Goal: Task Accomplishment & Management: Manage account settings

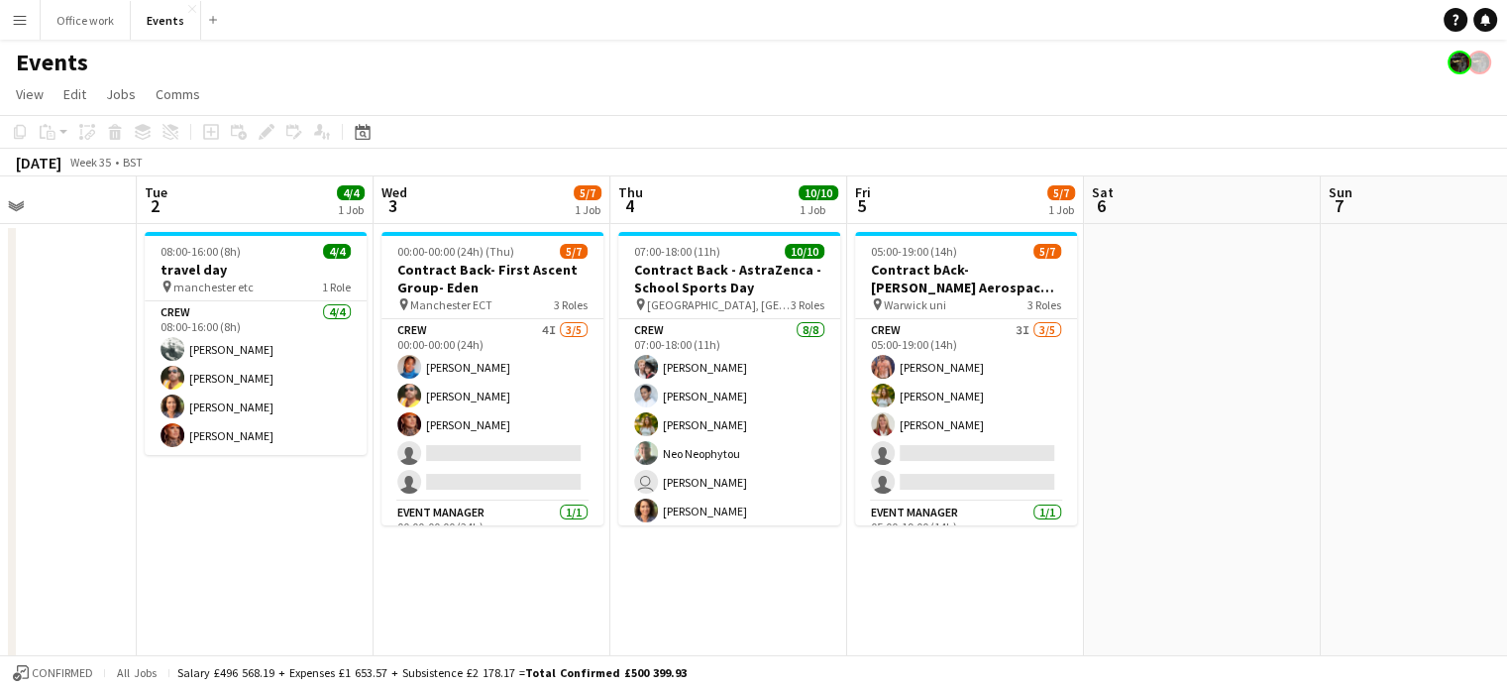
scroll to position [0, 548]
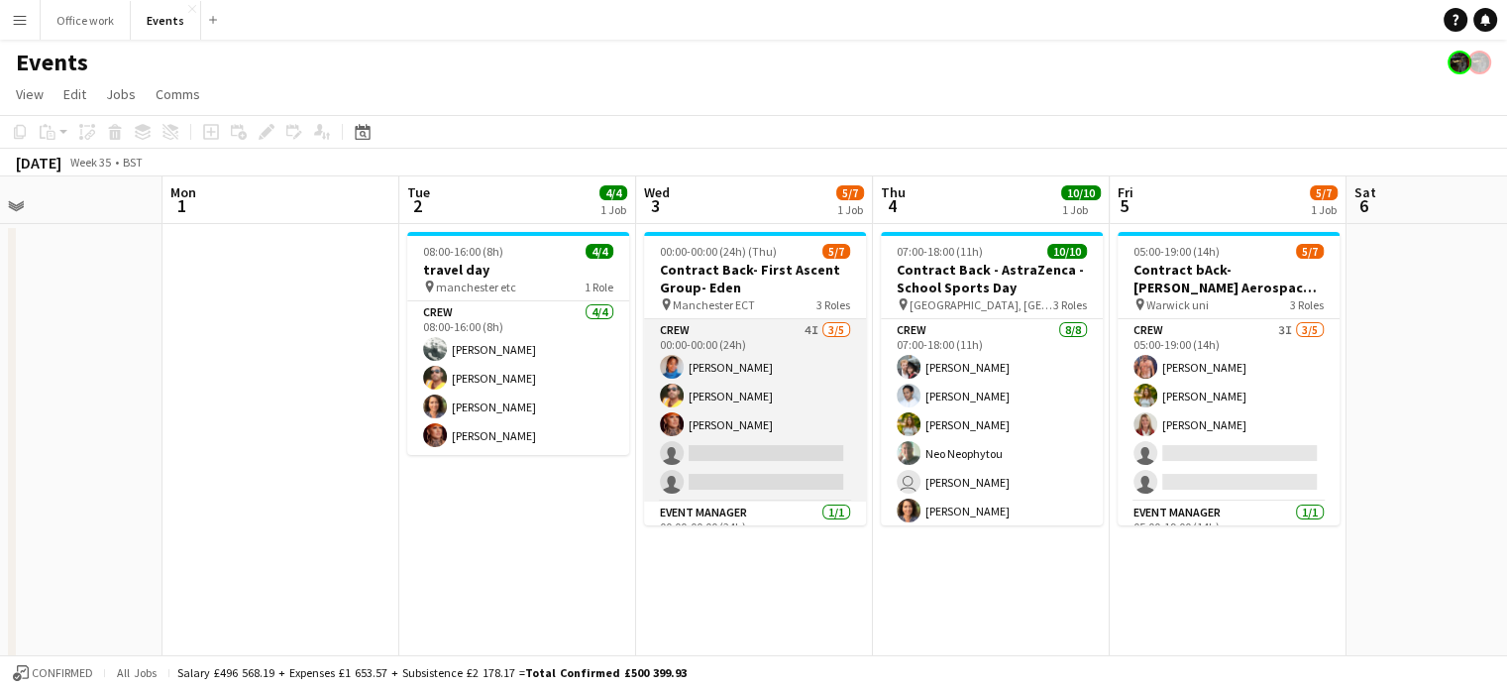
click at [784, 421] on app-card-role "Crew 4I [DATE] 00:00-00:00 (24h) [PERSON_NAME] Denim [PERSON_NAME] [PERSON_NAME…" at bounding box center [755, 410] width 222 height 182
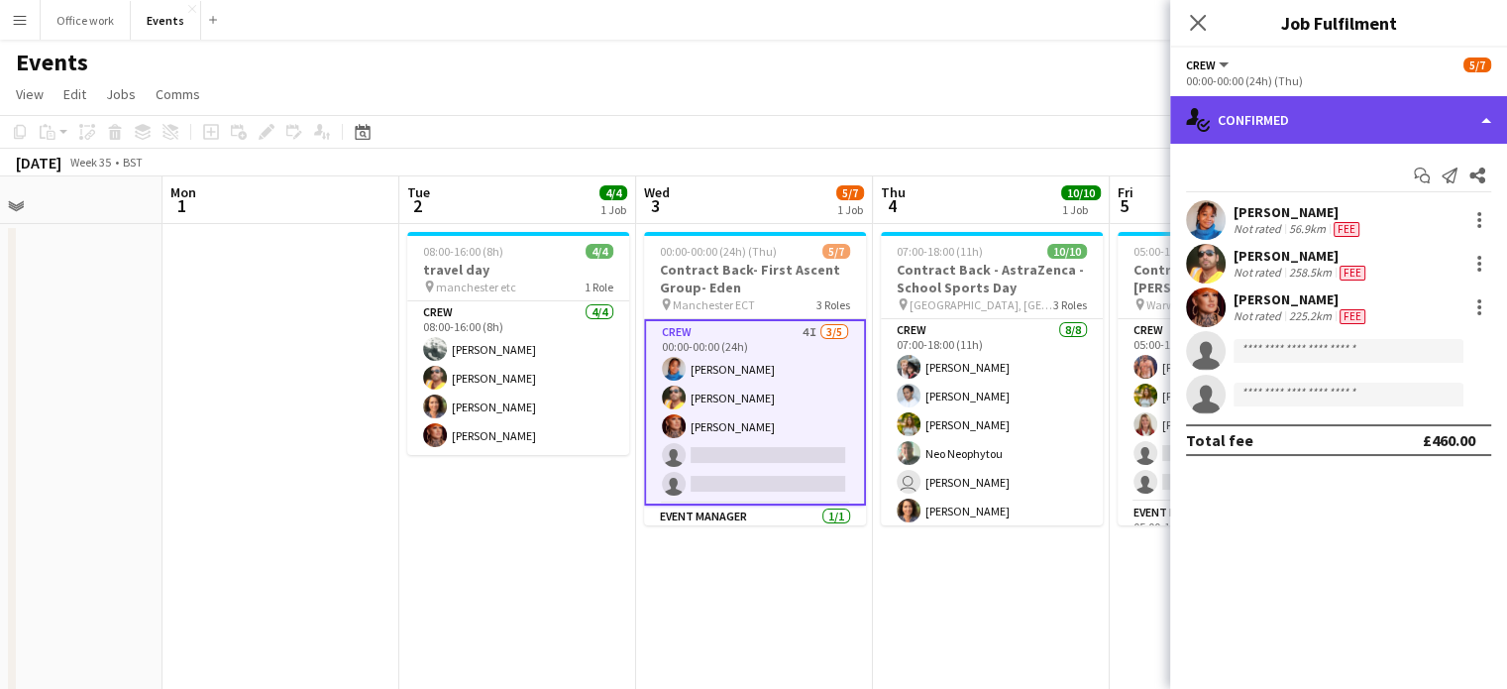
click at [1305, 103] on div "single-neutral-actions-check-2 Confirmed" at bounding box center [1338, 120] width 337 height 48
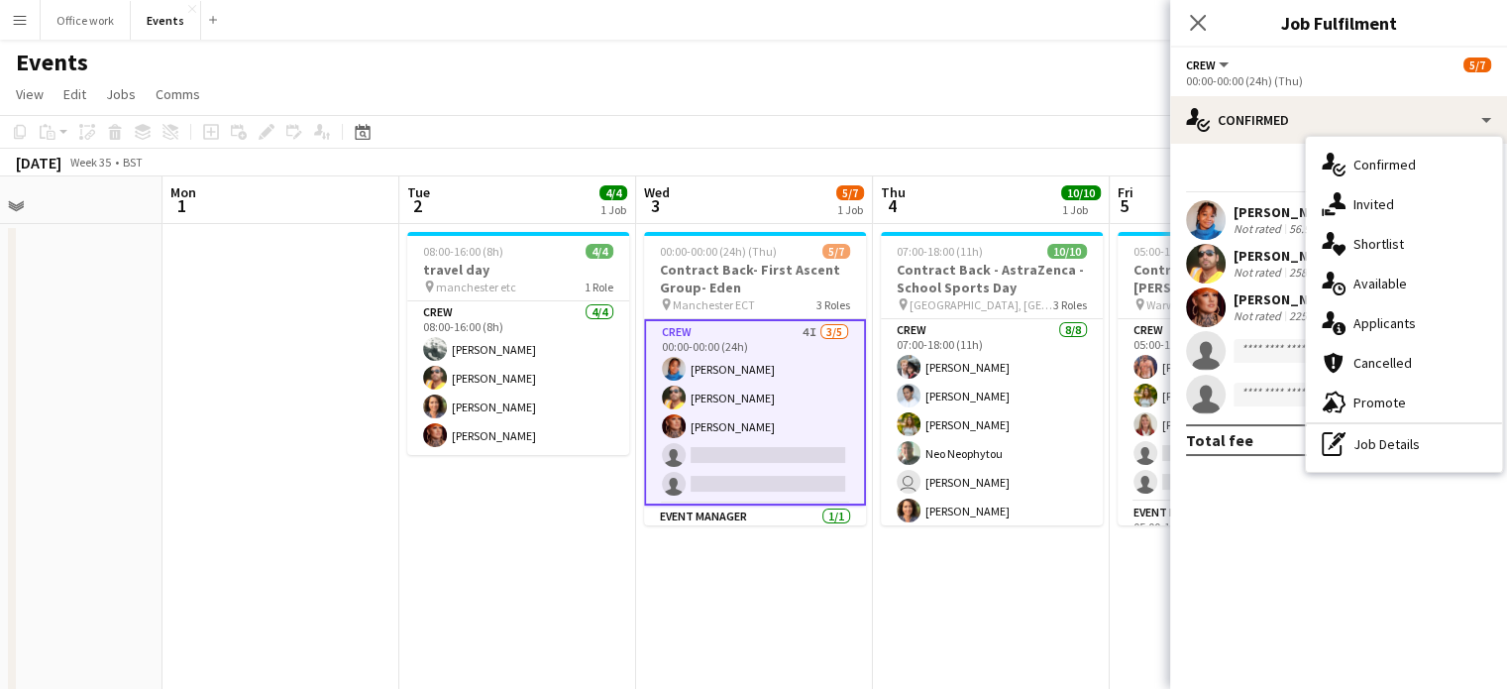
click at [820, 135] on app-toolbar "Copy Paste Paste Ctrl+V Paste with crew Ctrl+Shift+V Paste linked Job Delete Gr…" at bounding box center [753, 132] width 1507 height 34
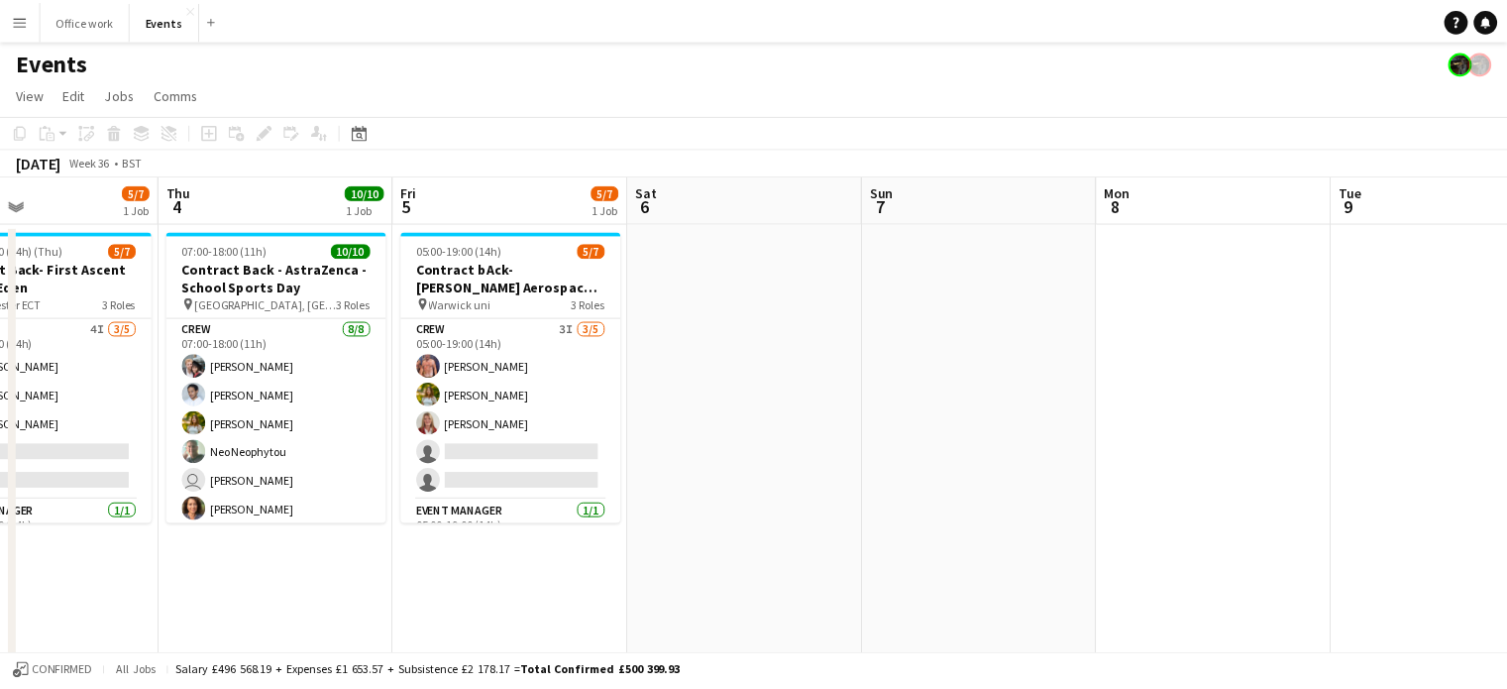
scroll to position [0, 489]
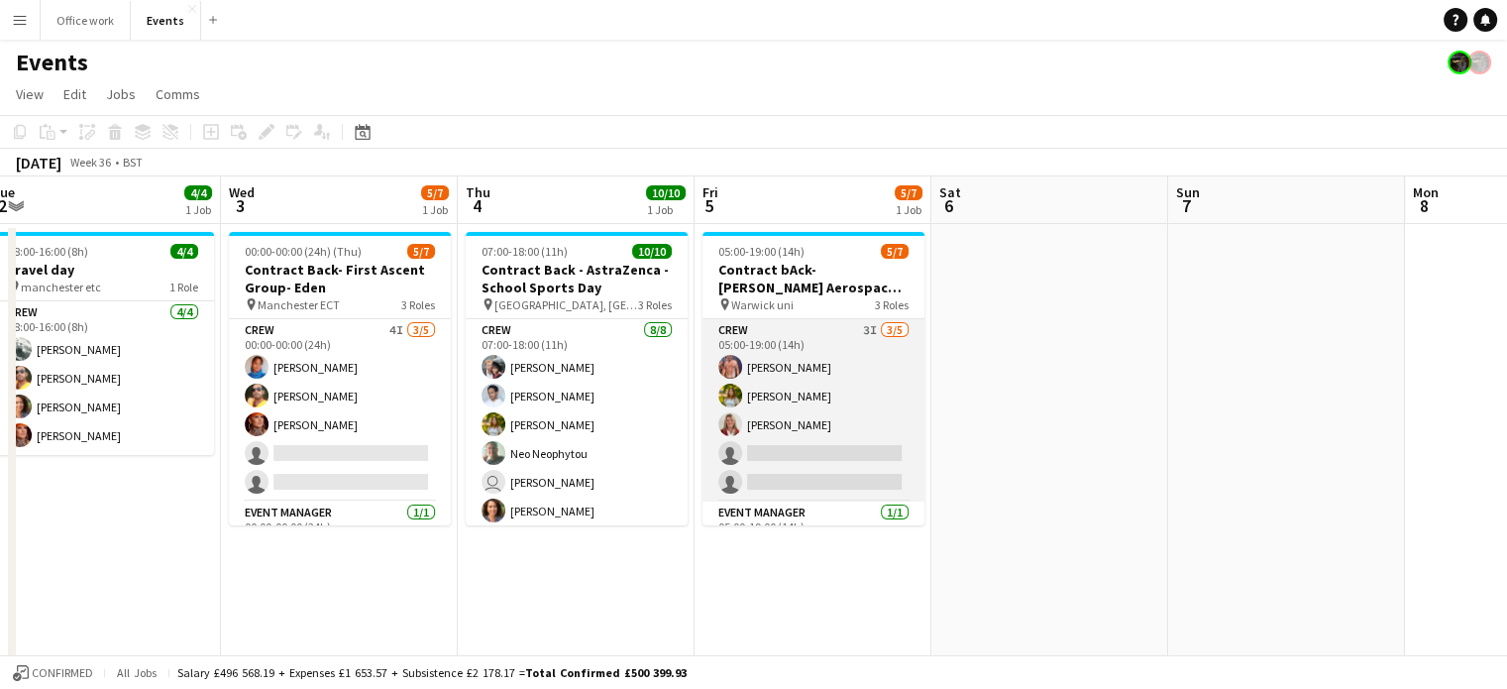
click at [844, 467] on app-card-role "Crew 3I [DATE] 05:00-19:00 (14h) [PERSON_NAME] [PERSON_NAME] [PERSON_NAME] sing…" at bounding box center [813, 410] width 222 height 182
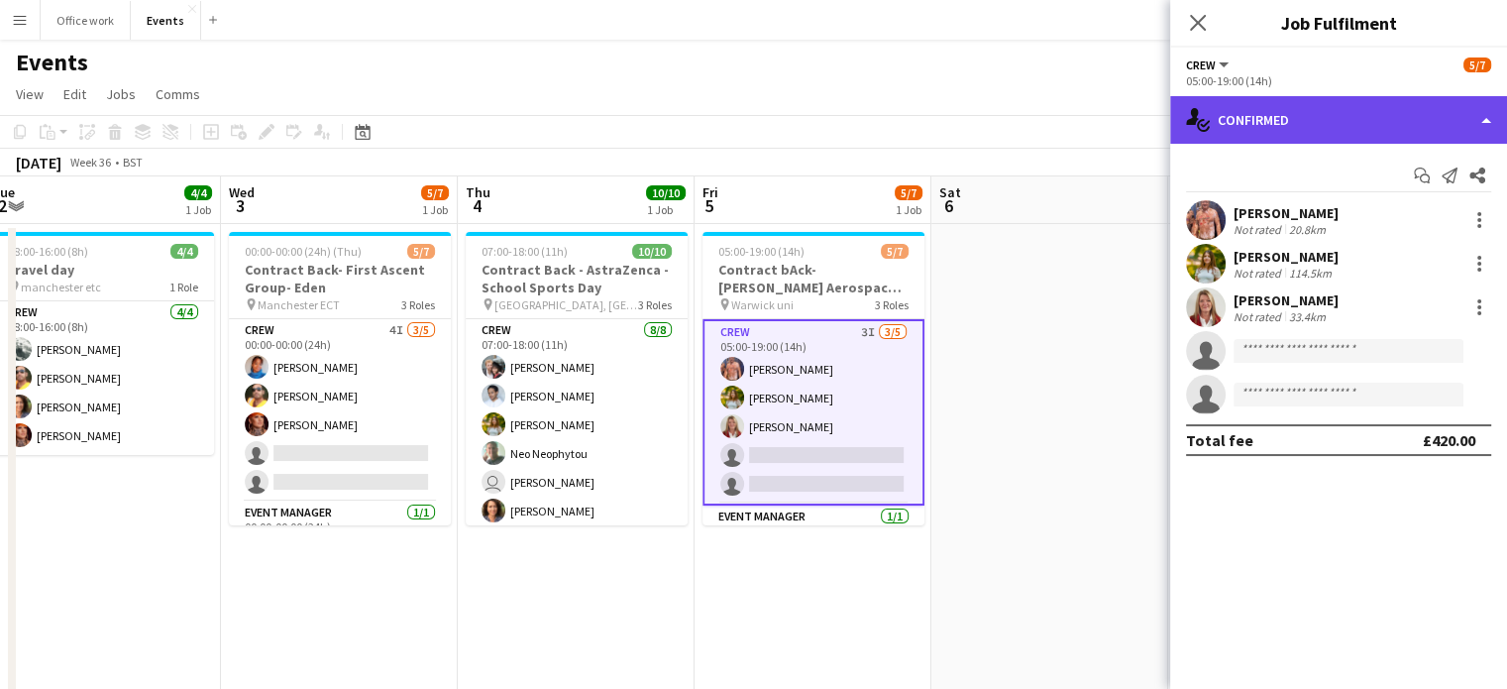
click at [1203, 130] on icon "single-neutral-actions-check-2" at bounding box center [1198, 120] width 24 height 24
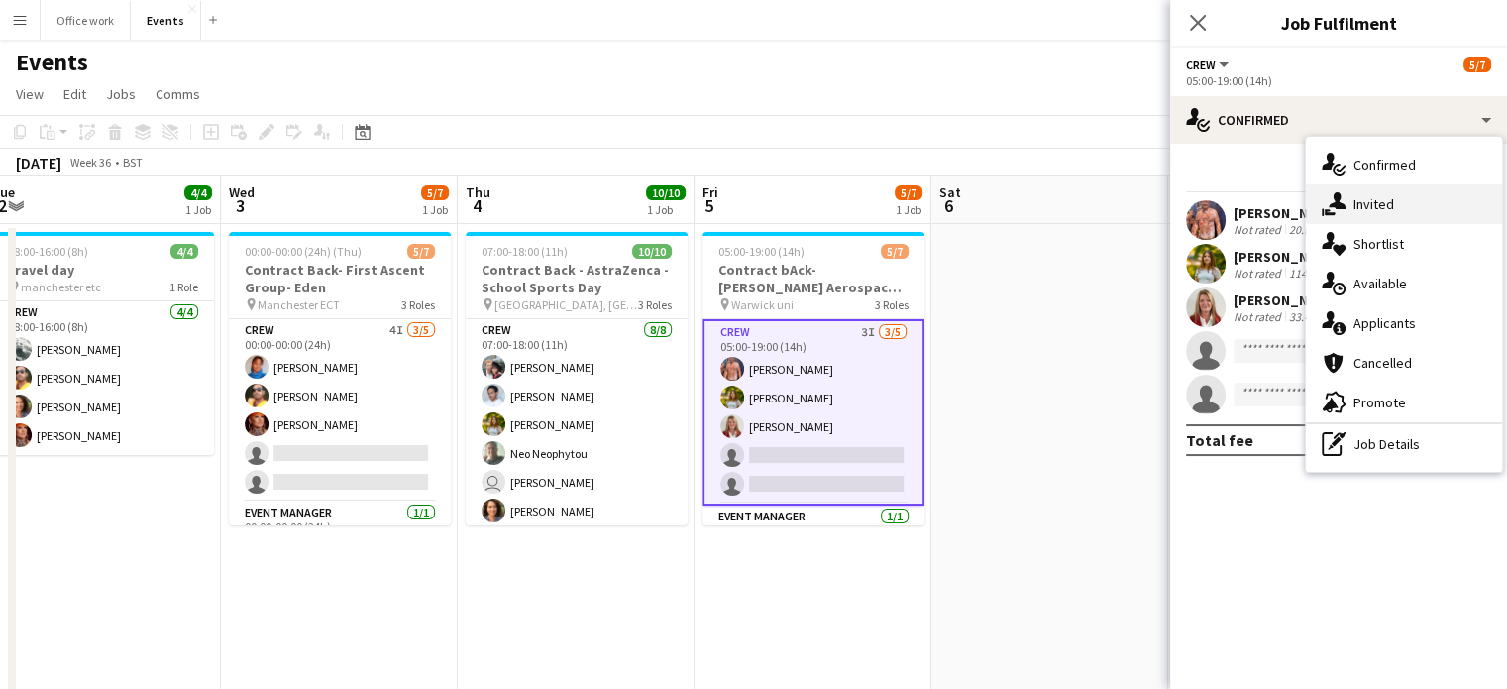
click at [1328, 193] on icon "single-neutral-actions-share-1" at bounding box center [1334, 204] width 24 height 24
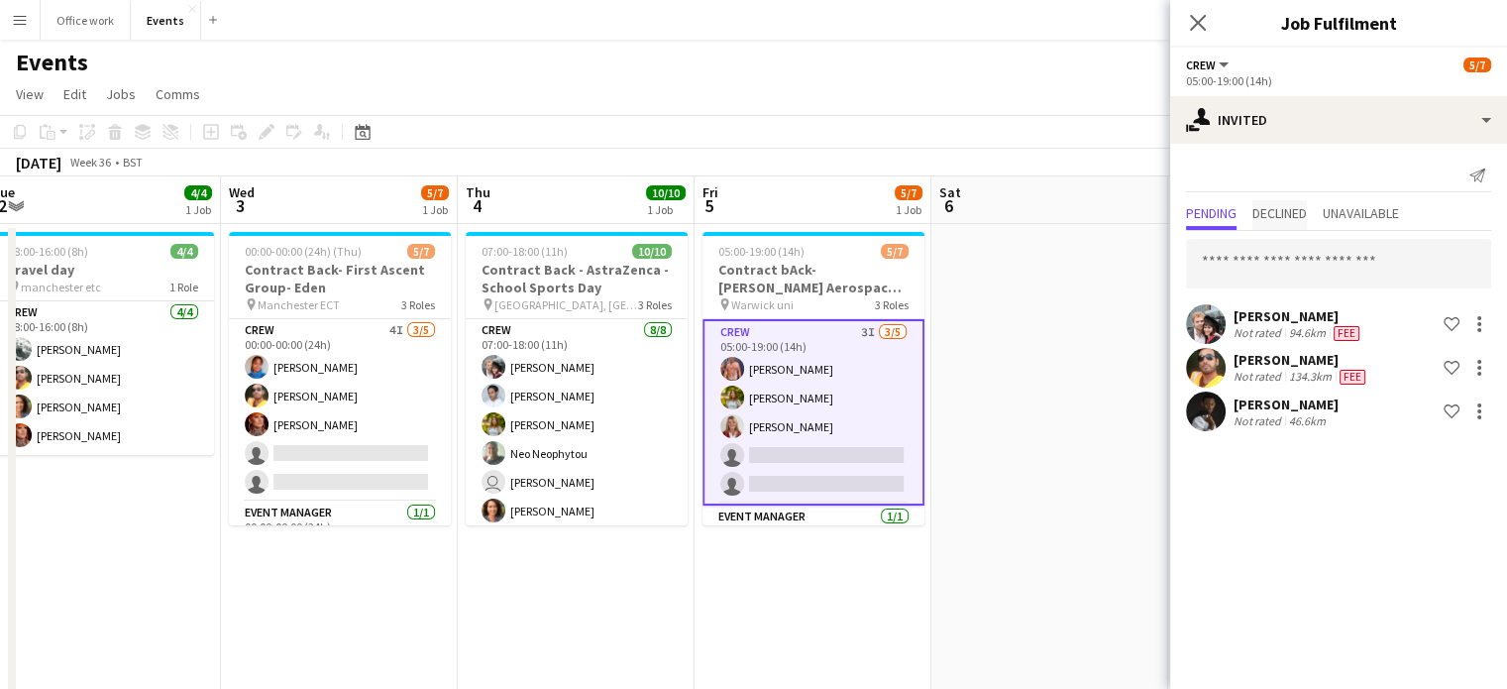
click at [1288, 218] on span "Declined" at bounding box center [1279, 213] width 54 height 14
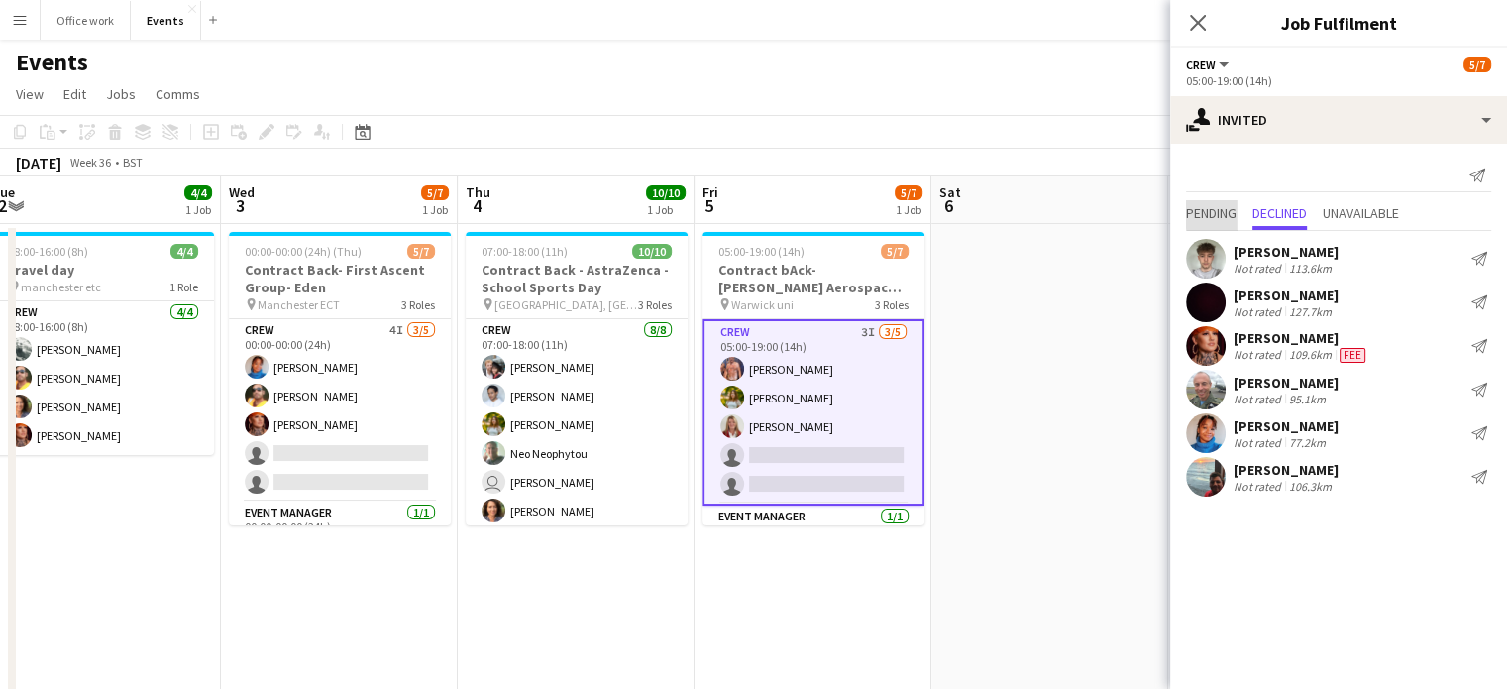
click at [1213, 214] on span "Pending" at bounding box center [1211, 213] width 51 height 14
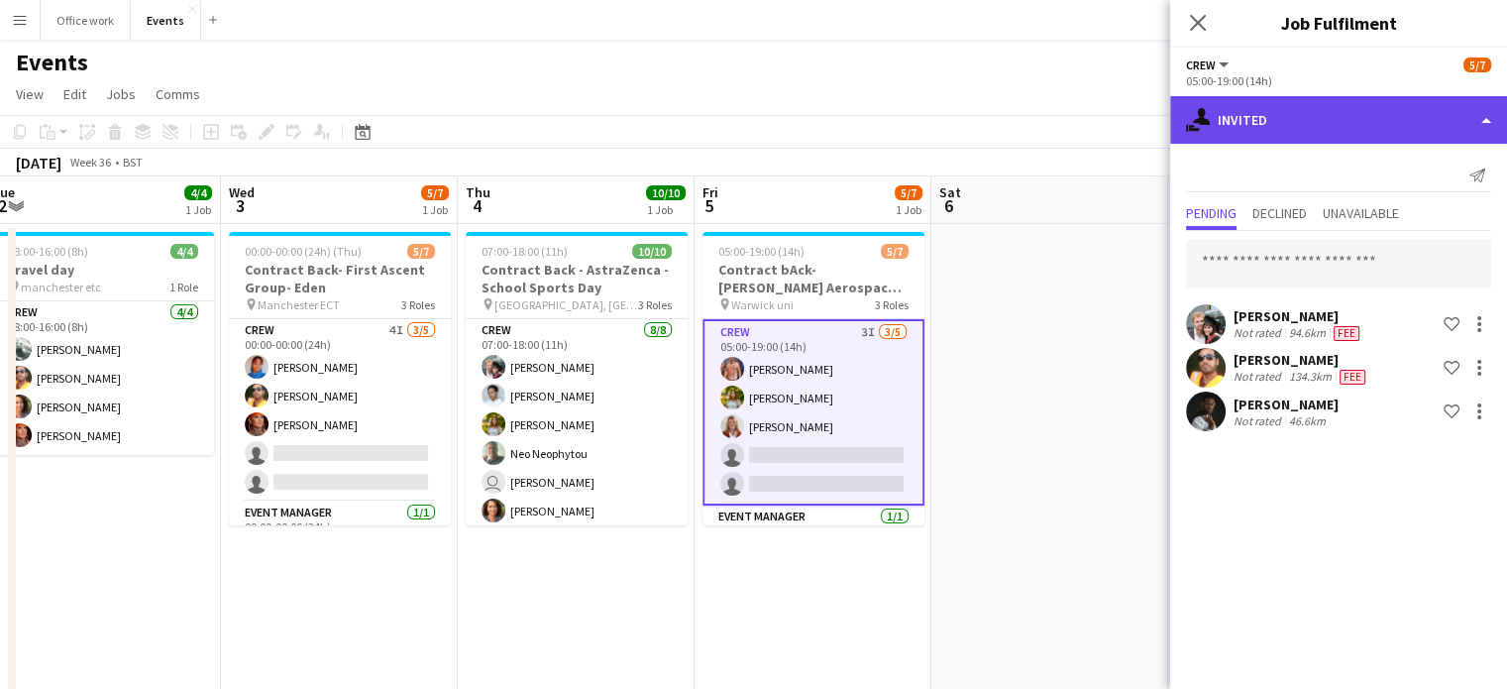
click at [1312, 134] on div "single-neutral-actions-share-1 Invited" at bounding box center [1338, 120] width 337 height 48
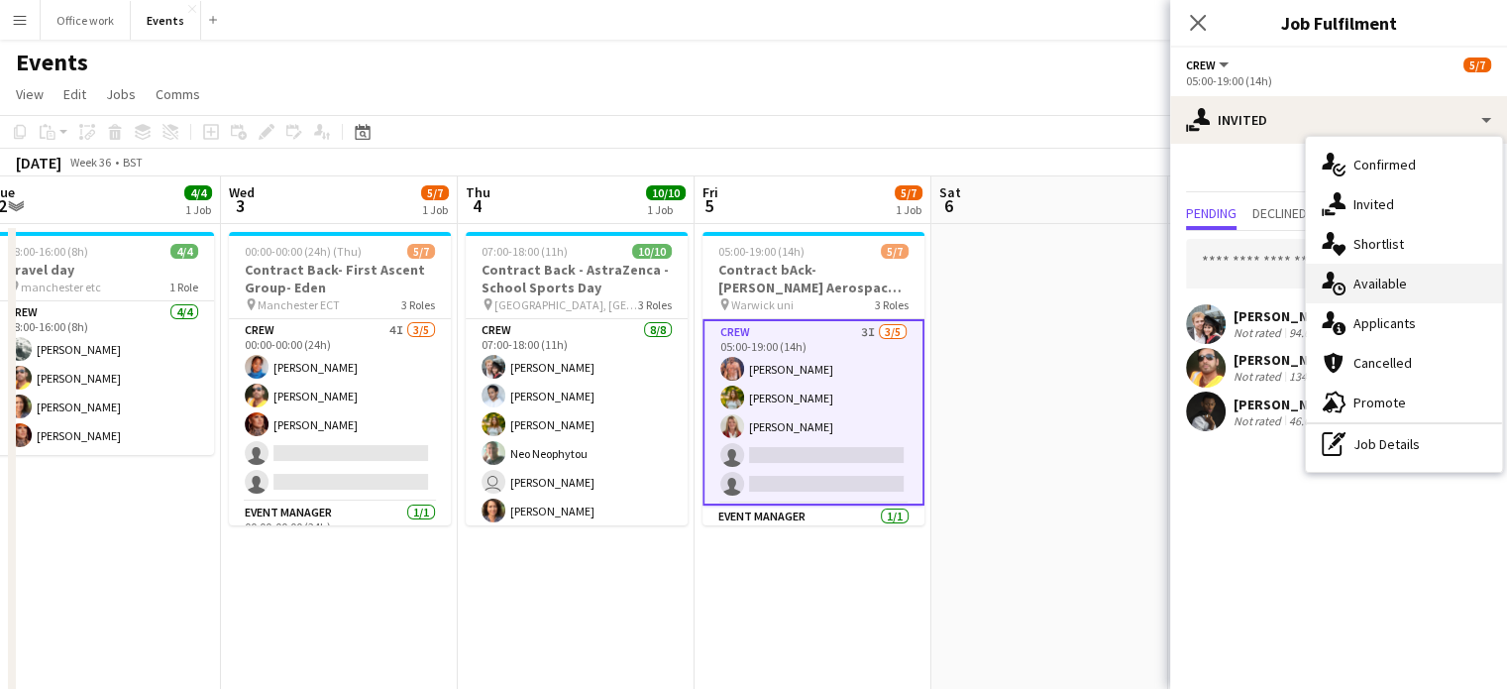
click at [1341, 288] on icon "single-neutral-actions-upload" at bounding box center [1334, 283] width 24 height 24
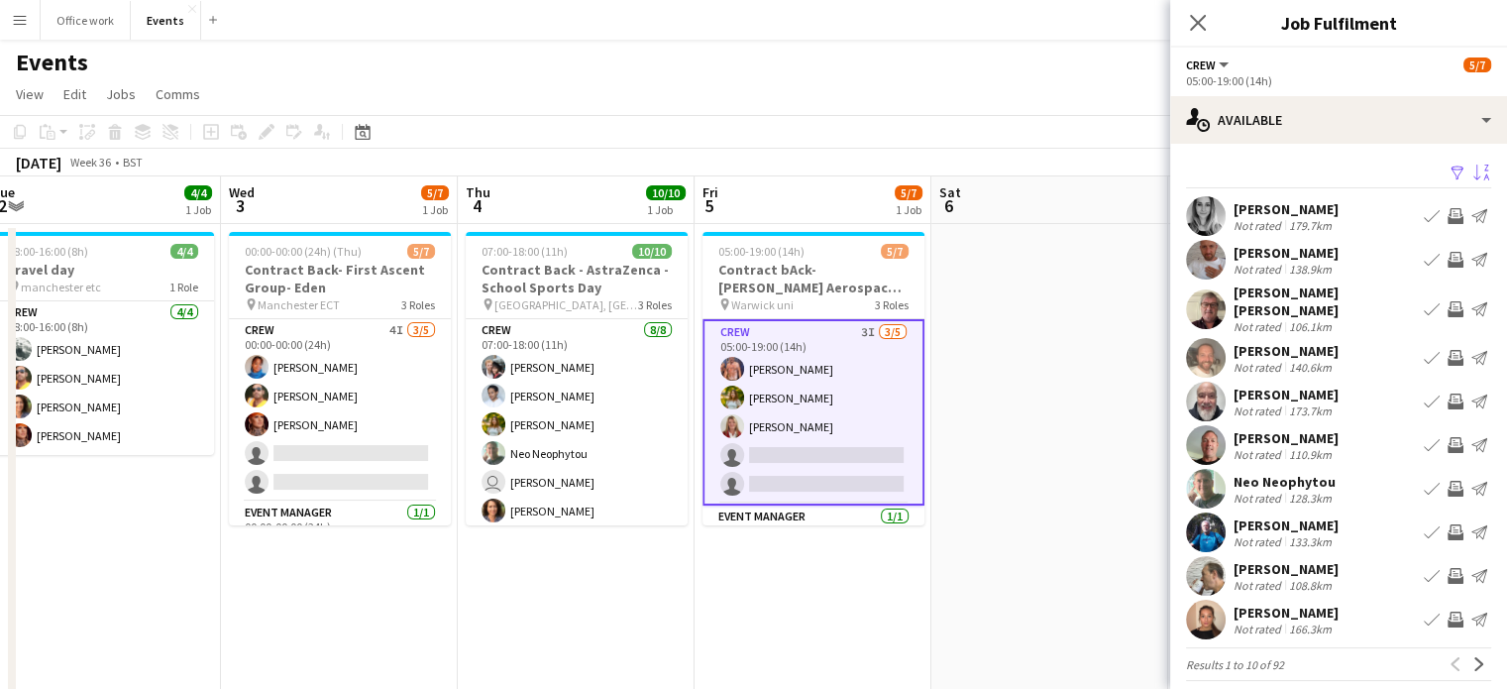
click at [1473, 169] on app-icon "Sort asc" at bounding box center [1481, 173] width 16 height 19
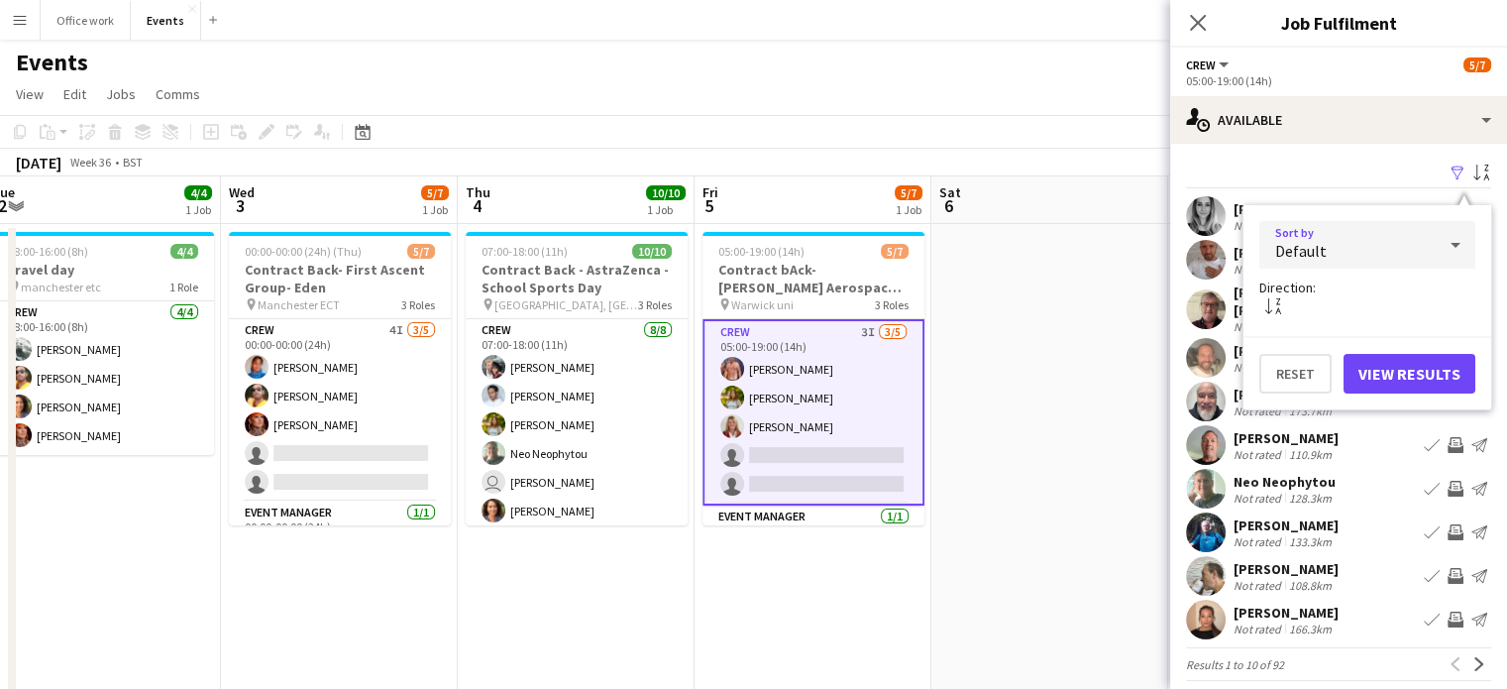
click at [1380, 238] on div "Default" at bounding box center [1347, 245] width 176 height 48
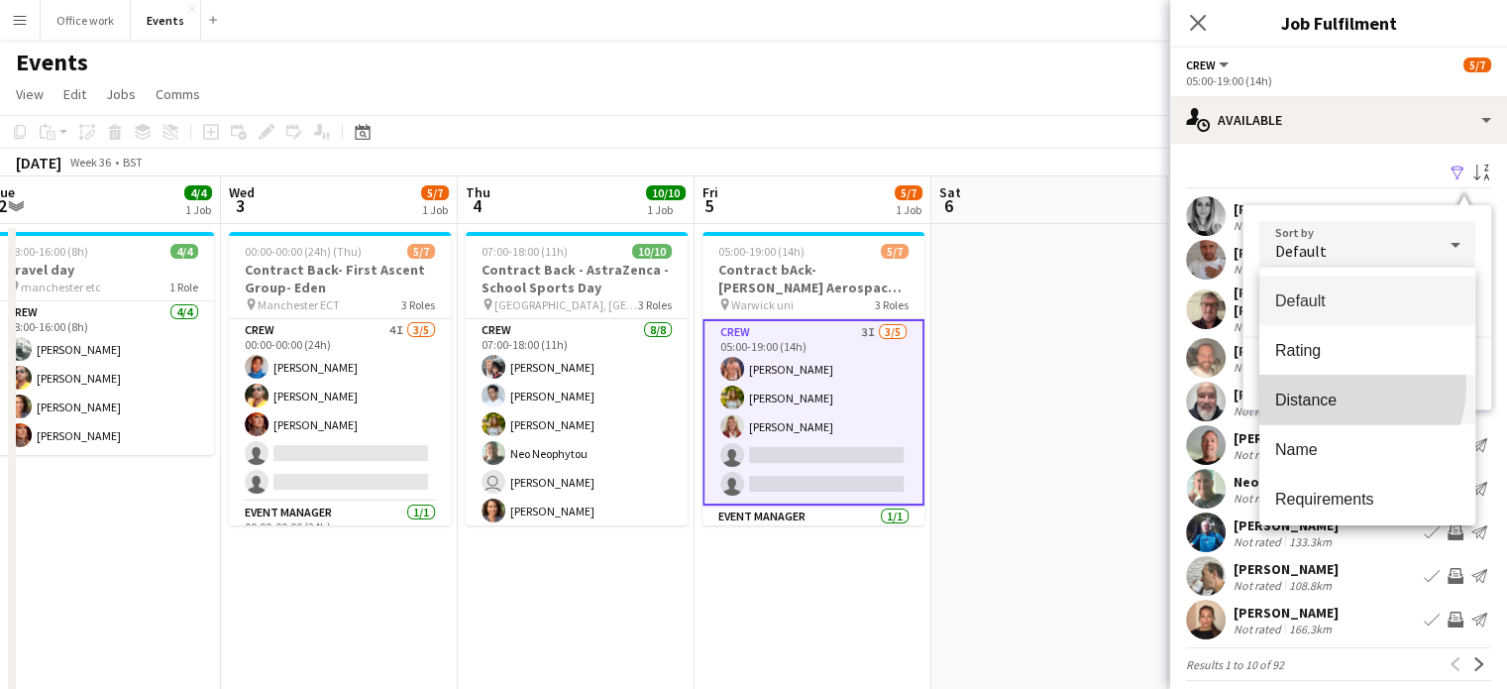
click at [1343, 386] on mat-option "Distance" at bounding box center [1367, 399] width 216 height 50
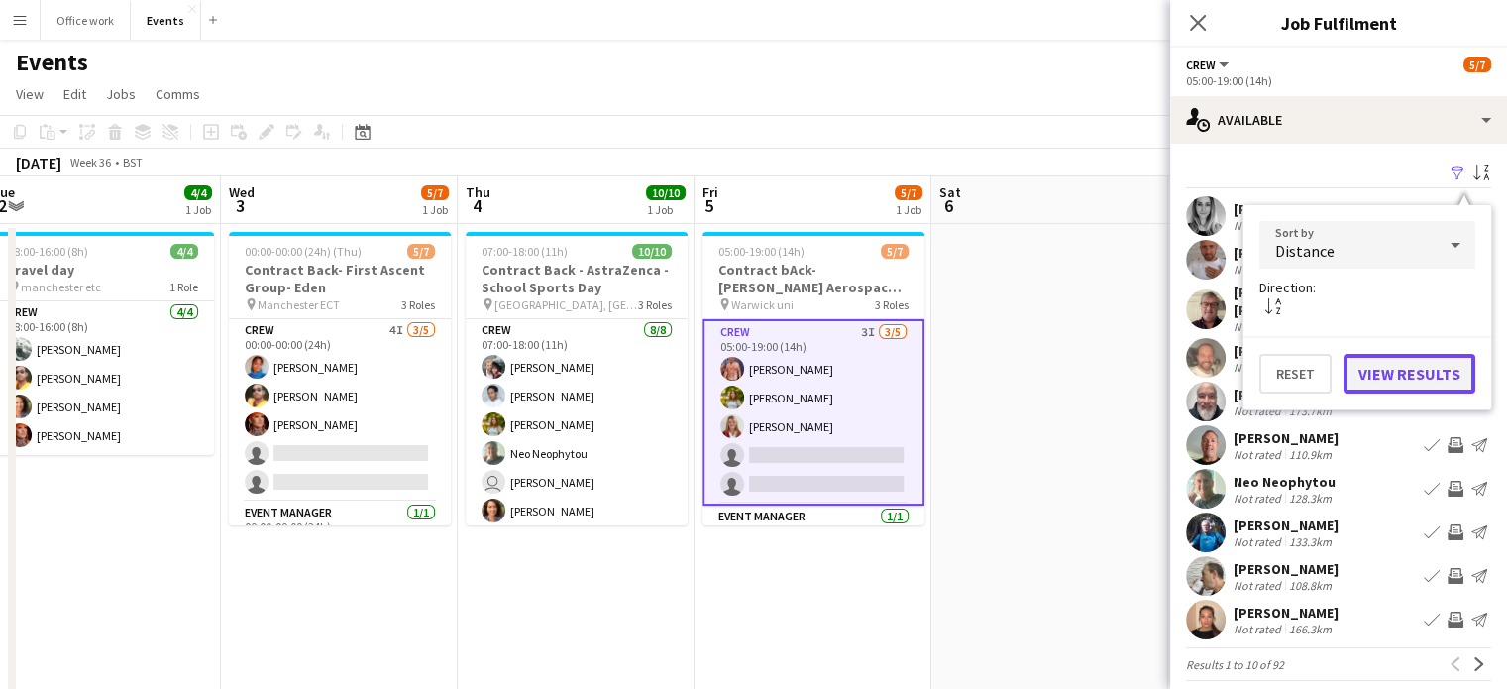
click at [1403, 379] on button "View Results" at bounding box center [1409, 374] width 132 height 40
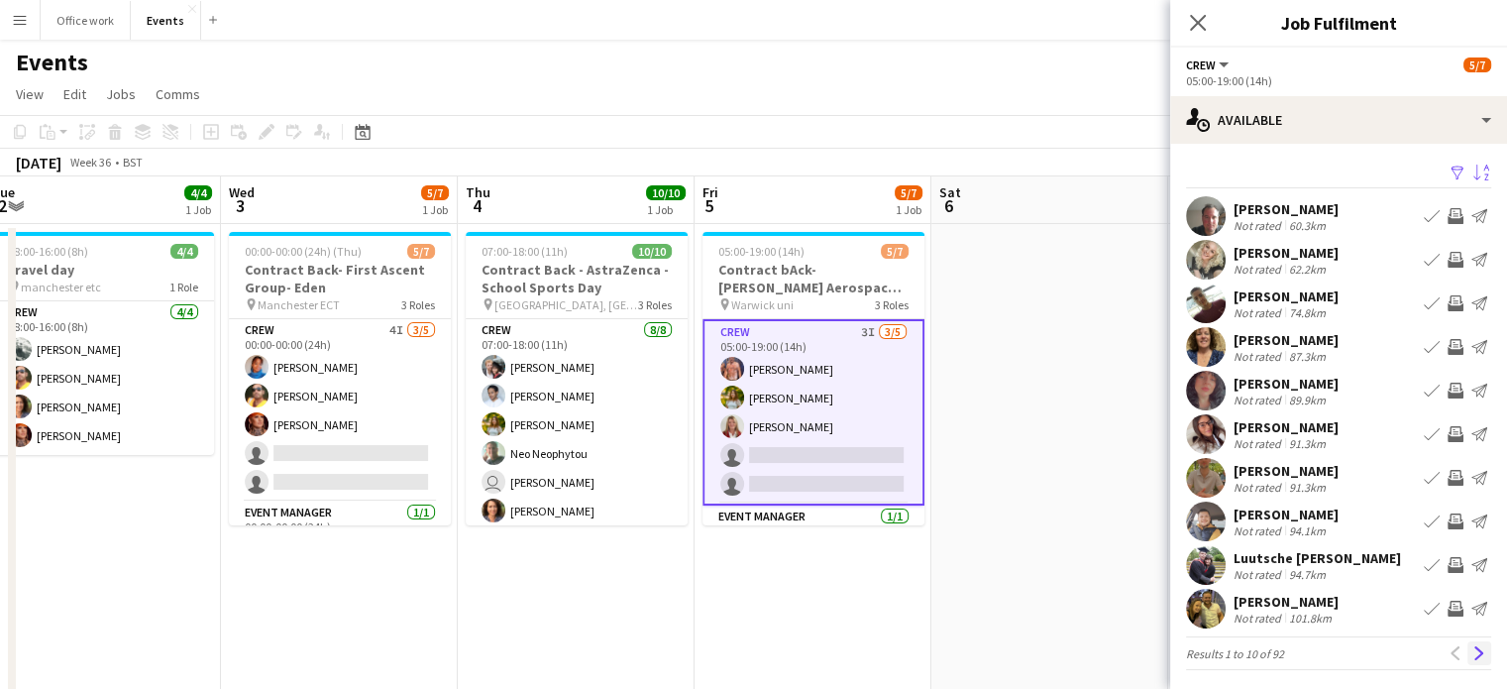
click at [1472, 651] on app-icon "Next" at bounding box center [1479, 653] width 14 height 14
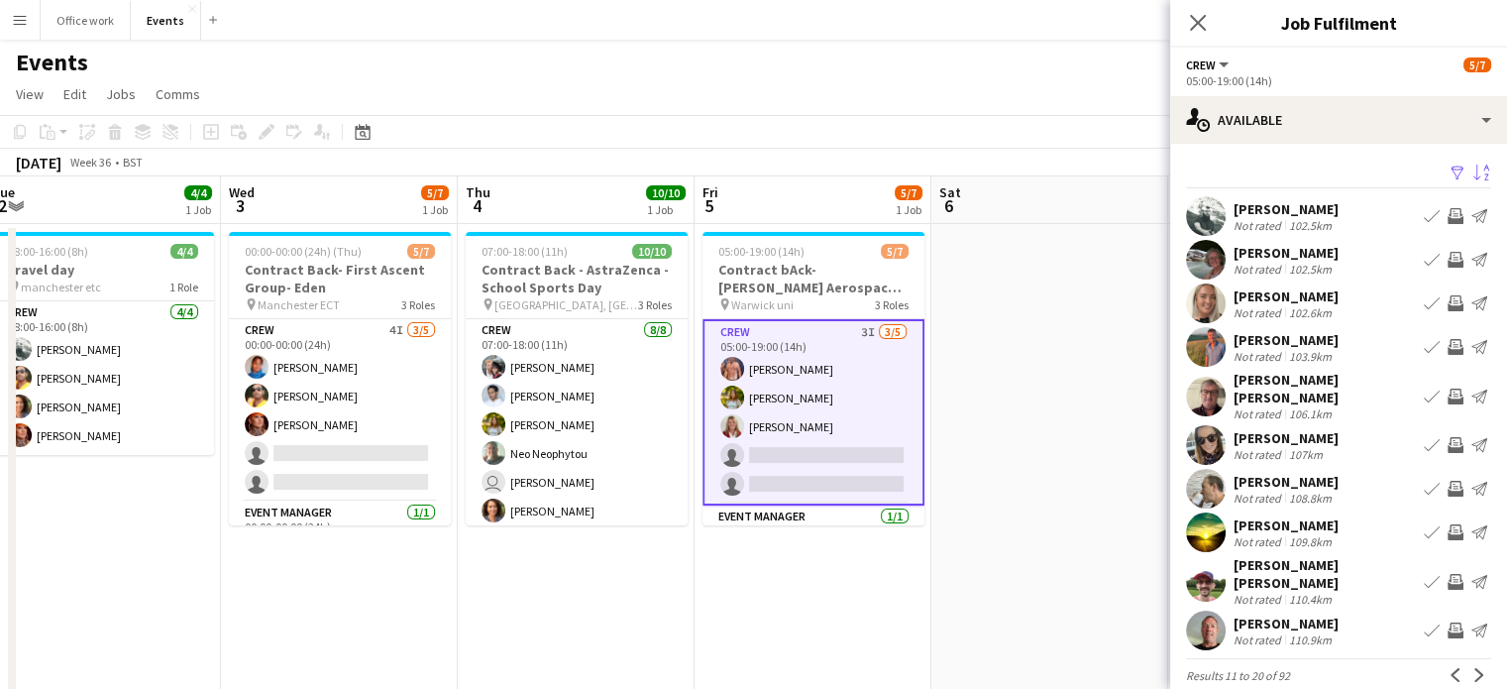
scroll to position [4, 0]
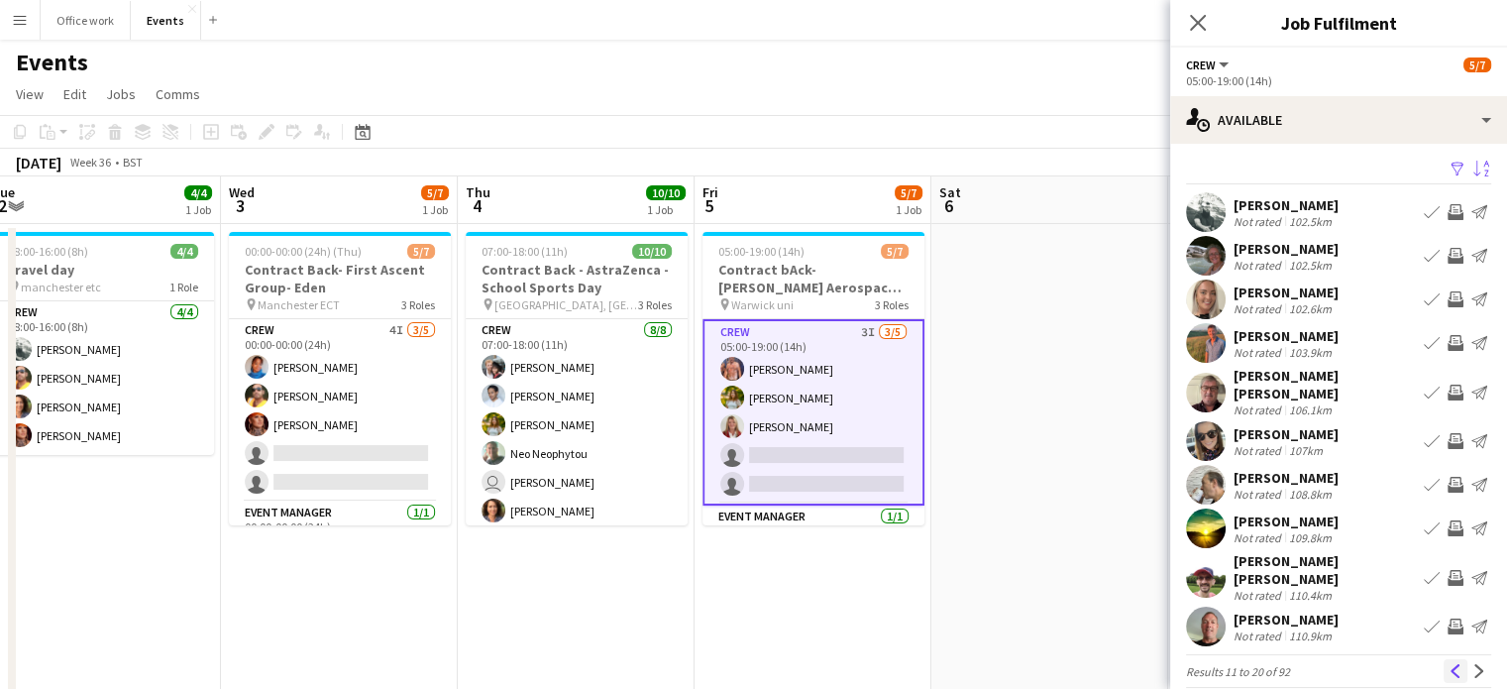
click at [1448, 664] on app-icon "Previous" at bounding box center [1455, 671] width 14 height 14
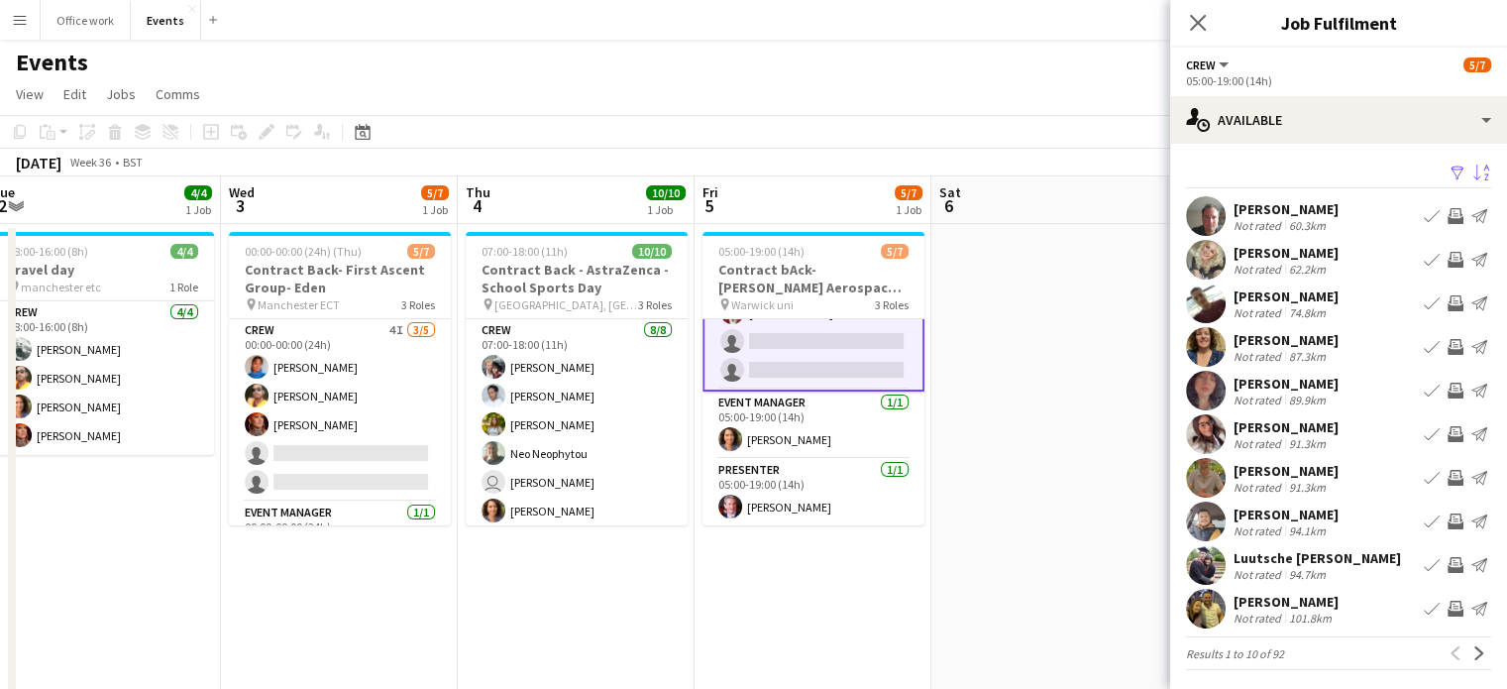
scroll to position [0, 0]
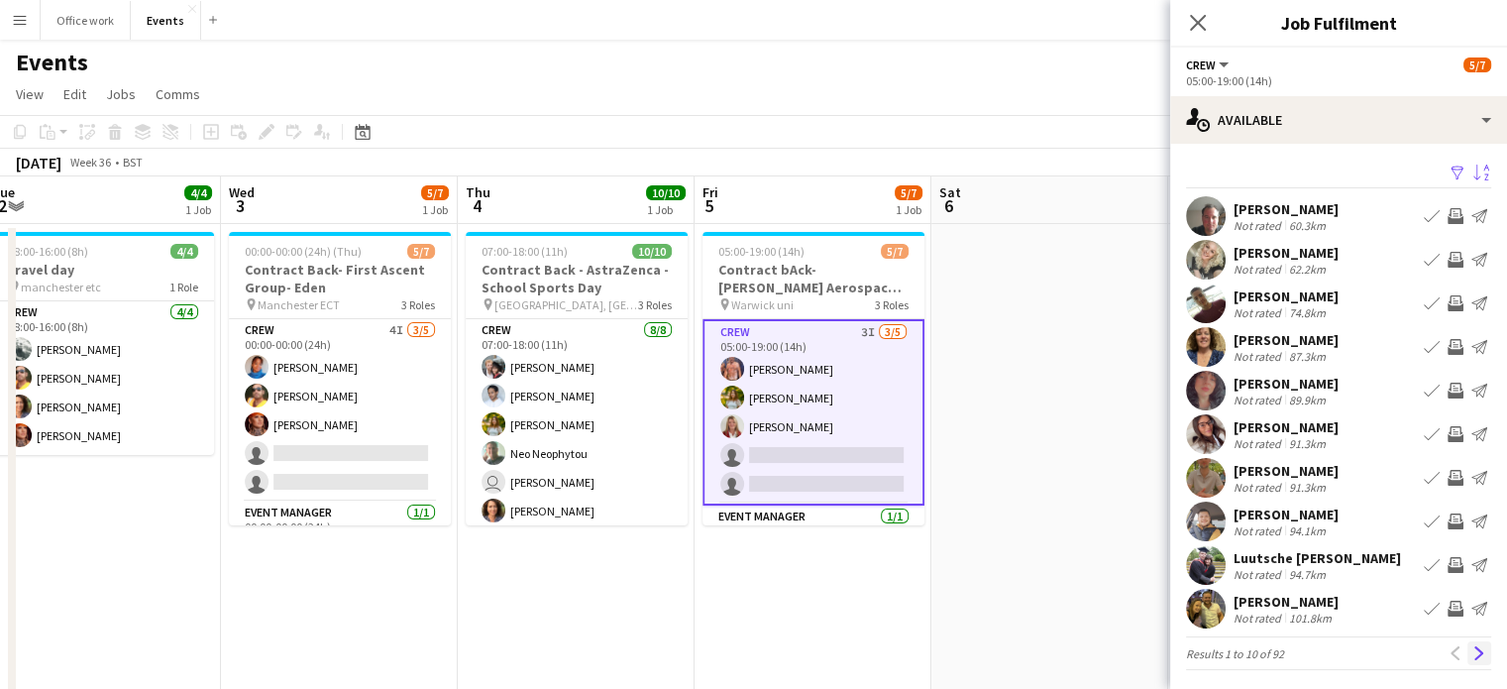
click at [1467, 663] on button "Next" at bounding box center [1479, 653] width 24 height 24
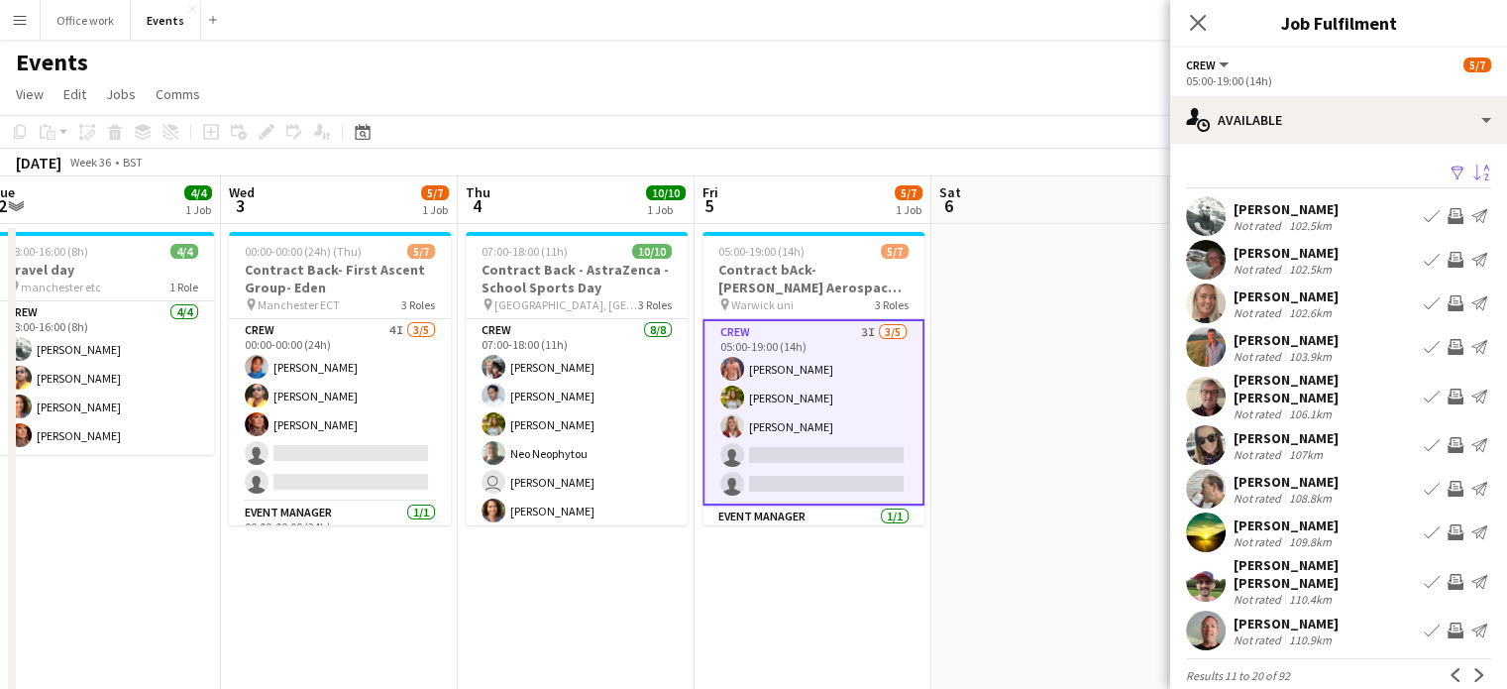
click at [1467, 663] on button "Next" at bounding box center [1479, 675] width 24 height 24
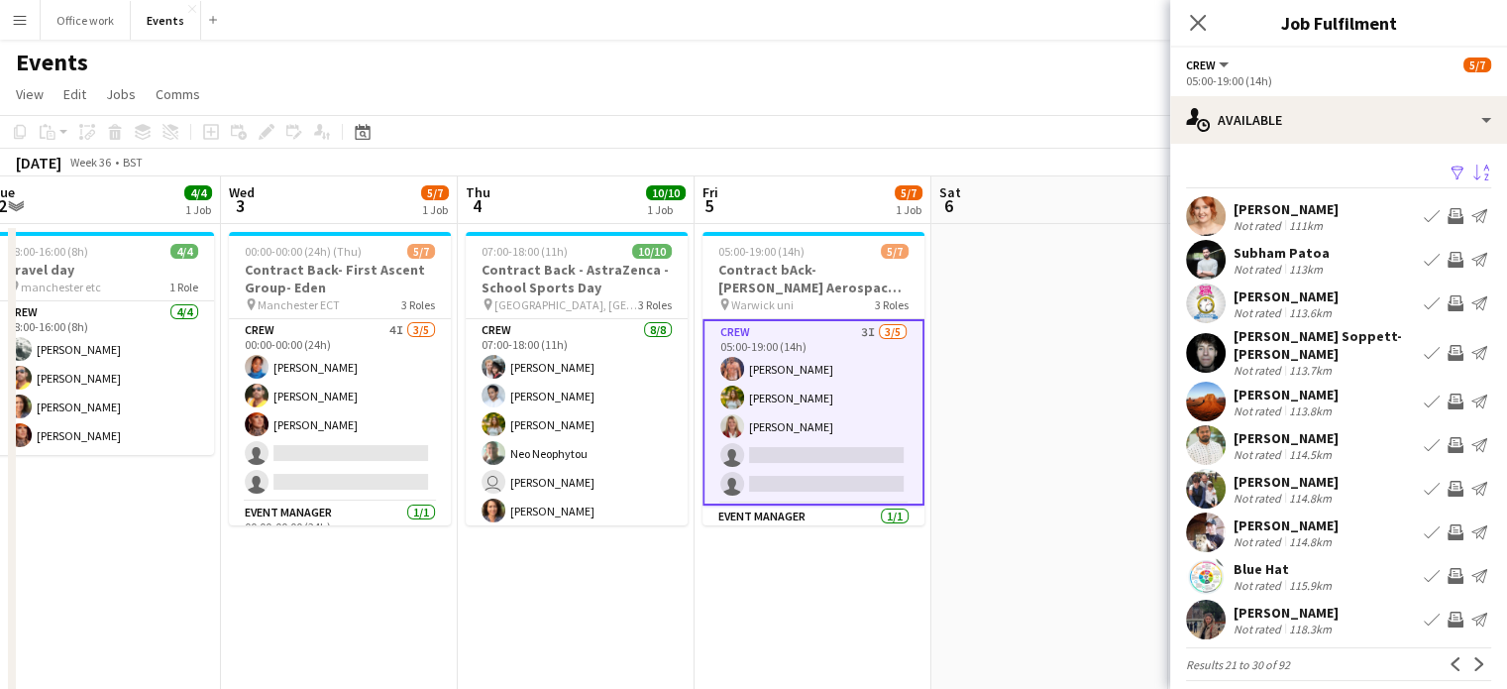
click at [1467, 663] on button "Next" at bounding box center [1479, 664] width 24 height 24
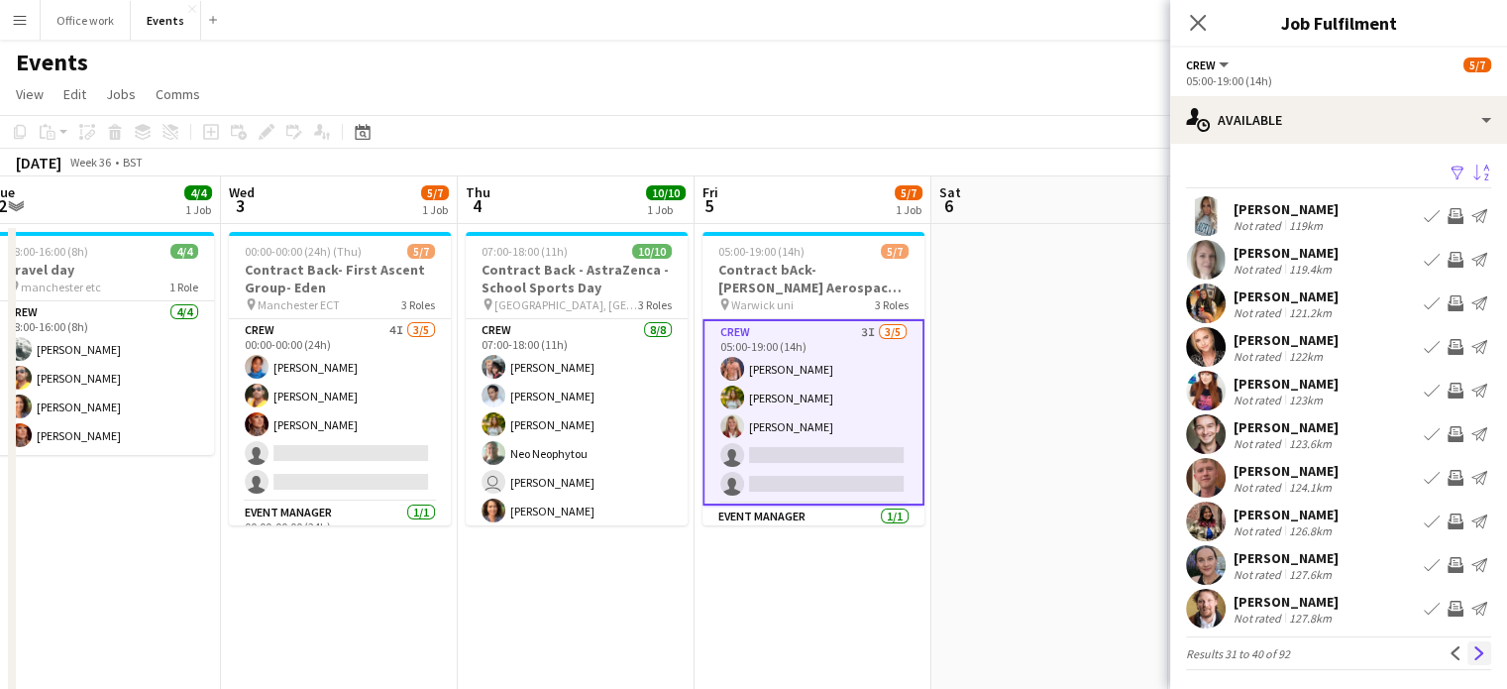
click at [1467, 643] on button "Next" at bounding box center [1479, 653] width 24 height 24
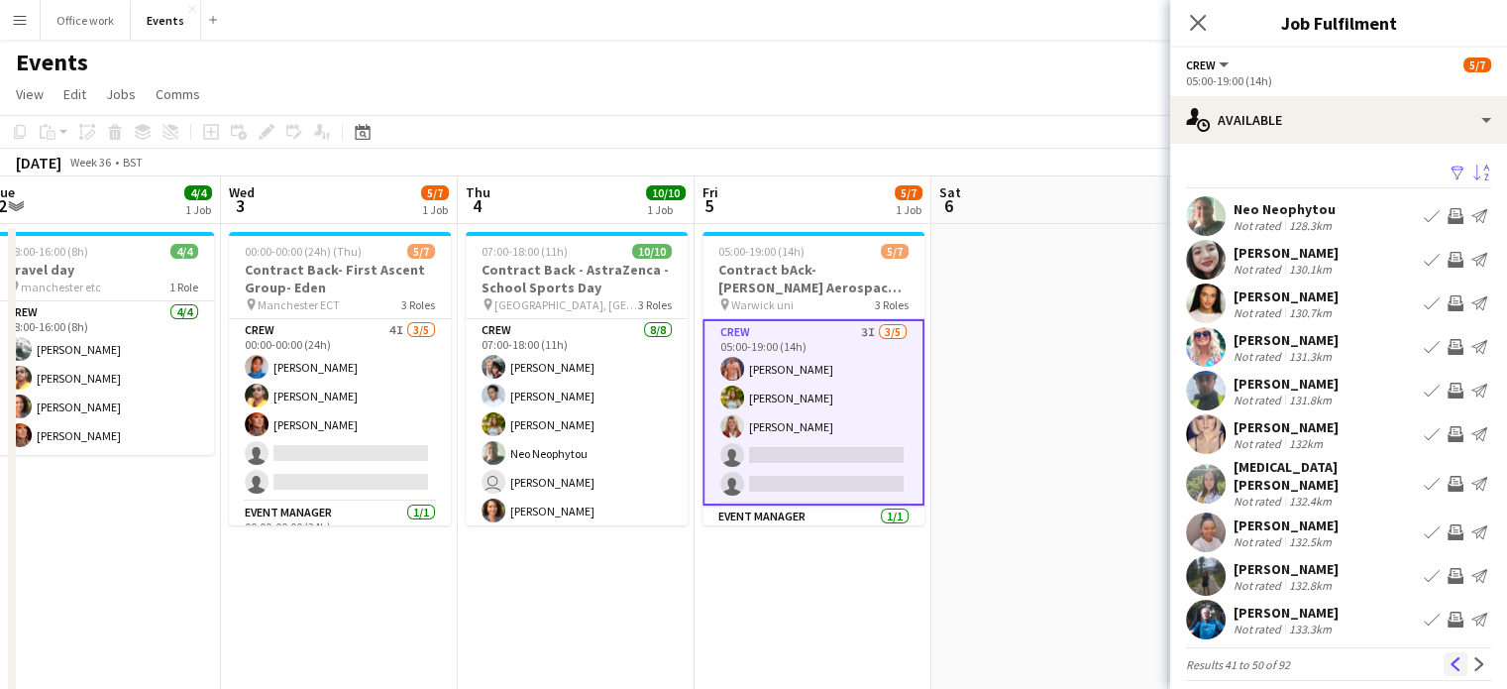
click at [1443, 652] on button "Previous" at bounding box center [1455, 664] width 24 height 24
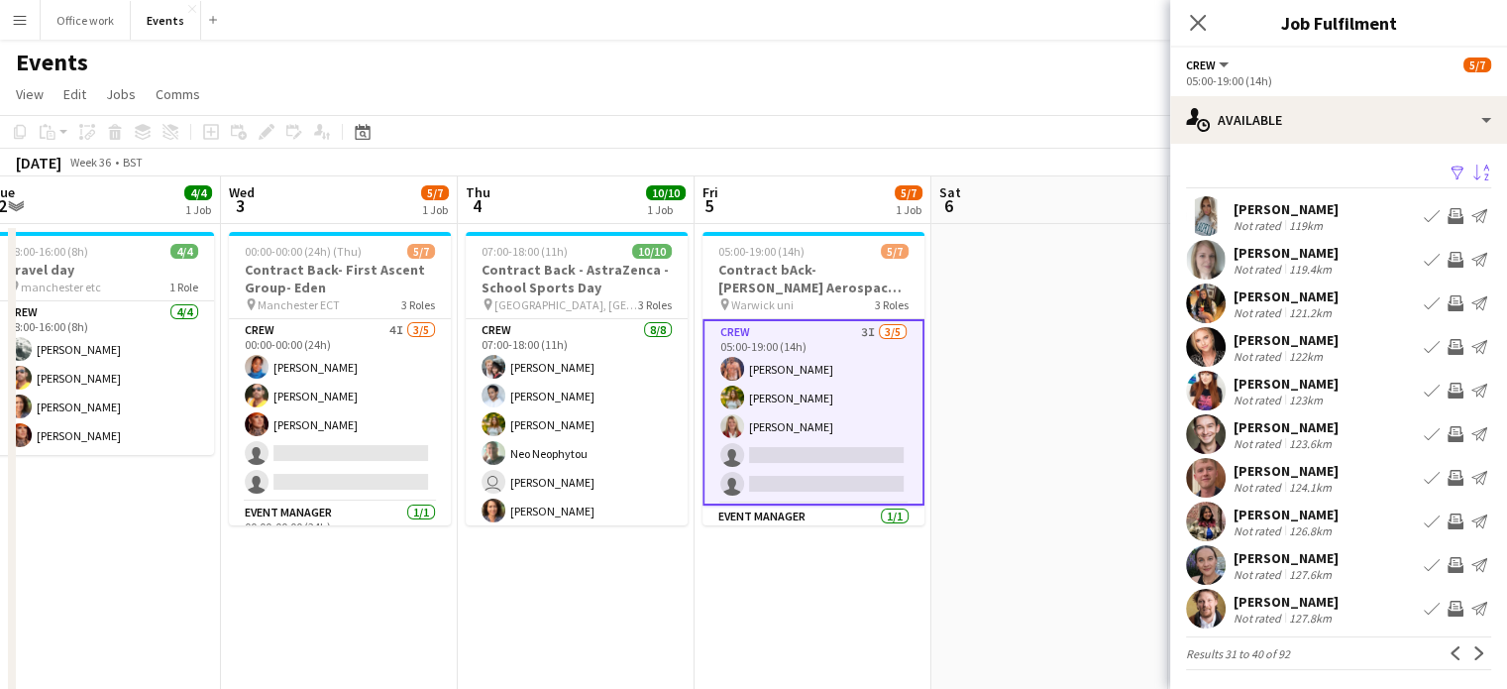
click at [1447, 562] on app-icon "Invite crew" at bounding box center [1455, 565] width 16 height 16
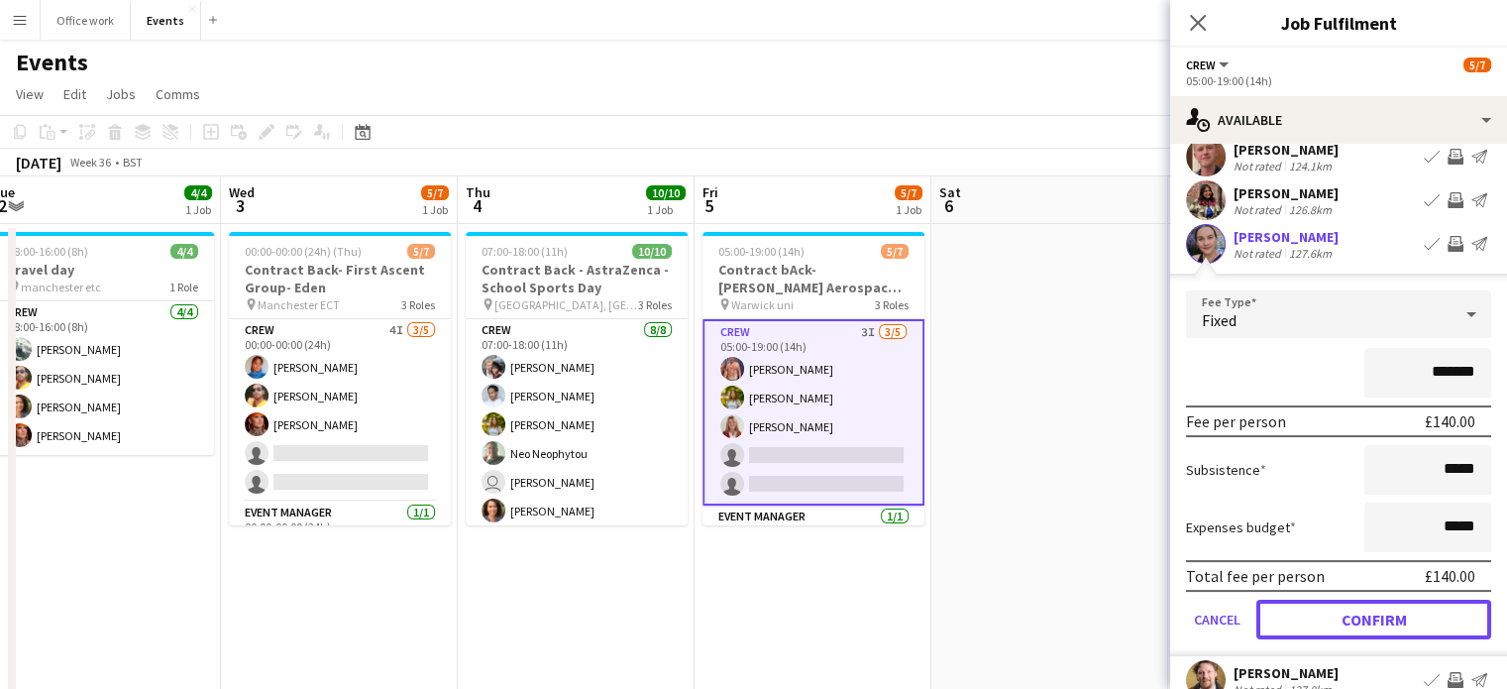
click at [1334, 615] on button "Confirm" at bounding box center [1373, 619] width 235 height 40
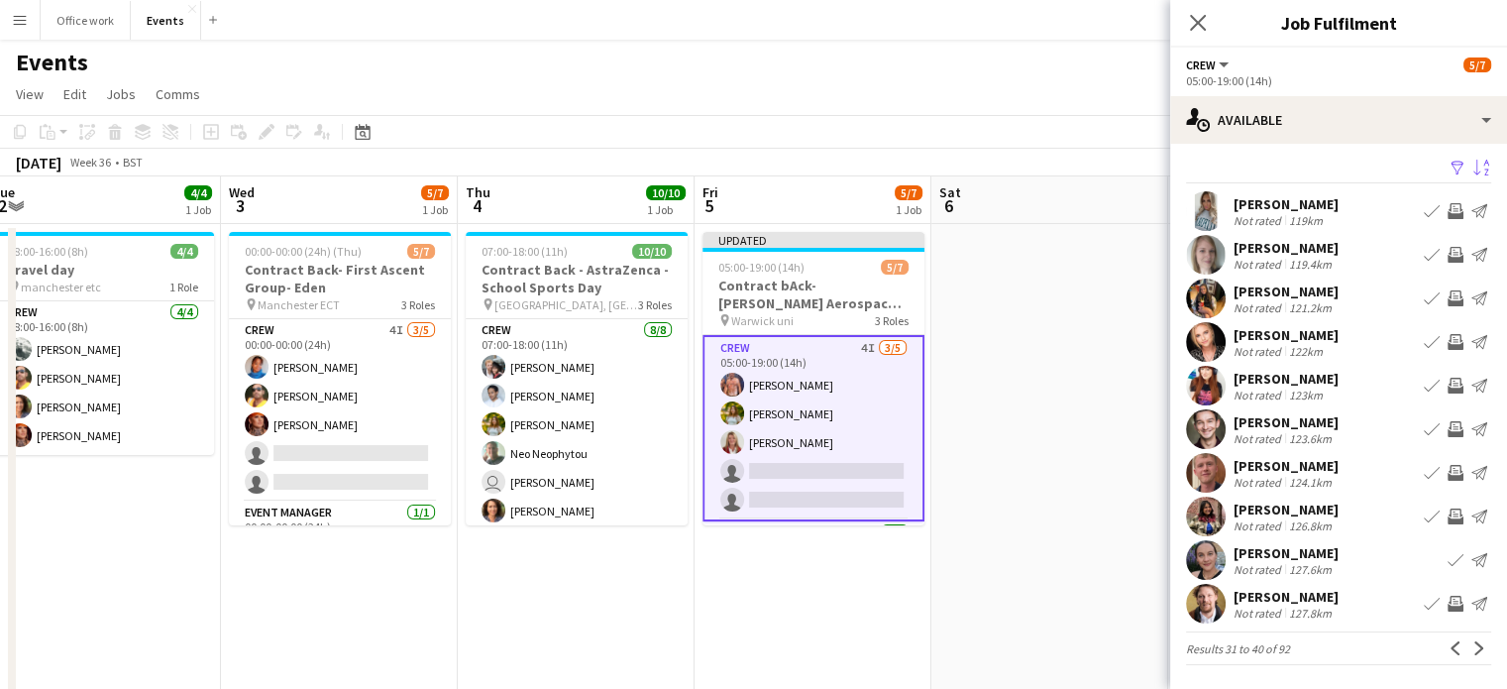
scroll to position [4, 0]
click at [1448, 645] on app-icon "Previous" at bounding box center [1455, 649] width 14 height 14
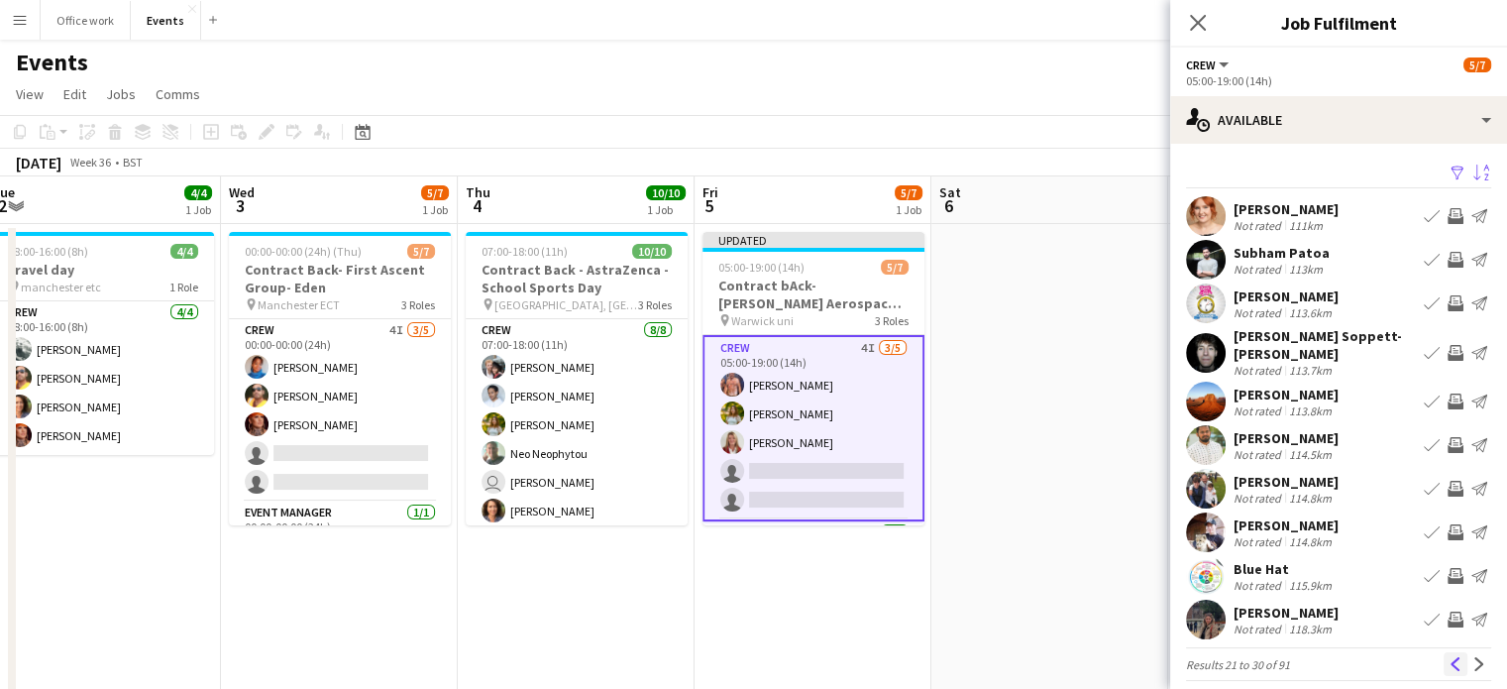
click at [1443, 654] on button "Previous" at bounding box center [1455, 664] width 24 height 24
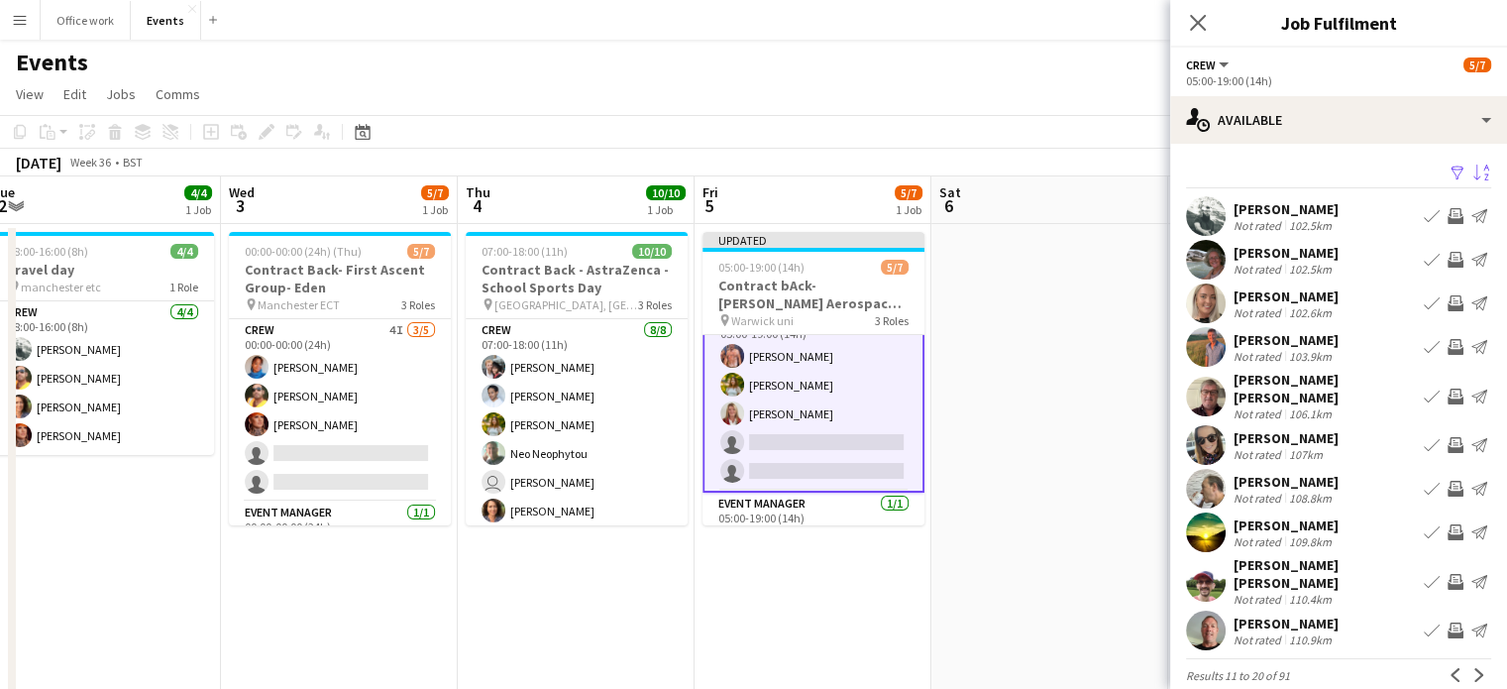
scroll to position [27, 0]
click at [1443, 618] on button "Invite crew" at bounding box center [1455, 630] width 24 height 24
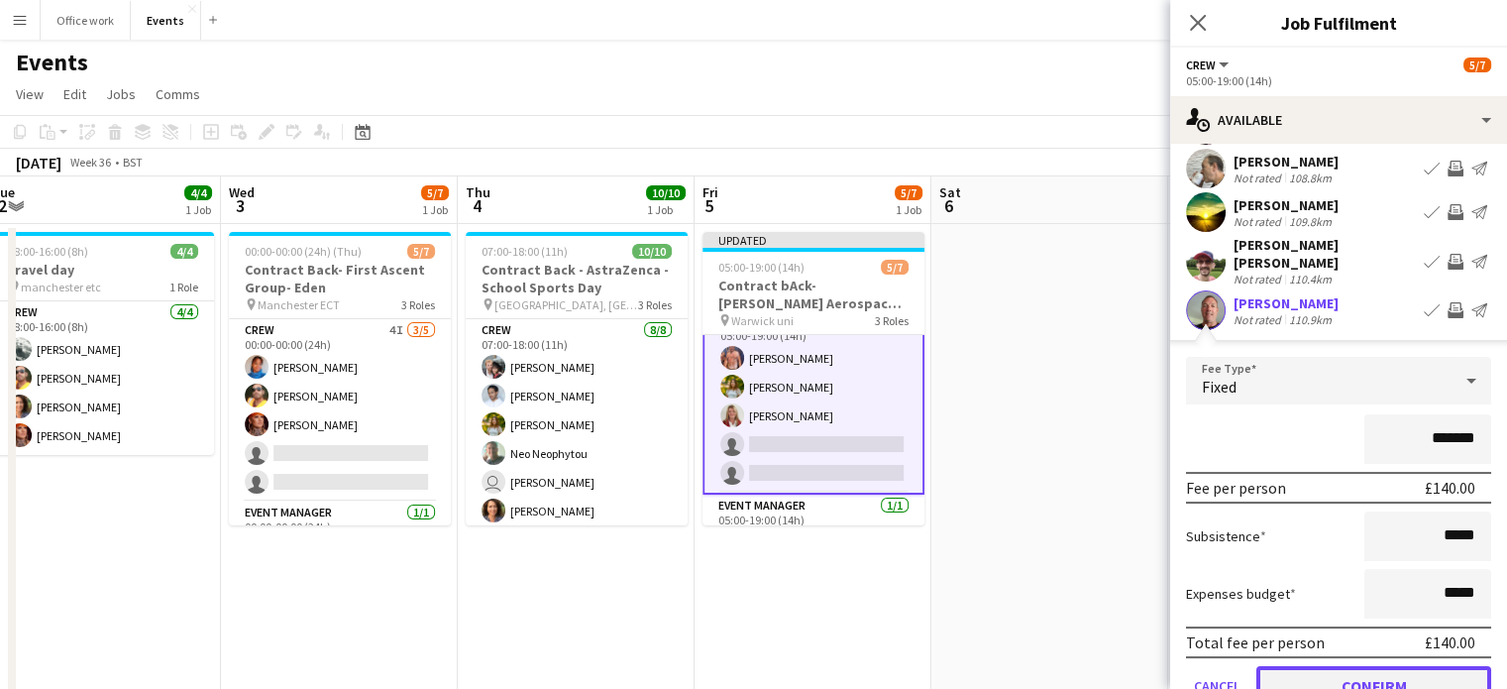
click at [1377, 666] on button "Confirm" at bounding box center [1373, 686] width 235 height 40
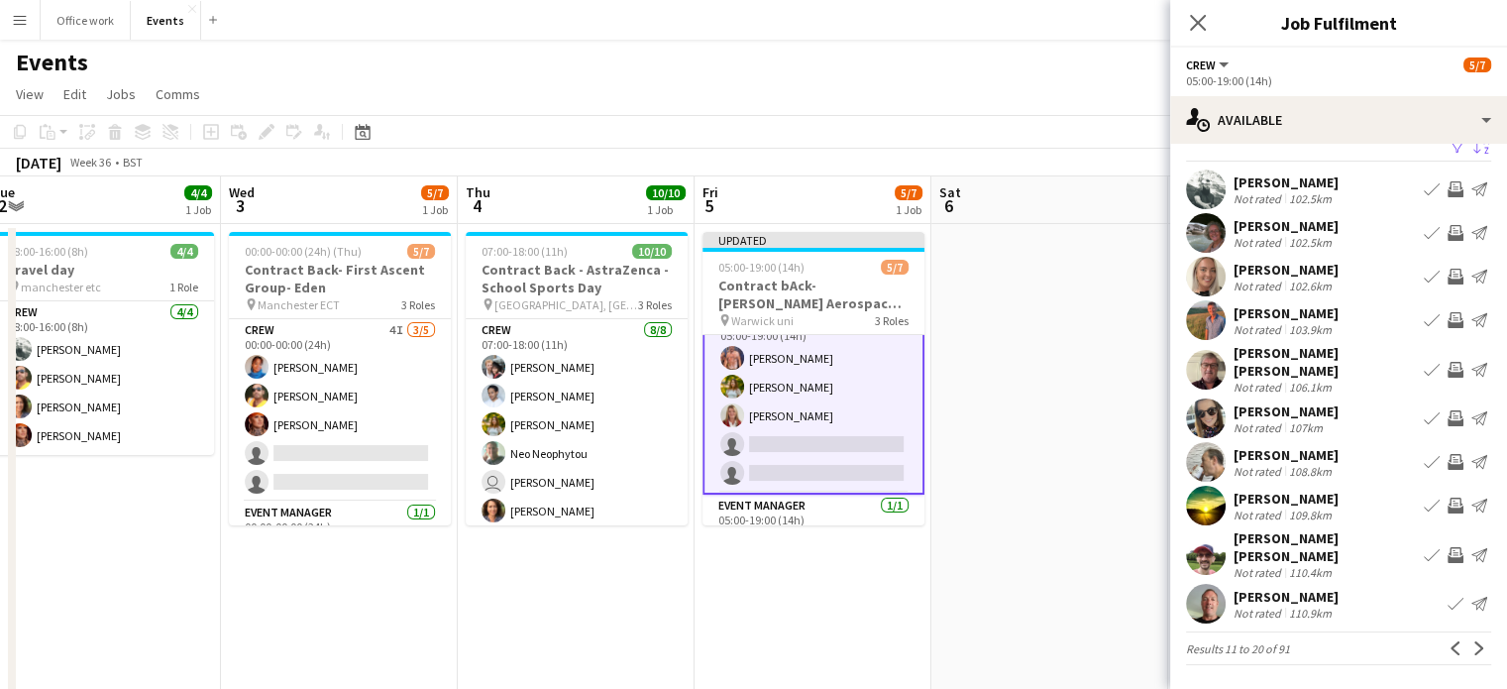
scroll to position [4, 0]
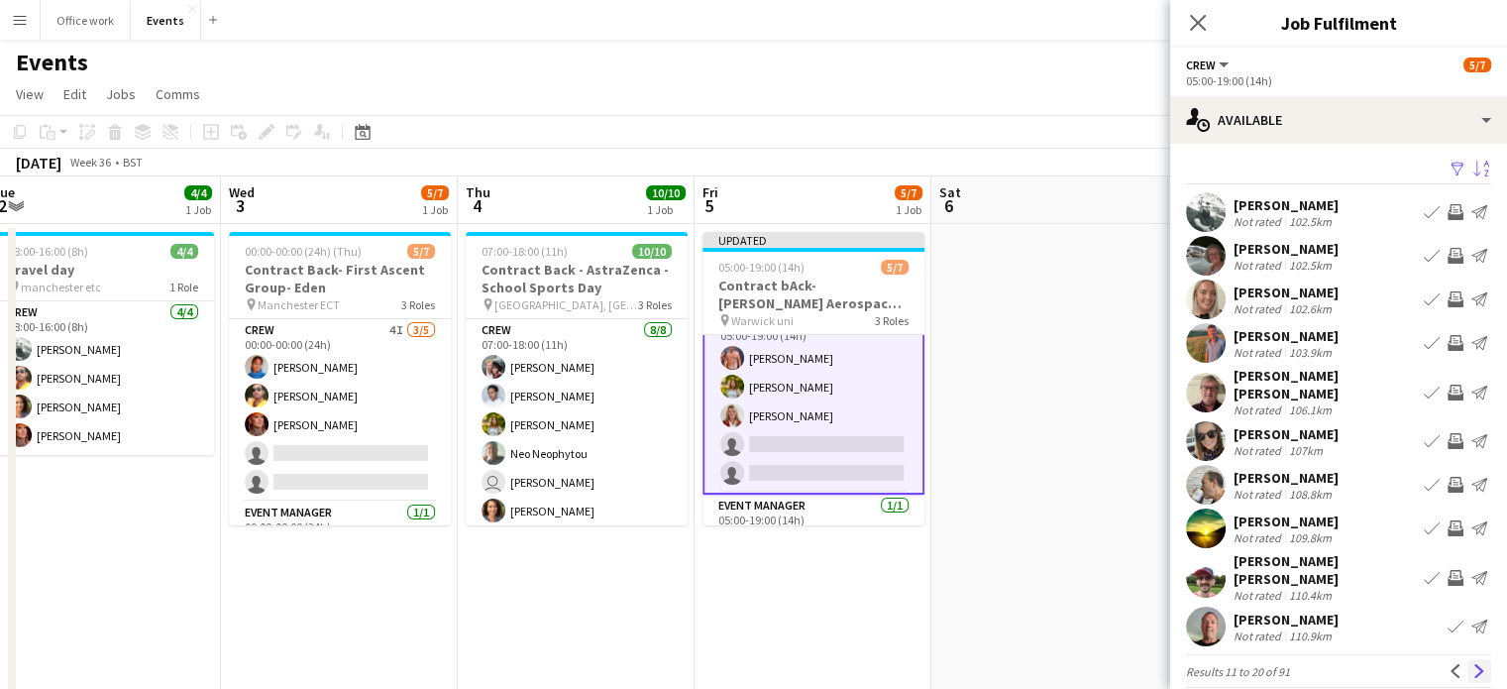
click at [1472, 664] on app-icon "Next" at bounding box center [1479, 671] width 14 height 14
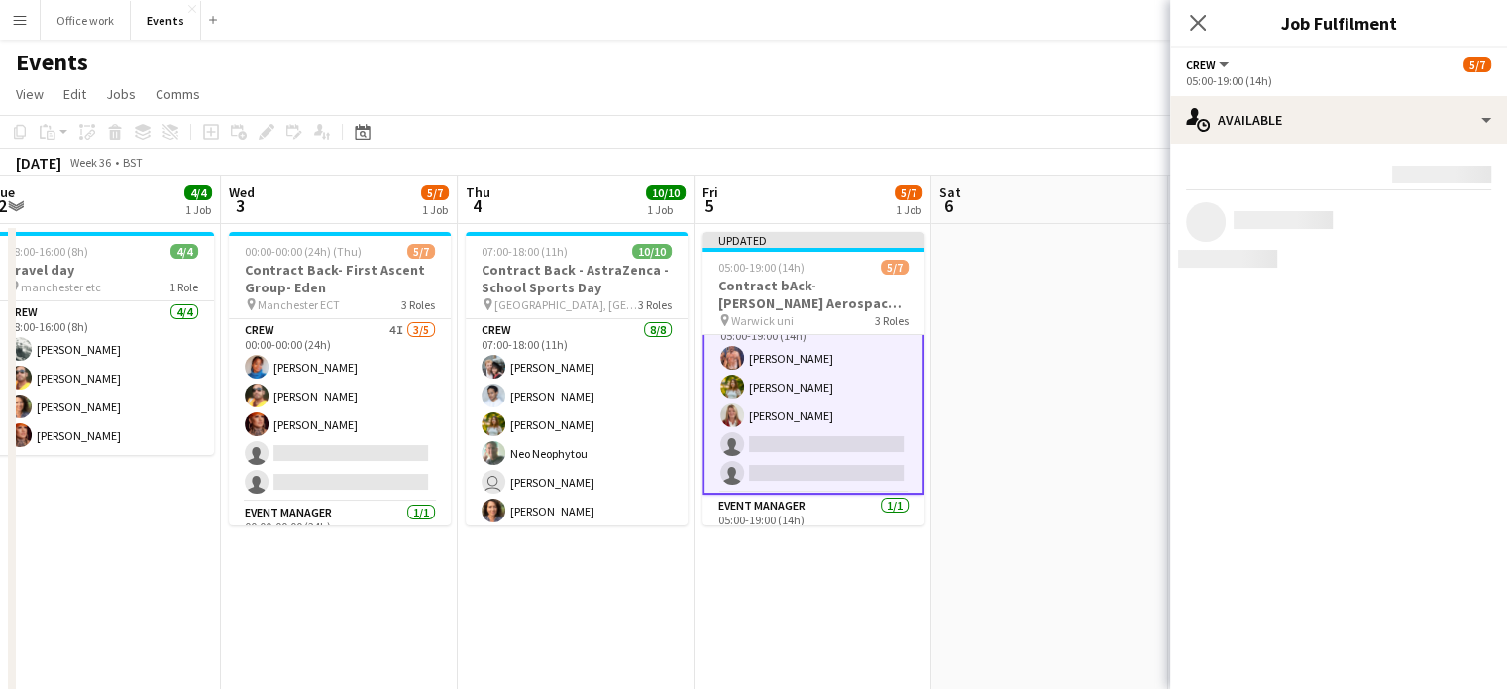
scroll to position [0, 0]
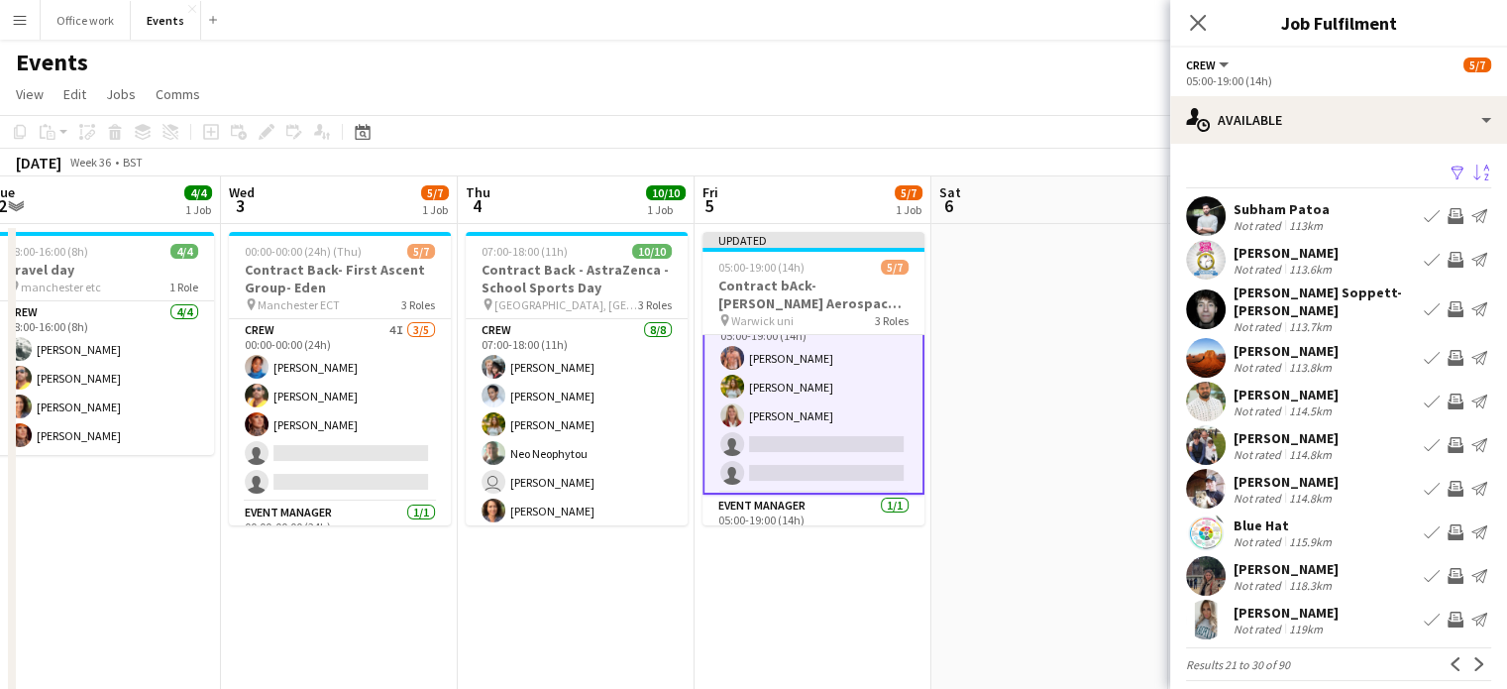
click at [1261, 342] on div "[PERSON_NAME]" at bounding box center [1285, 351] width 105 height 18
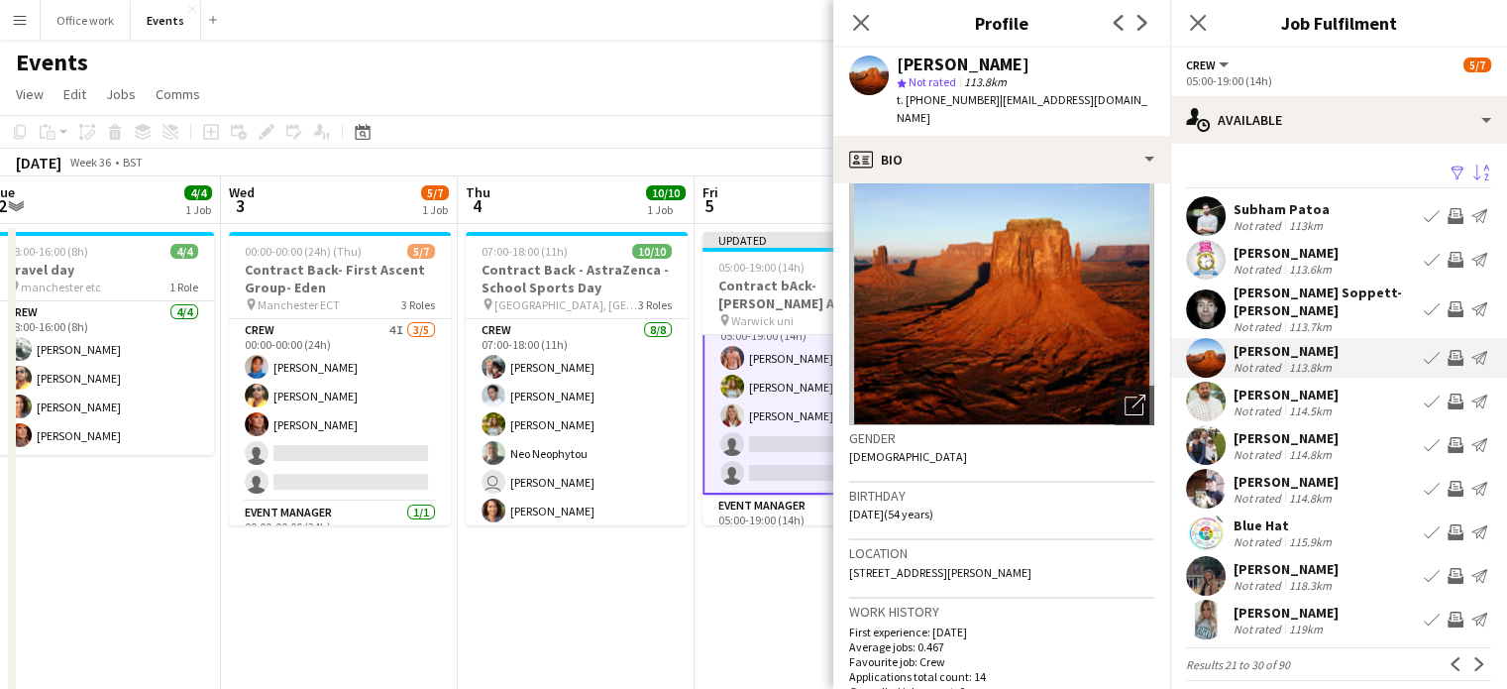
scroll to position [89, 0]
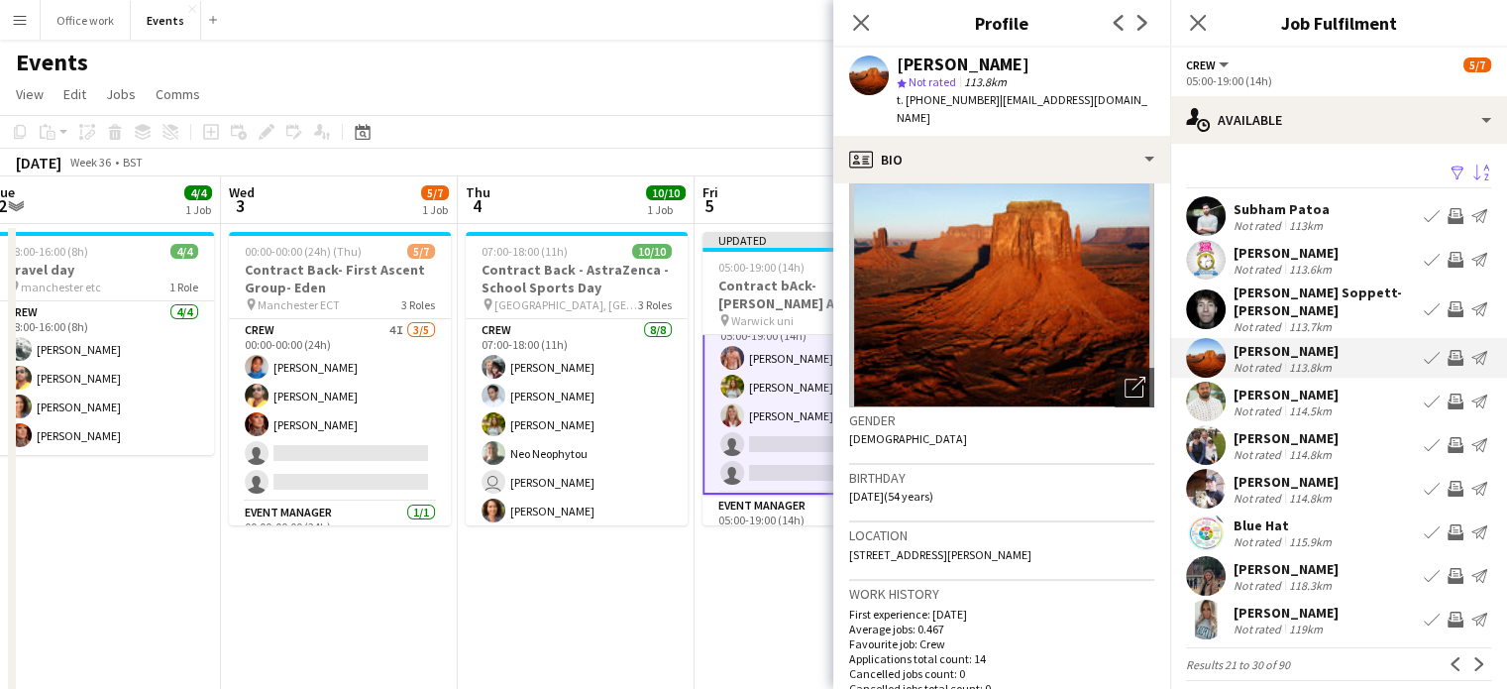
click at [1447, 350] on app-icon "Invite crew" at bounding box center [1455, 358] width 16 height 16
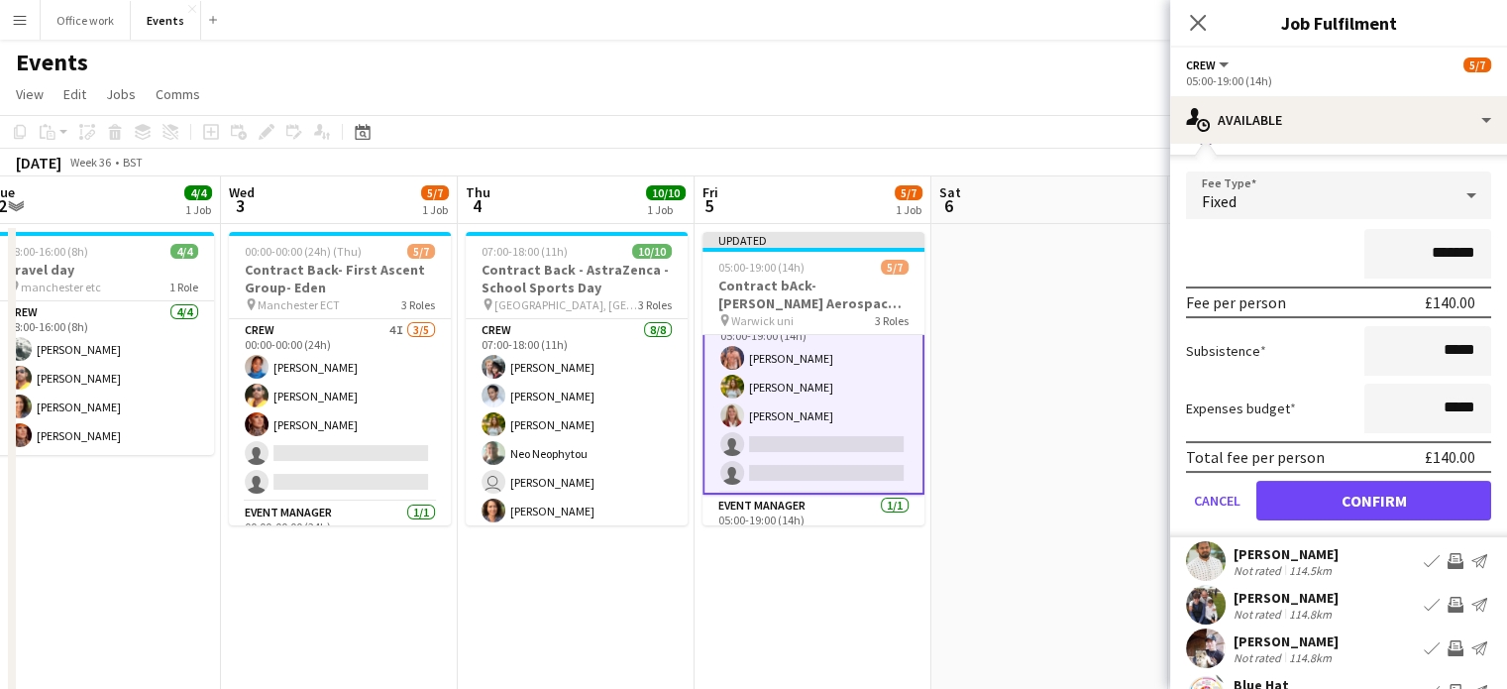
scroll to position [234, 0]
click at [1194, 16] on icon "Close pop-in" at bounding box center [1197, 22] width 19 height 19
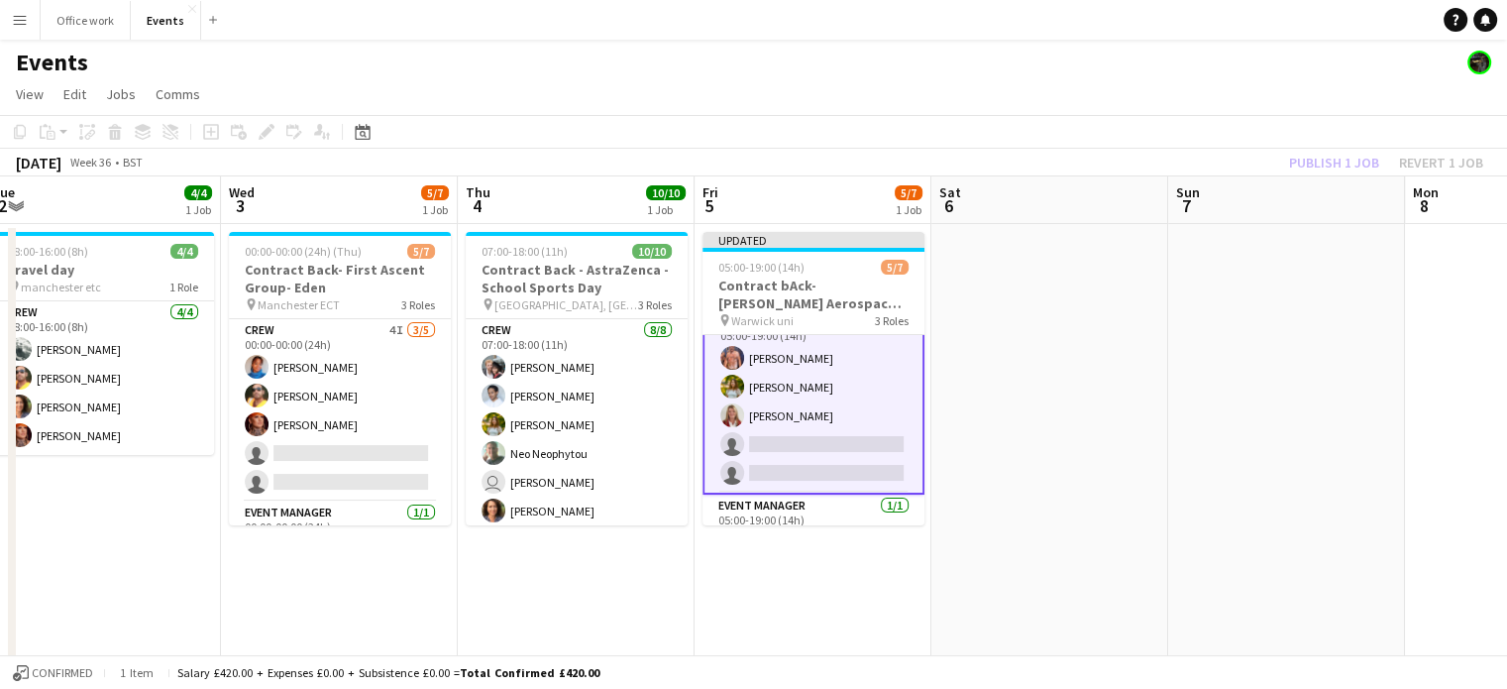
click at [1310, 166] on div "Publish 1 job Revert 1 job" at bounding box center [1386, 163] width 242 height 26
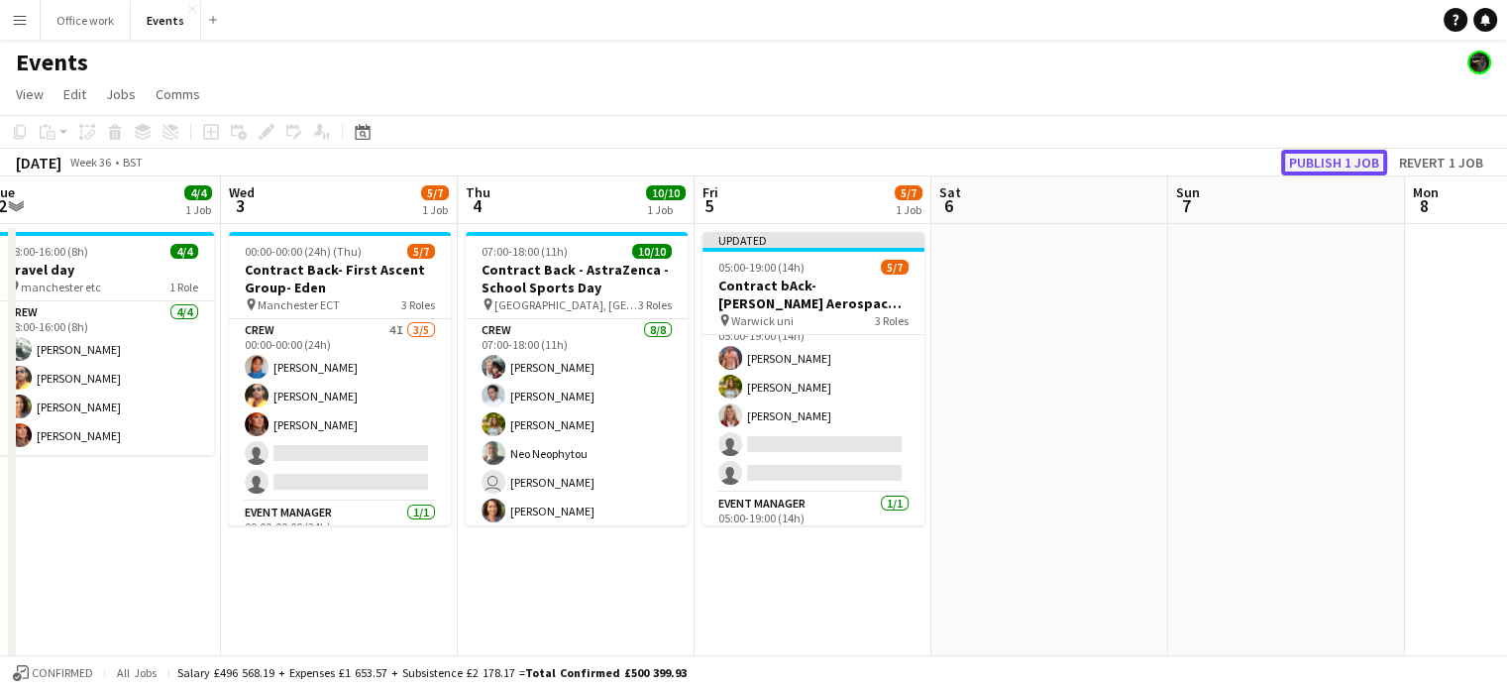
click at [1310, 166] on button "Publish 1 job" at bounding box center [1334, 163] width 106 height 26
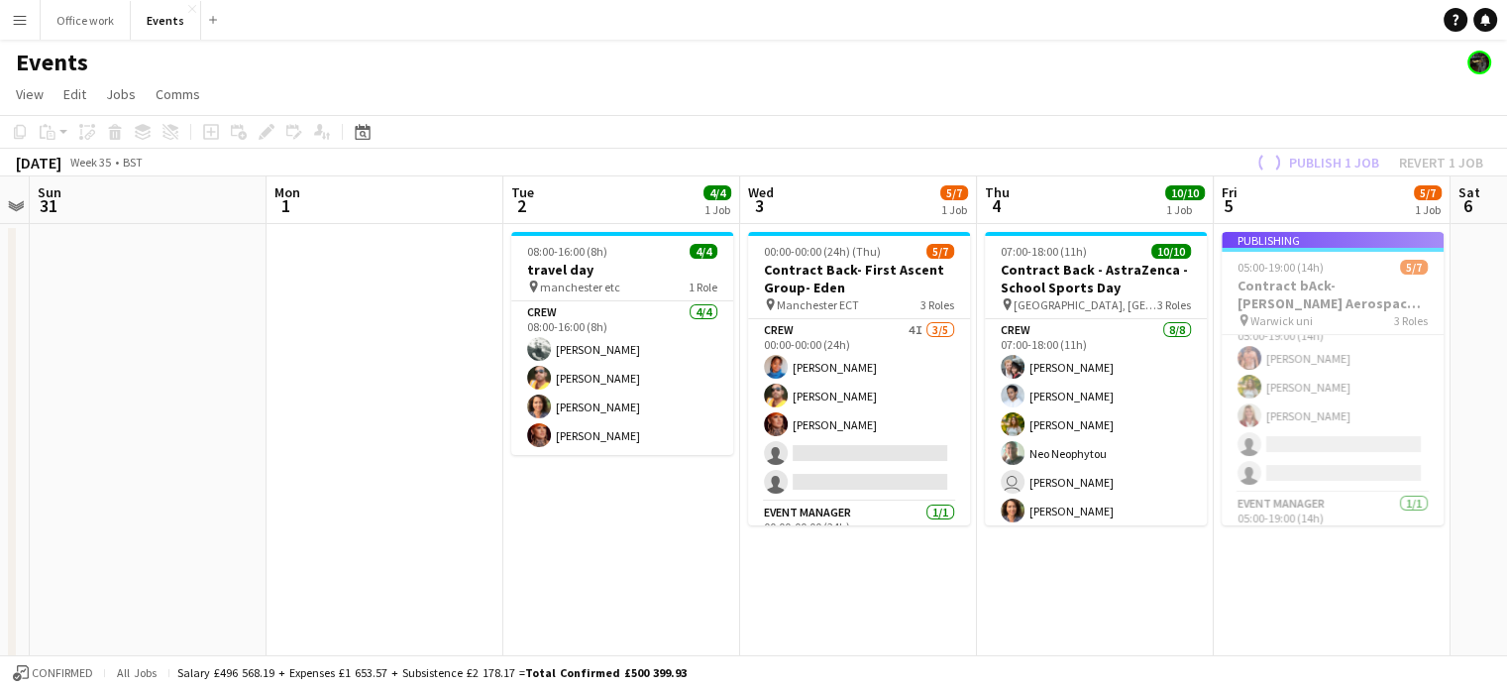
scroll to position [0, 400]
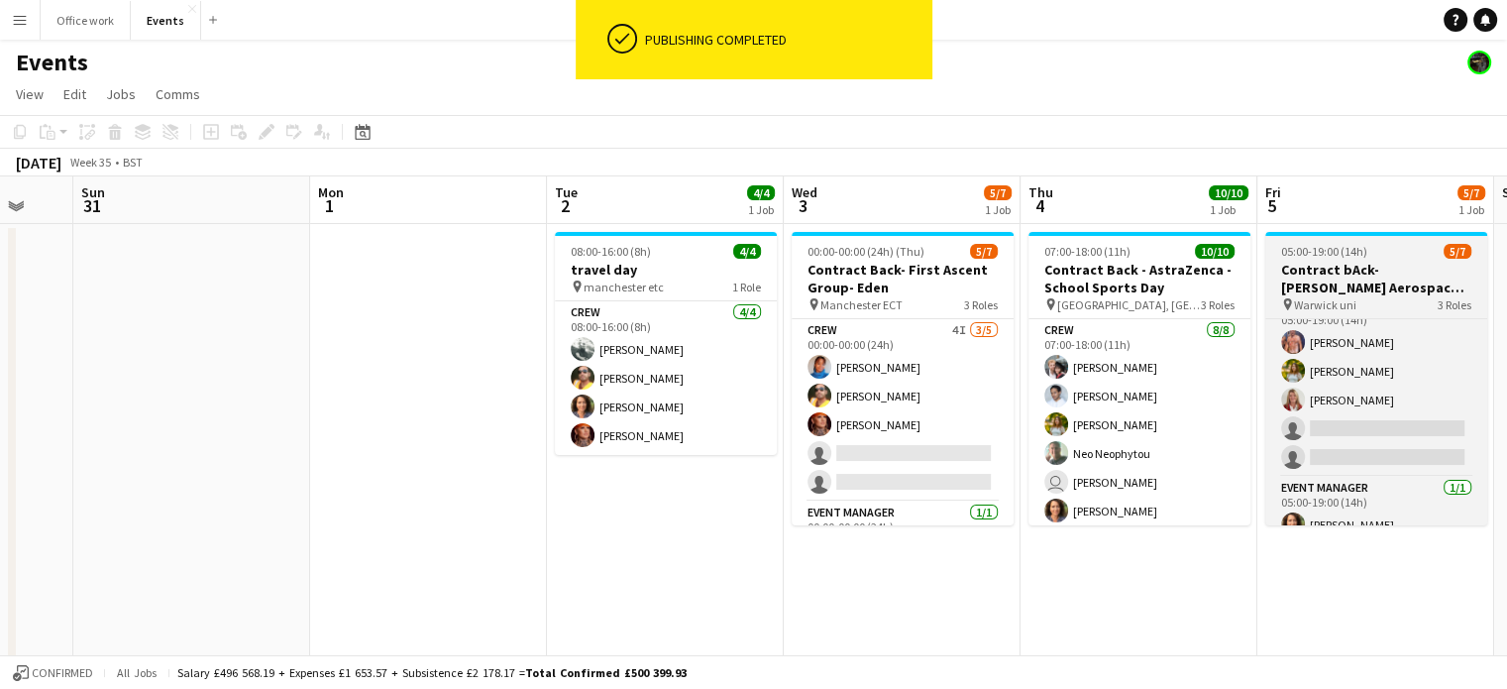
click at [891, 354] on app-card-role "Crew 4I [DATE] 00:00-00:00 (24h) [PERSON_NAME] Denim [PERSON_NAME] [PERSON_NAME…" at bounding box center [903, 410] width 222 height 182
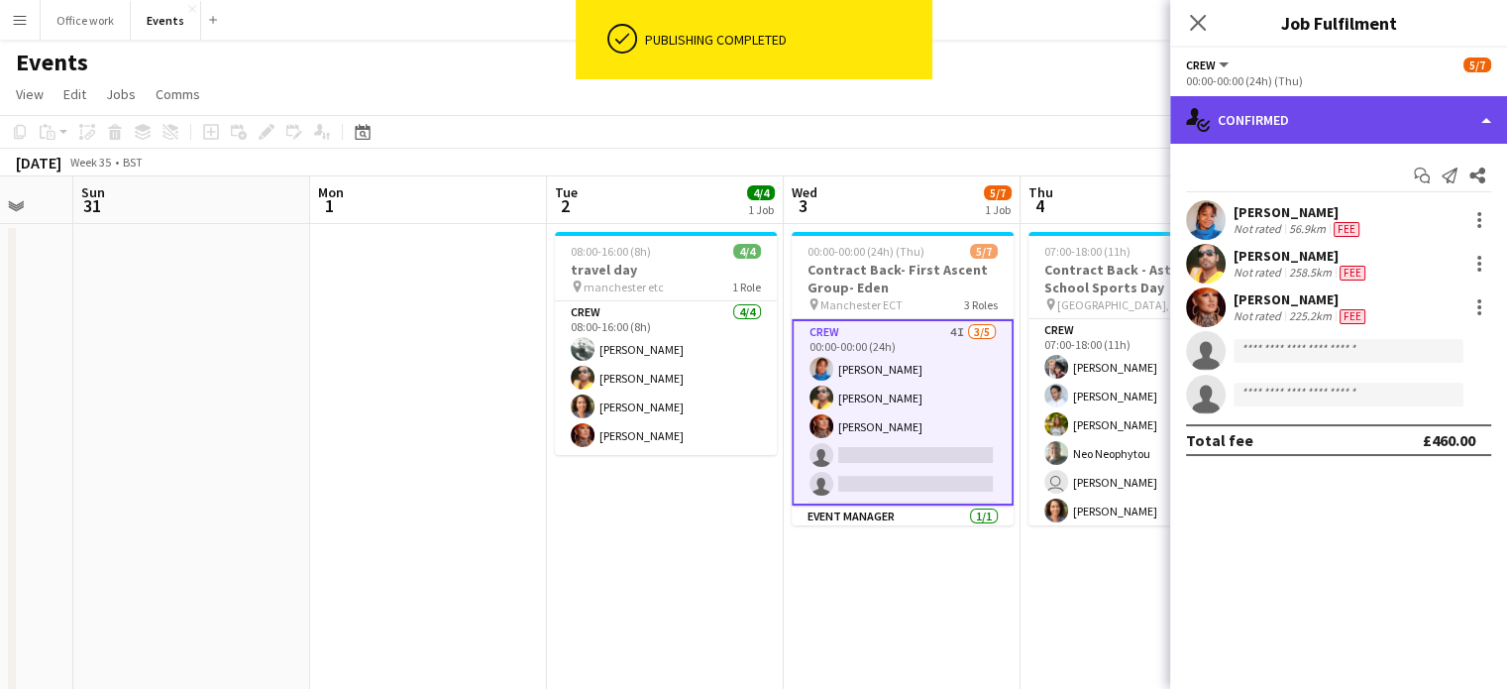
click at [1224, 106] on div "single-neutral-actions-check-2 Confirmed" at bounding box center [1338, 120] width 337 height 48
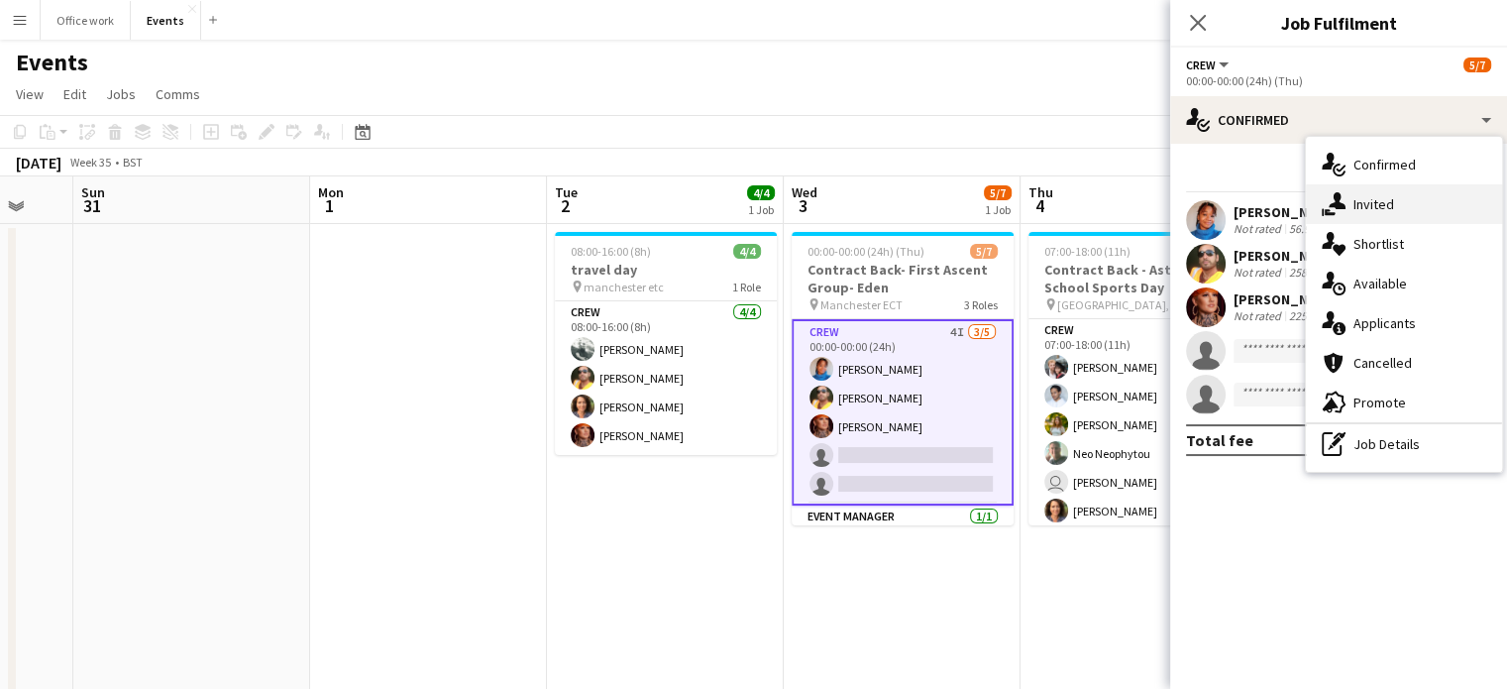
click at [1343, 190] on div "single-neutral-actions-share-1 Invited" at bounding box center [1404, 204] width 196 height 40
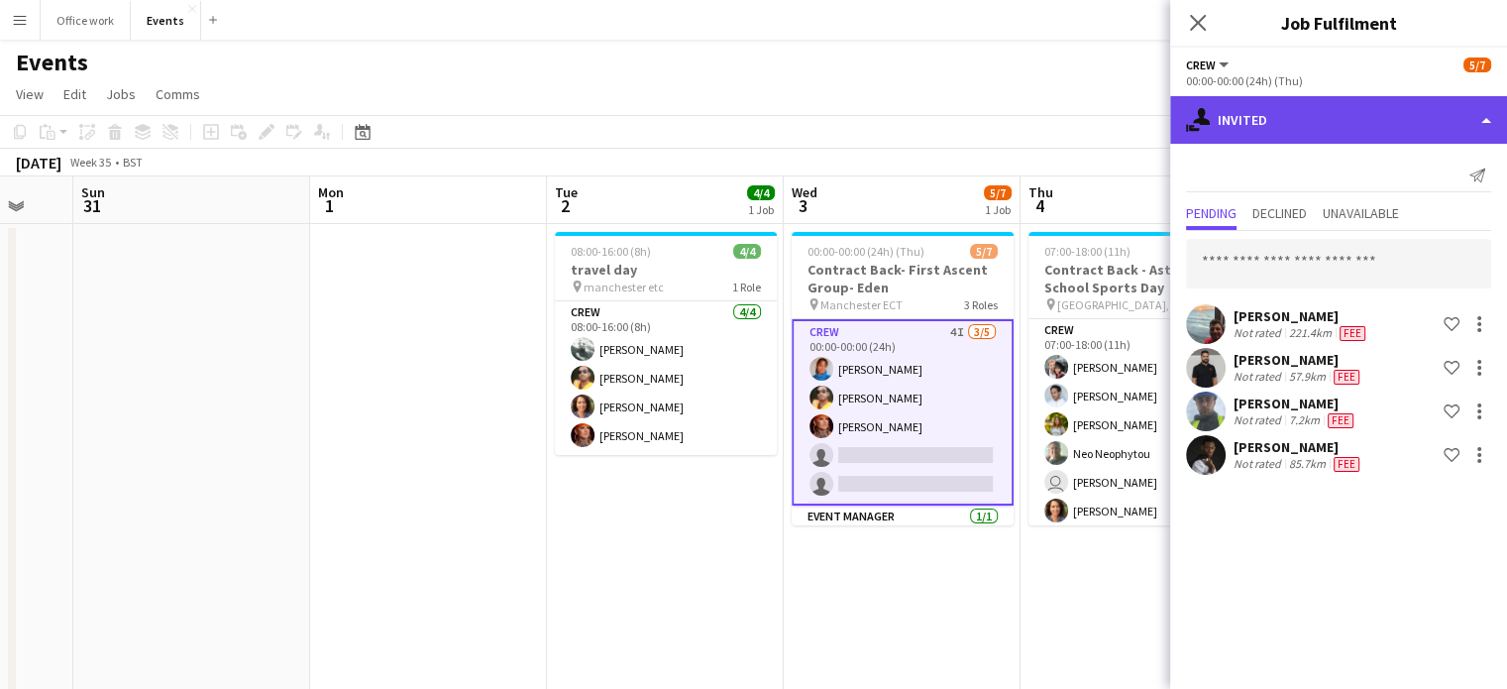
click at [1314, 126] on div "single-neutral-actions-share-1 Invited" at bounding box center [1338, 120] width 337 height 48
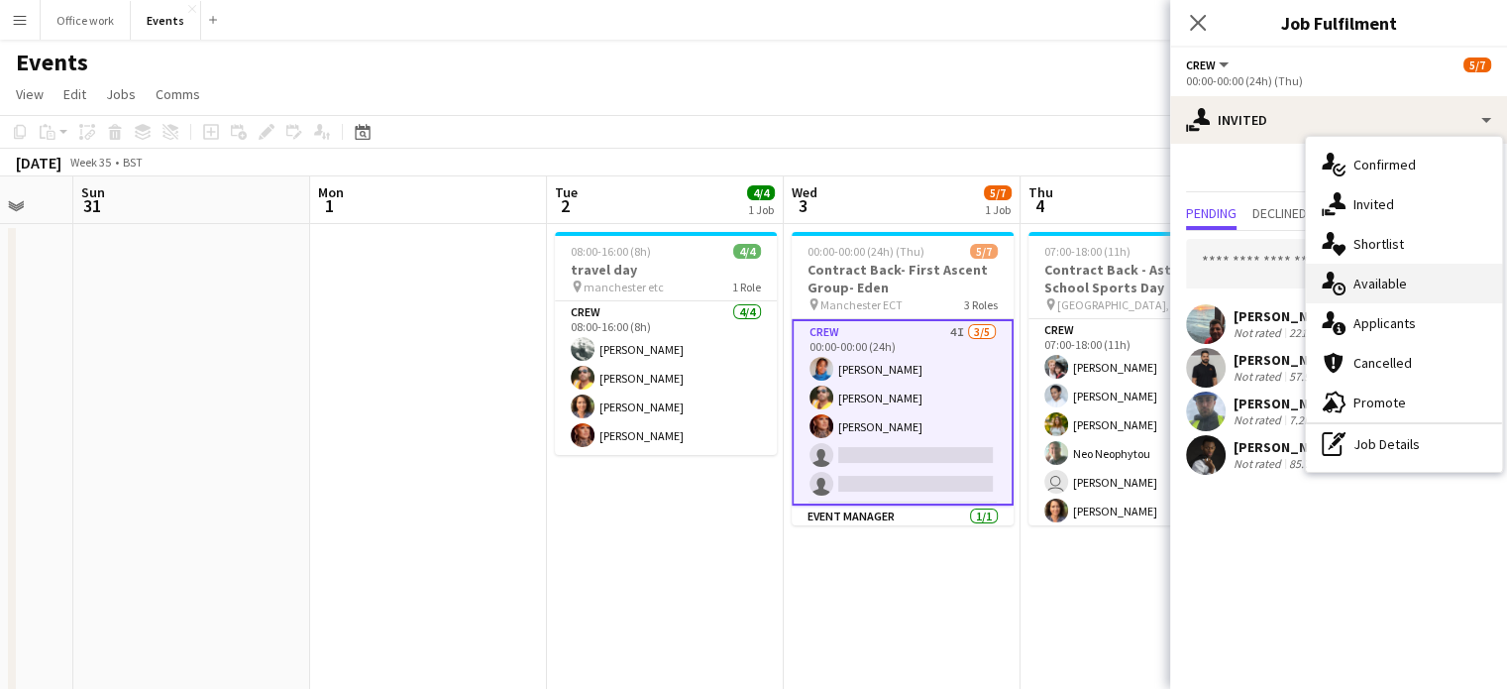
click at [1378, 273] on div "single-neutral-actions-upload Available" at bounding box center [1404, 284] width 196 height 40
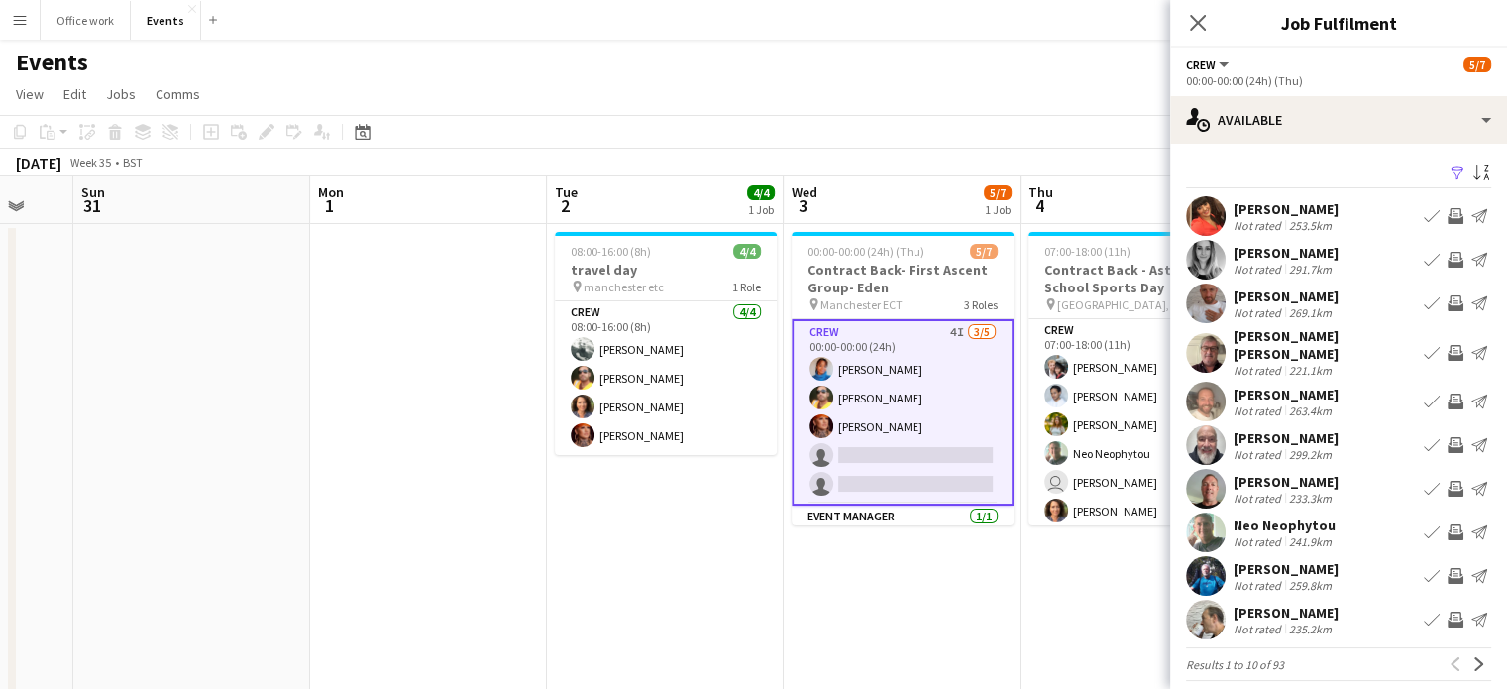
click at [892, 463] on app-card-role "Crew 4I [DATE] 00:00-00:00 (24h) [PERSON_NAME] Denim [PERSON_NAME] [PERSON_NAME…" at bounding box center [903, 412] width 222 height 186
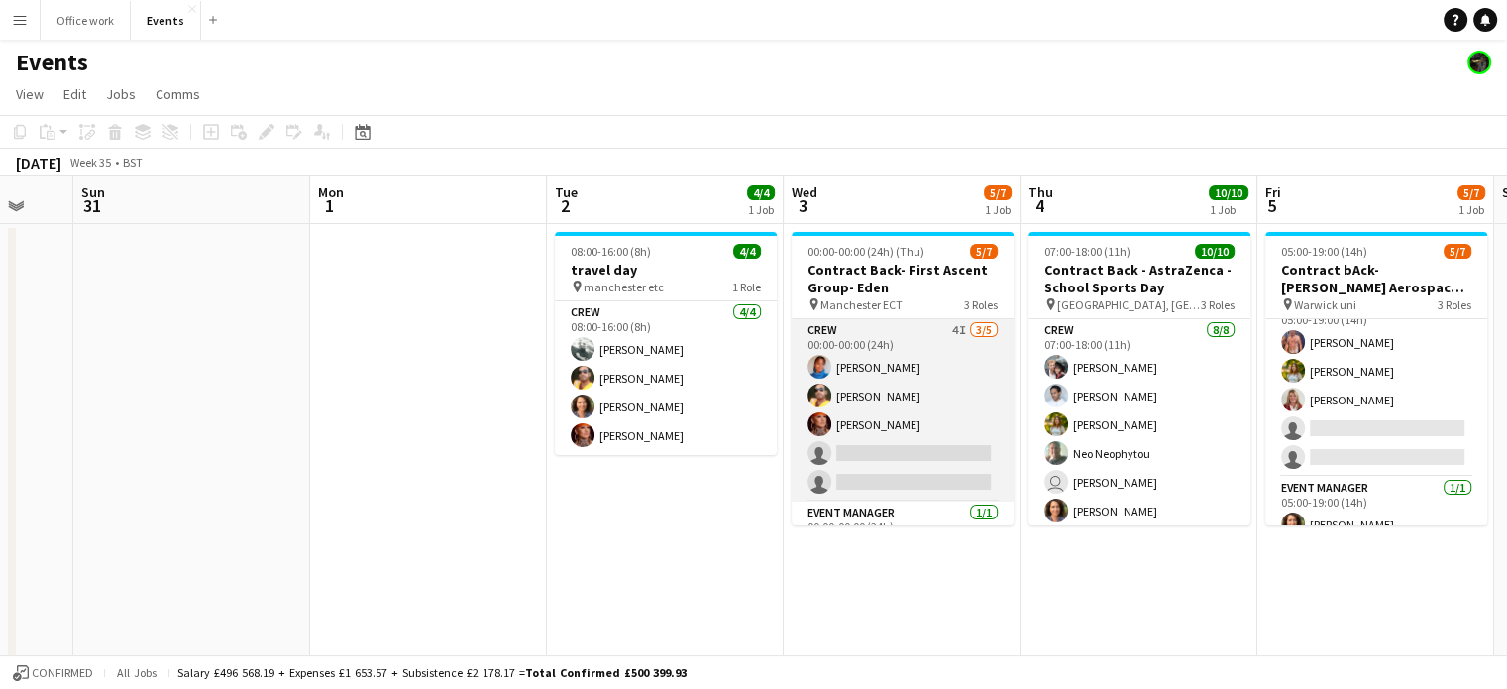
click at [922, 470] on app-card-role "Crew 4I [DATE] 00:00-00:00 (24h) [PERSON_NAME] Denim [PERSON_NAME] [PERSON_NAME…" at bounding box center [903, 410] width 222 height 182
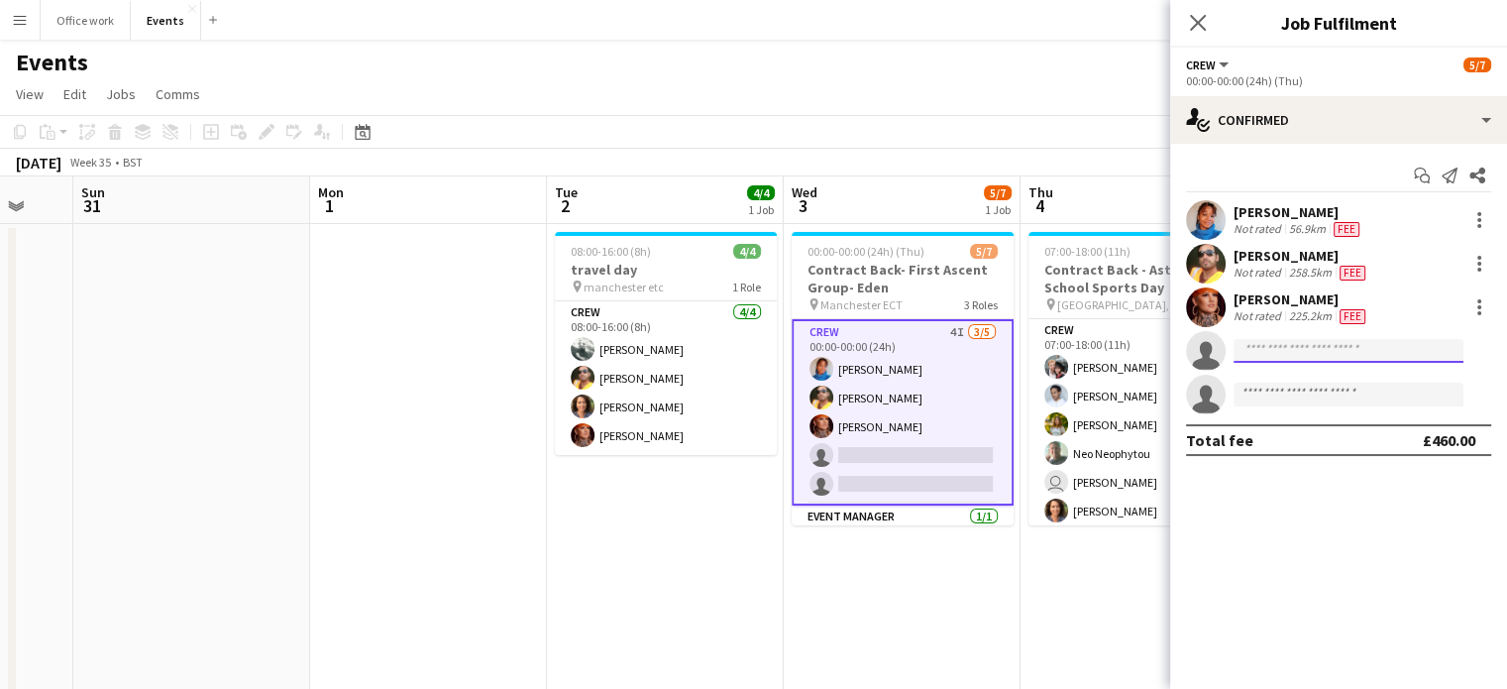
click at [1260, 361] on input at bounding box center [1348, 351] width 230 height 24
click at [1260, 352] on input at bounding box center [1348, 351] width 230 height 24
type input "*"
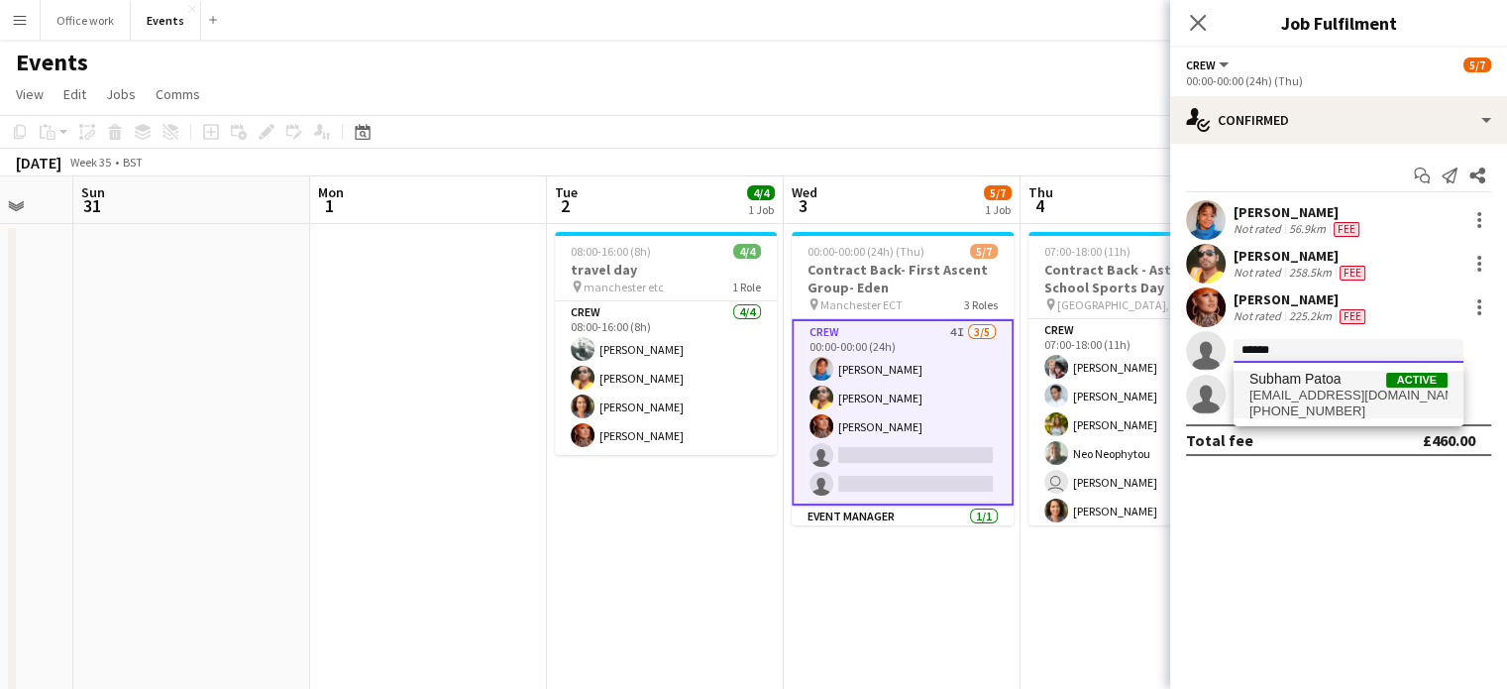
type input "******"
click at [1308, 398] on span "[EMAIL_ADDRESS][DOMAIN_NAME]" at bounding box center [1348, 395] width 198 height 16
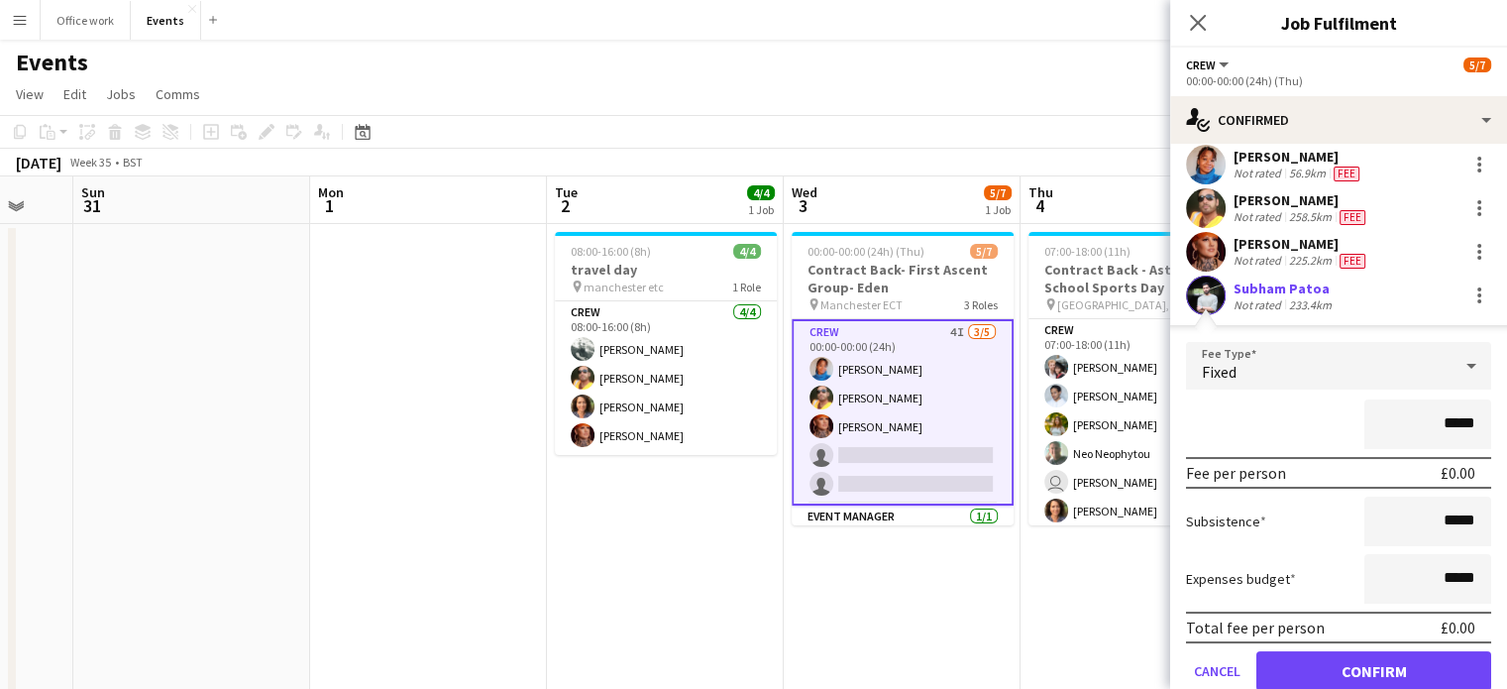
scroll to position [172, 0]
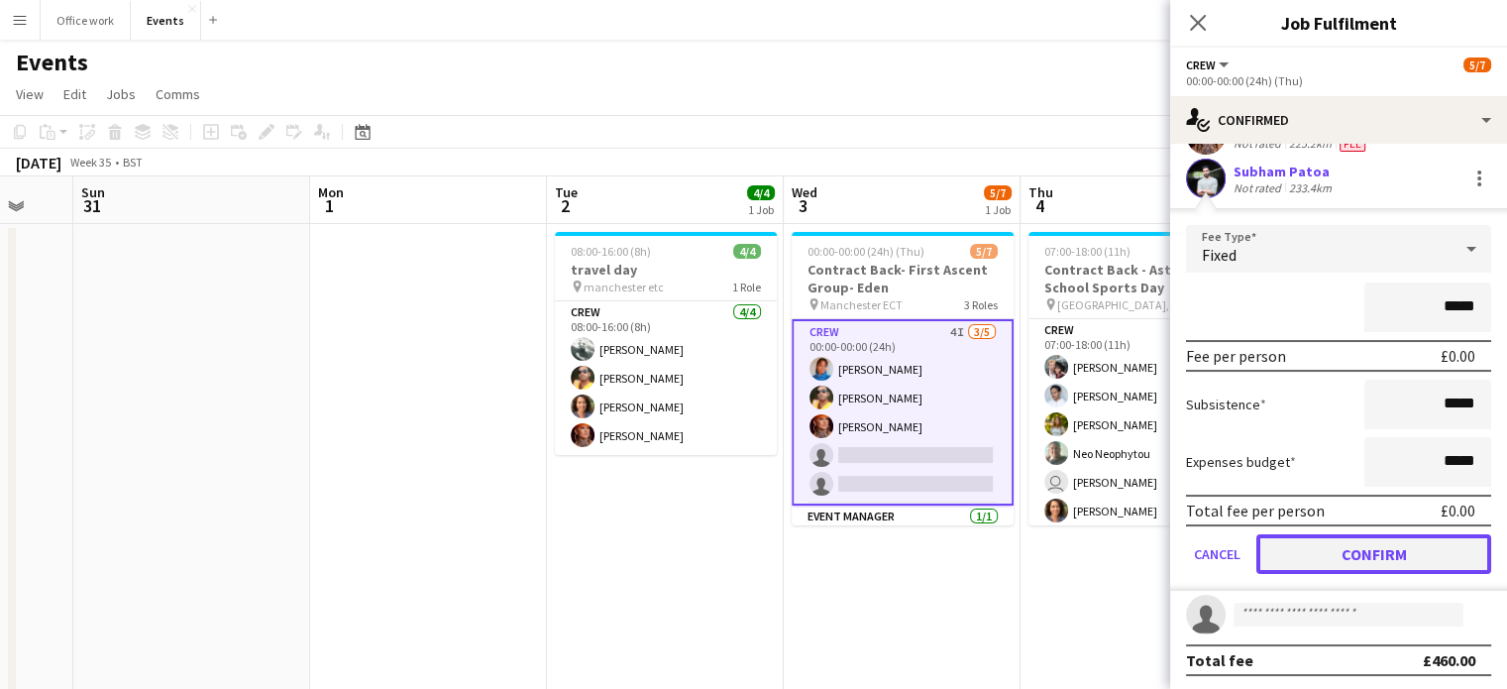
click at [1414, 554] on button "Confirm" at bounding box center [1373, 554] width 235 height 40
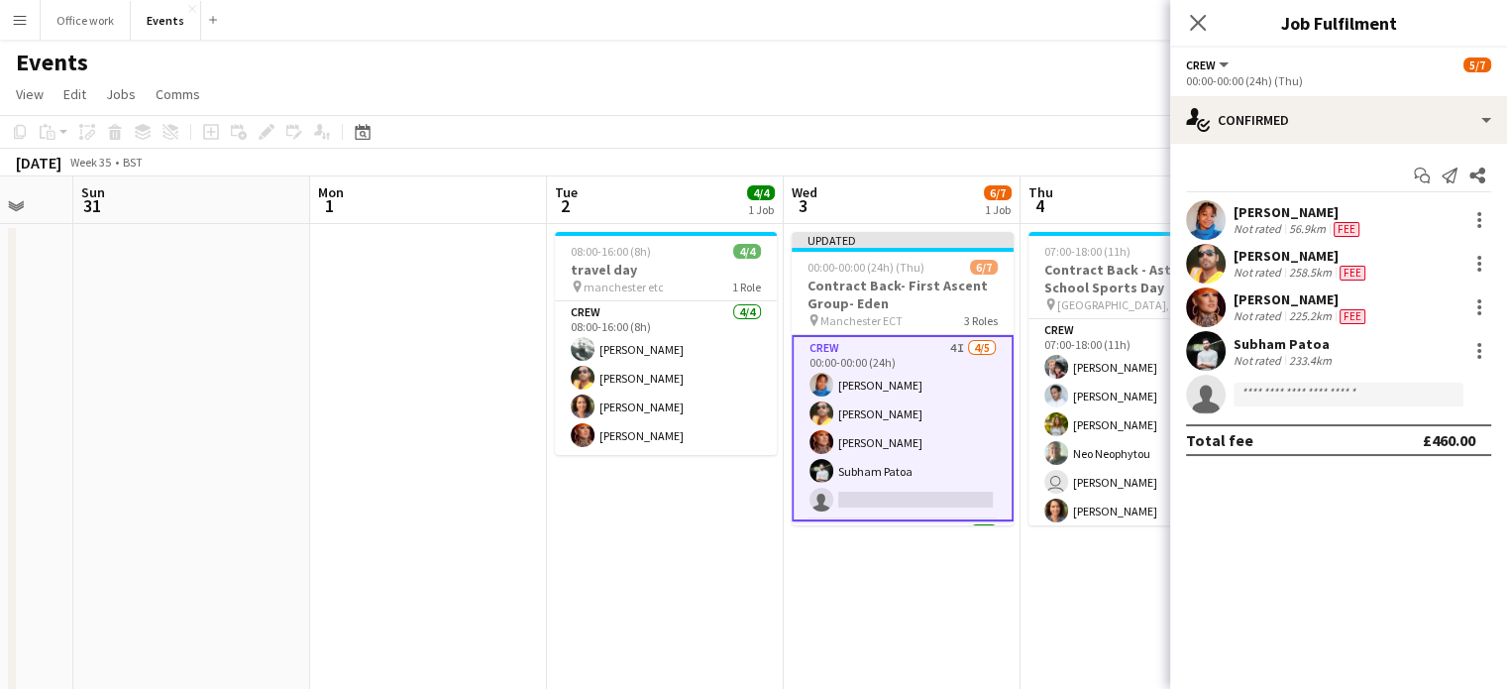
scroll to position [0, 0]
click at [1197, 23] on icon at bounding box center [1197, 22] width 19 height 19
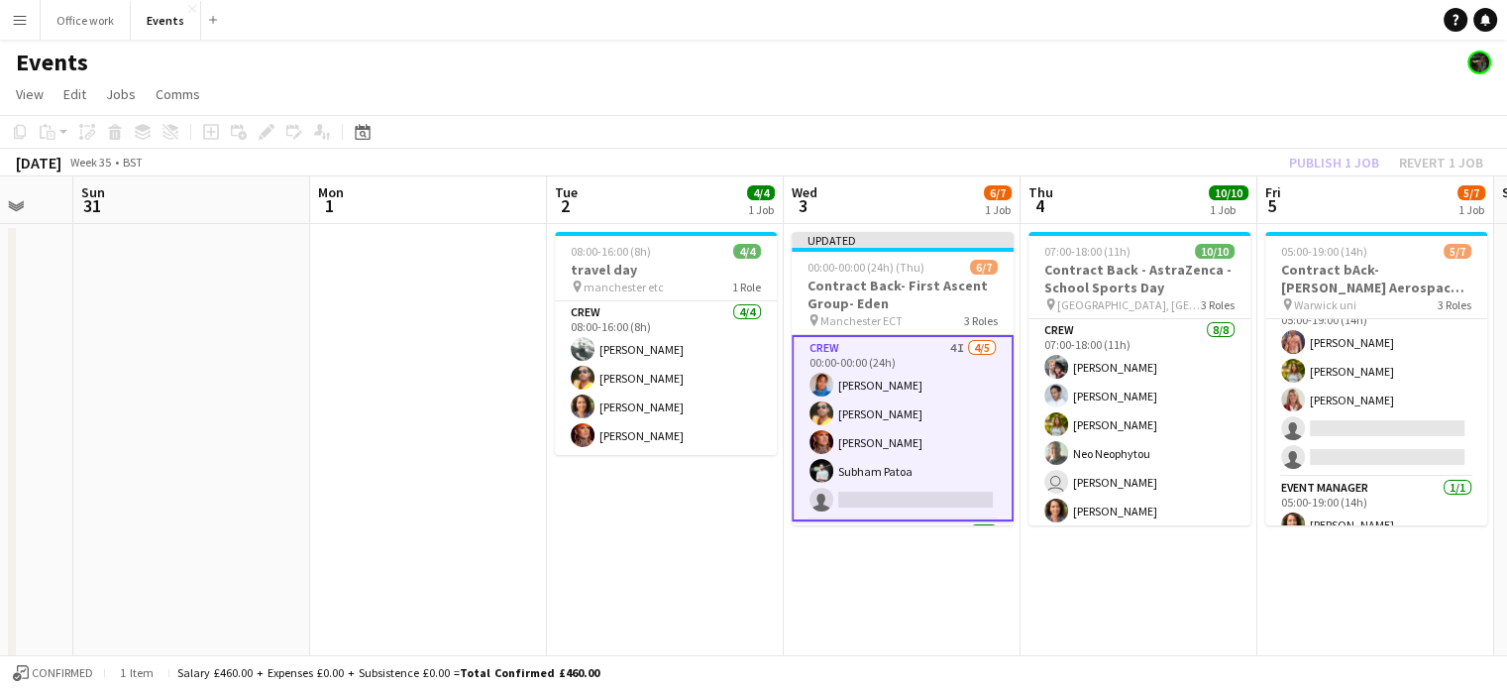
click at [892, 484] on app-card-role "Crew 4I [DATE] 00:00-00:00 (24h) [PERSON_NAME] Denim [PERSON_NAME] [PERSON_NAME…" at bounding box center [903, 428] width 222 height 186
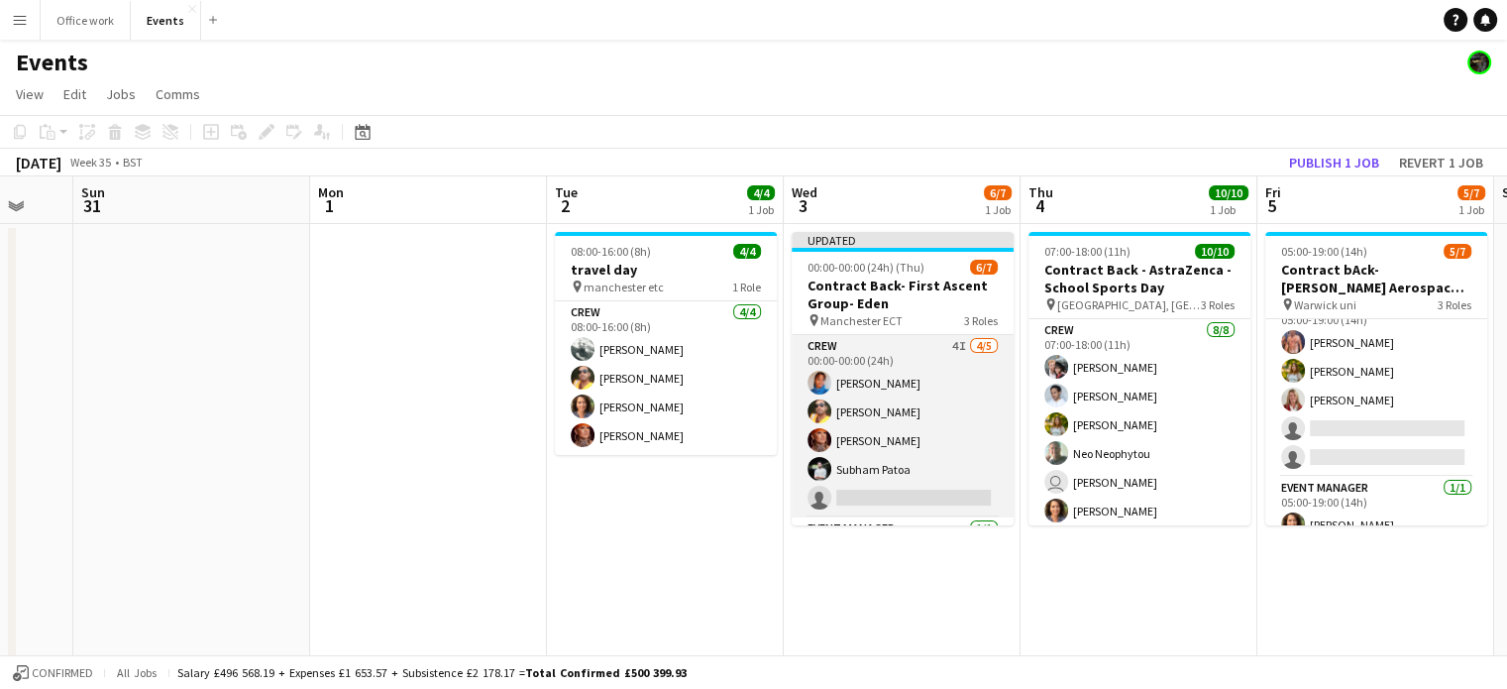
click at [892, 484] on app-card-role "Crew 4I [DATE] 00:00-00:00 (24h) [PERSON_NAME] Denim [PERSON_NAME] [PERSON_NAME…" at bounding box center [903, 426] width 222 height 182
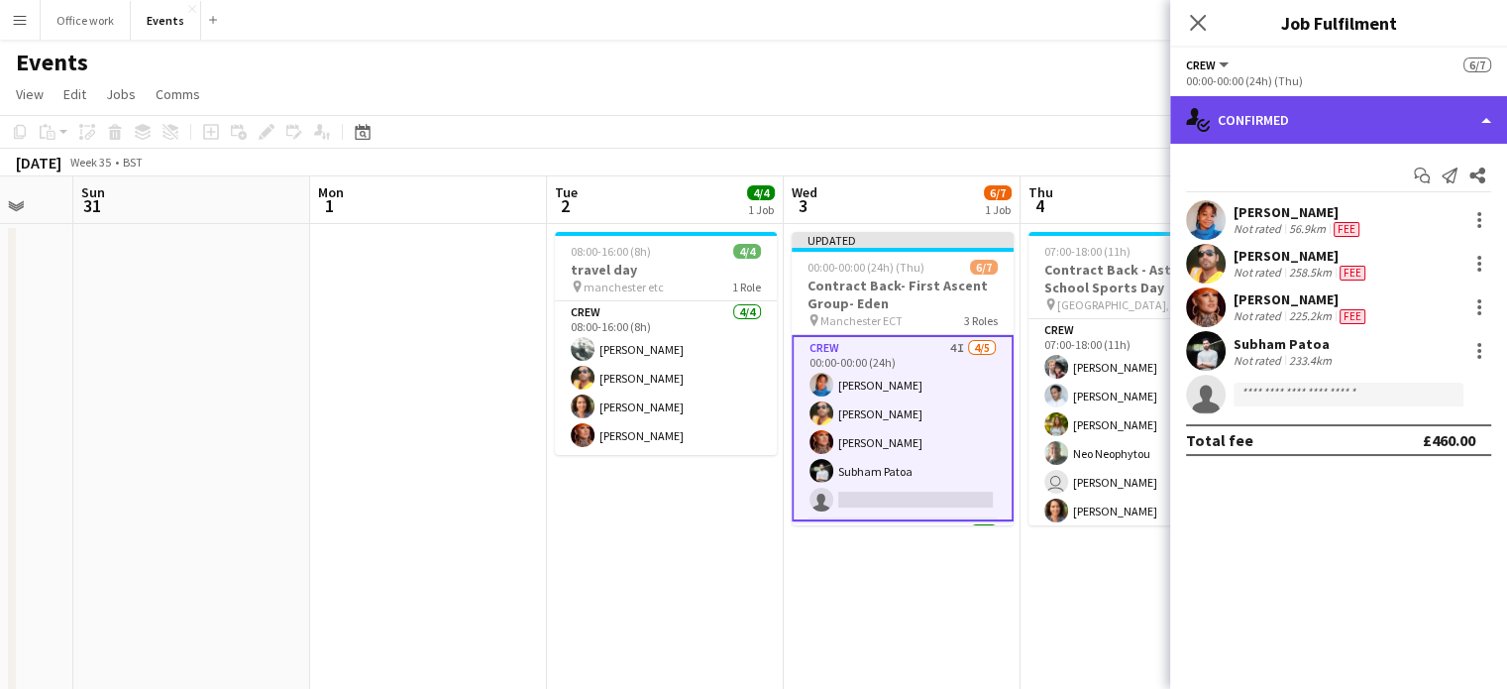
click at [1267, 98] on div "single-neutral-actions-check-2 Confirmed" at bounding box center [1338, 120] width 337 height 48
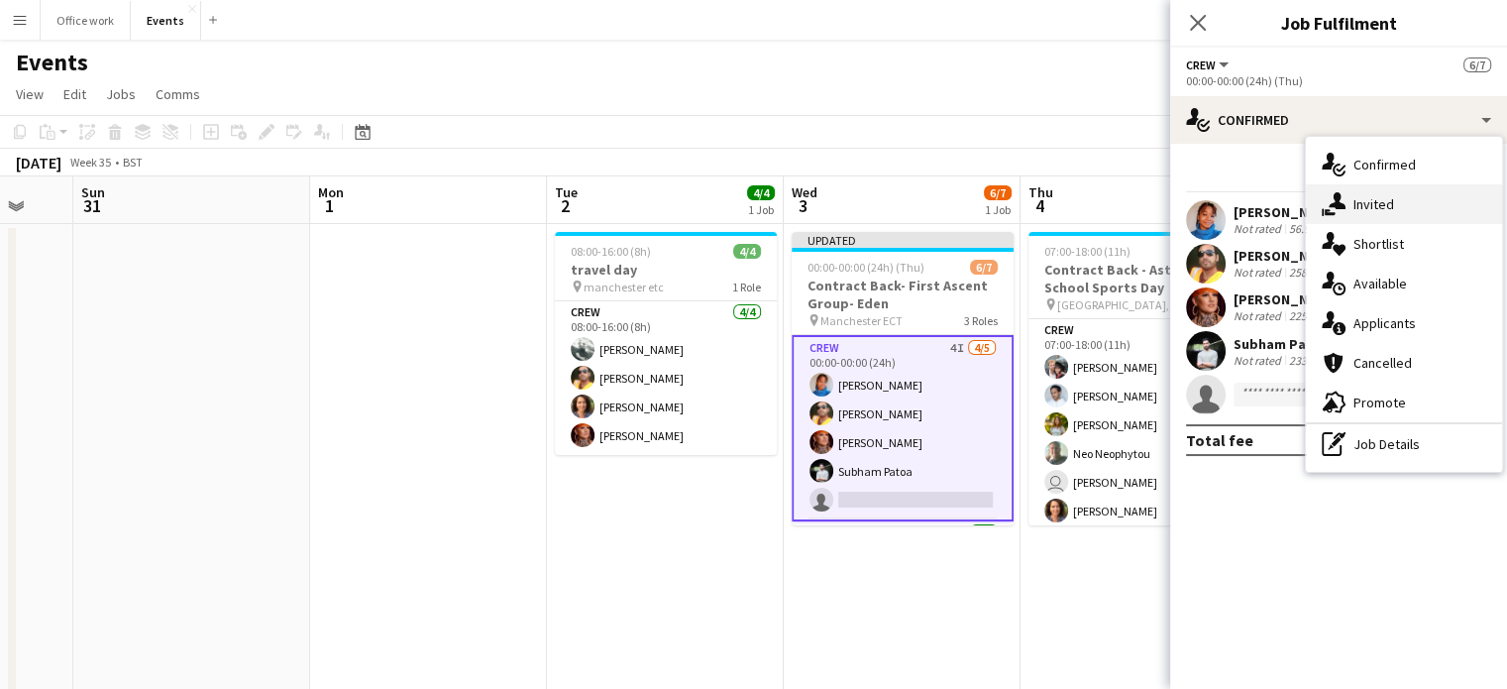
click at [1346, 213] on div "single-neutral-actions-share-1 Invited" at bounding box center [1404, 204] width 196 height 40
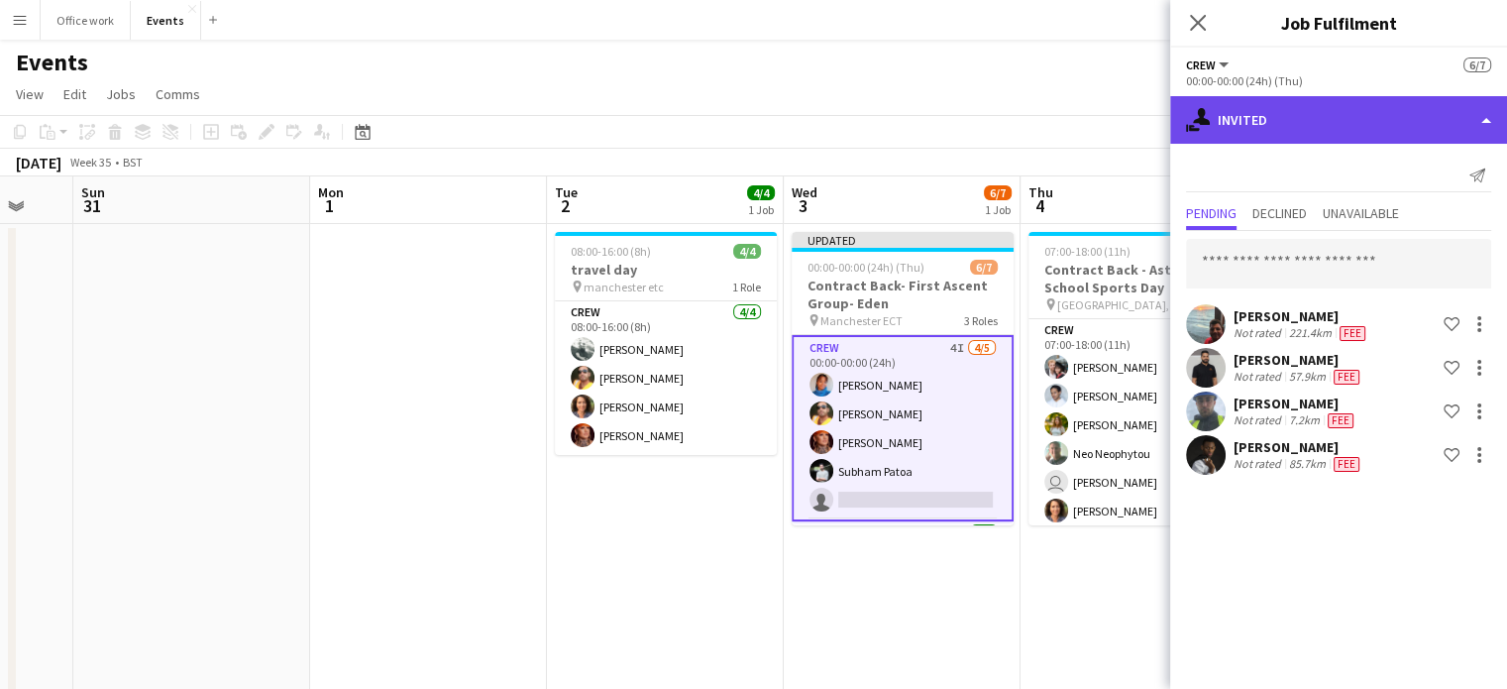
click at [1270, 116] on div "single-neutral-actions-share-1 Invited" at bounding box center [1338, 120] width 337 height 48
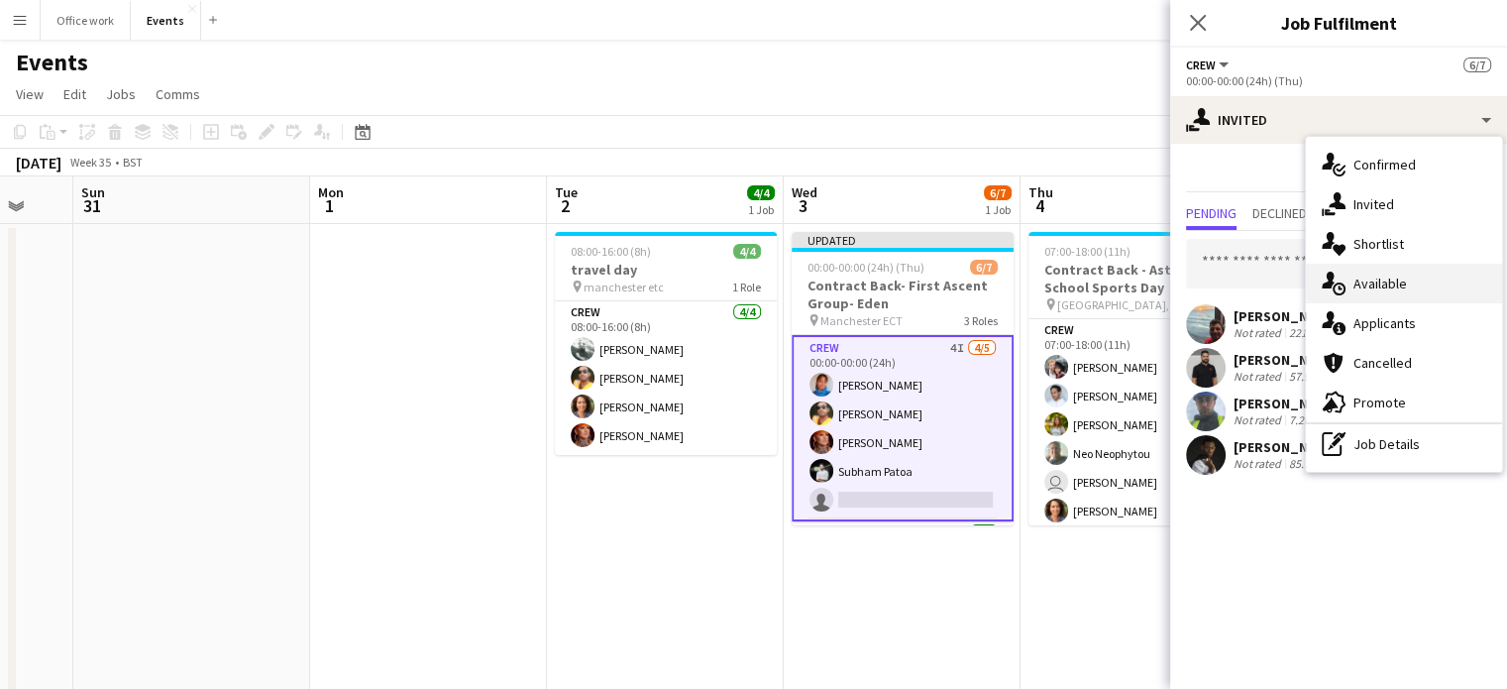
click at [1338, 284] on icon at bounding box center [1338, 288] width 13 height 13
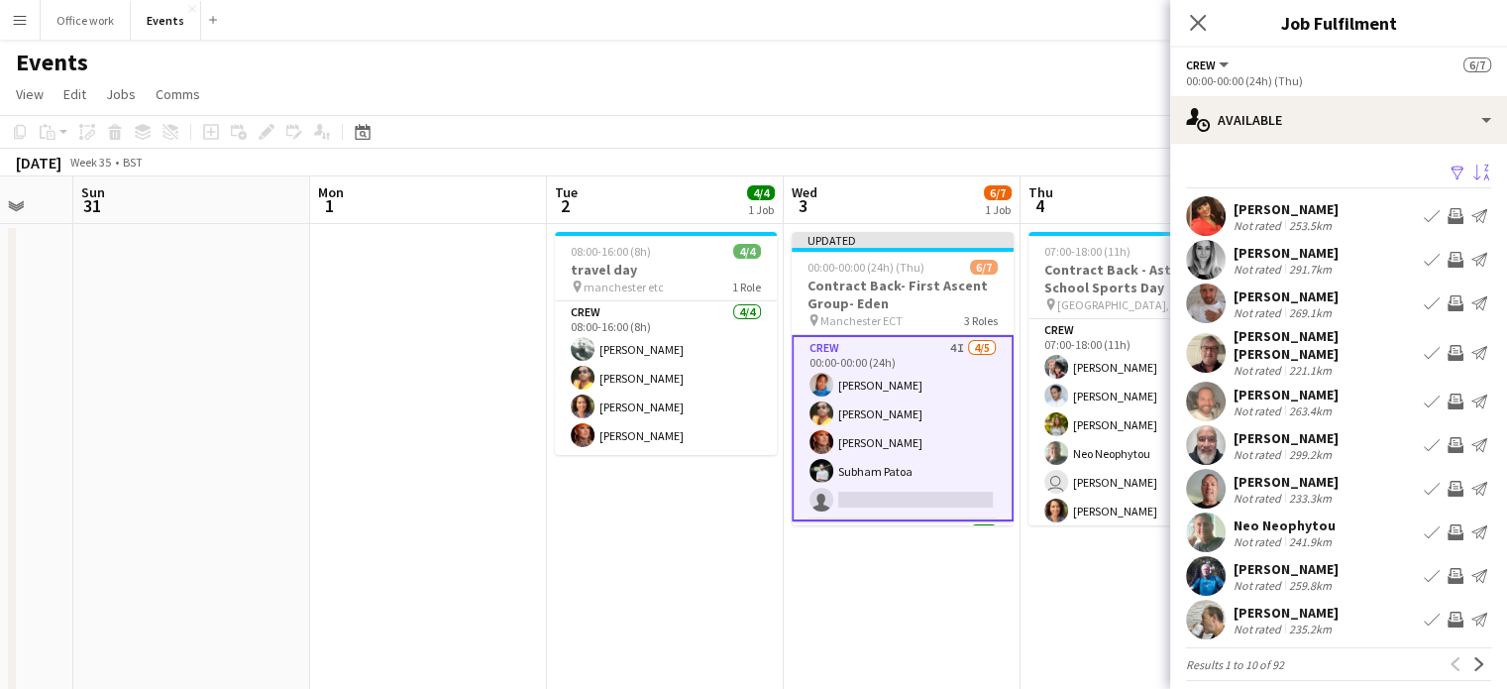
click at [1473, 170] on app-icon "Sort asc" at bounding box center [1481, 173] width 16 height 19
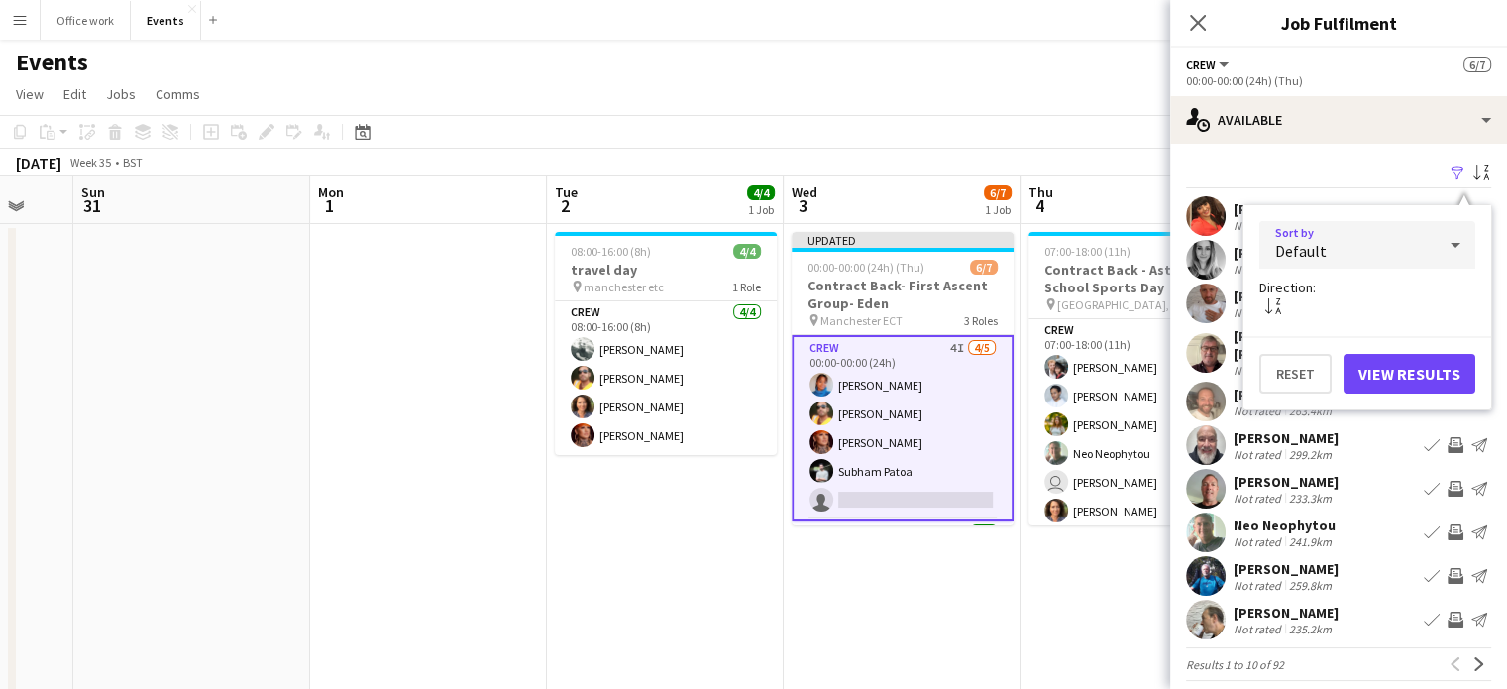
click at [1376, 245] on div "Default" at bounding box center [1347, 245] width 176 height 48
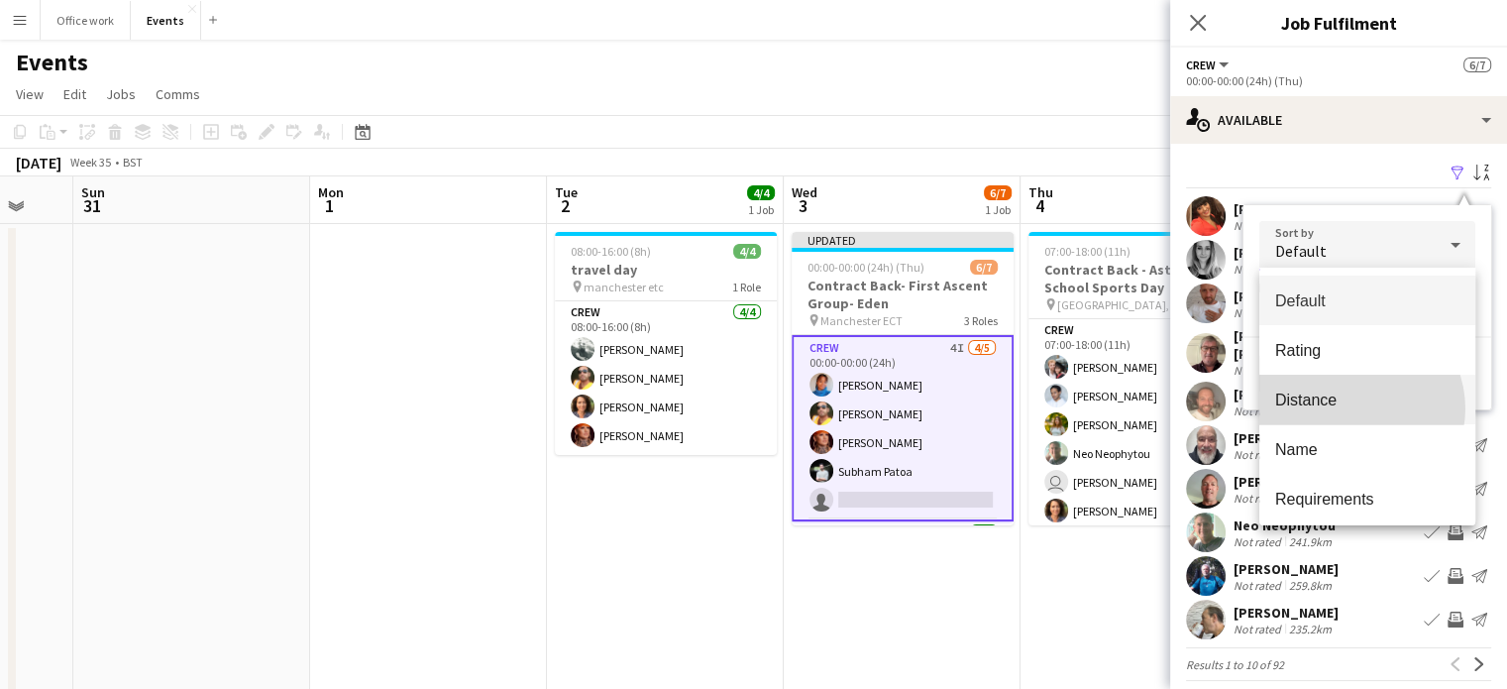
click at [1354, 408] on span "Distance" at bounding box center [1367, 399] width 184 height 19
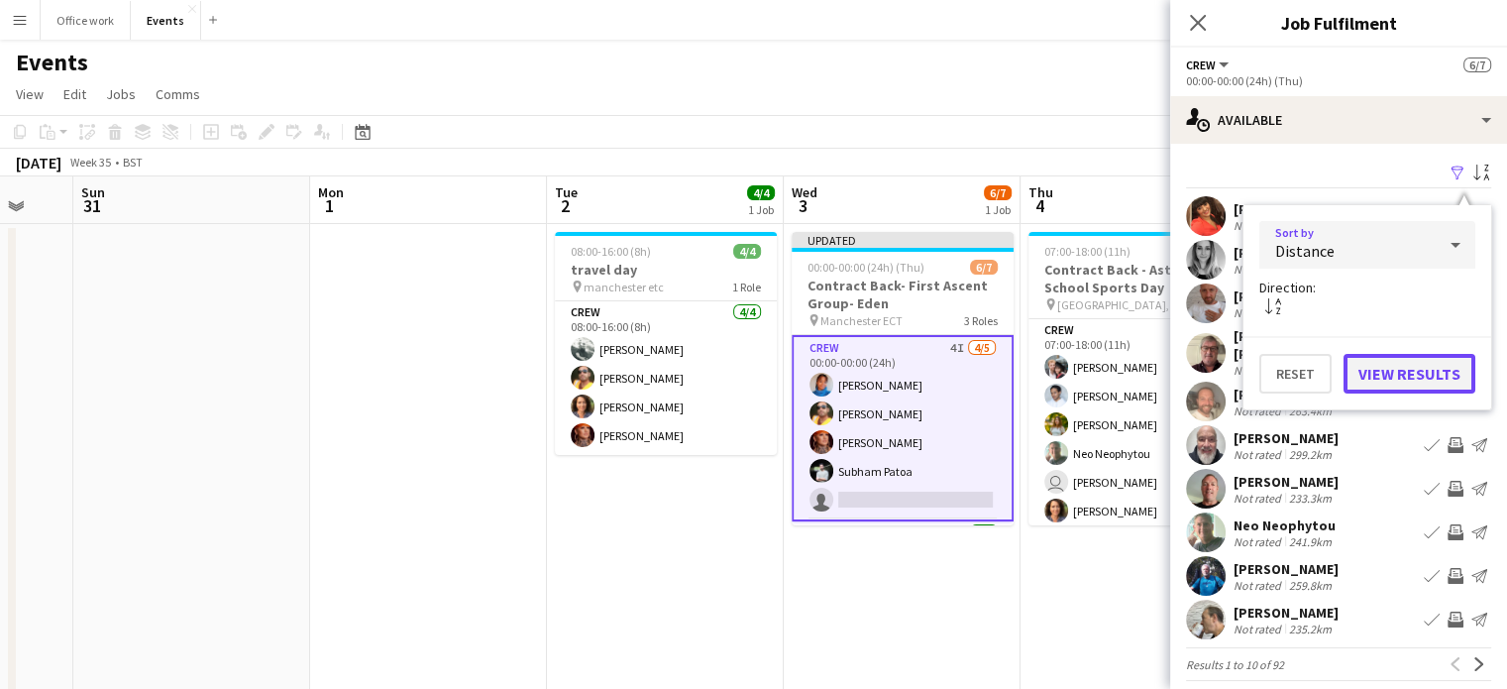
click at [1386, 375] on button "View Results" at bounding box center [1409, 374] width 132 height 40
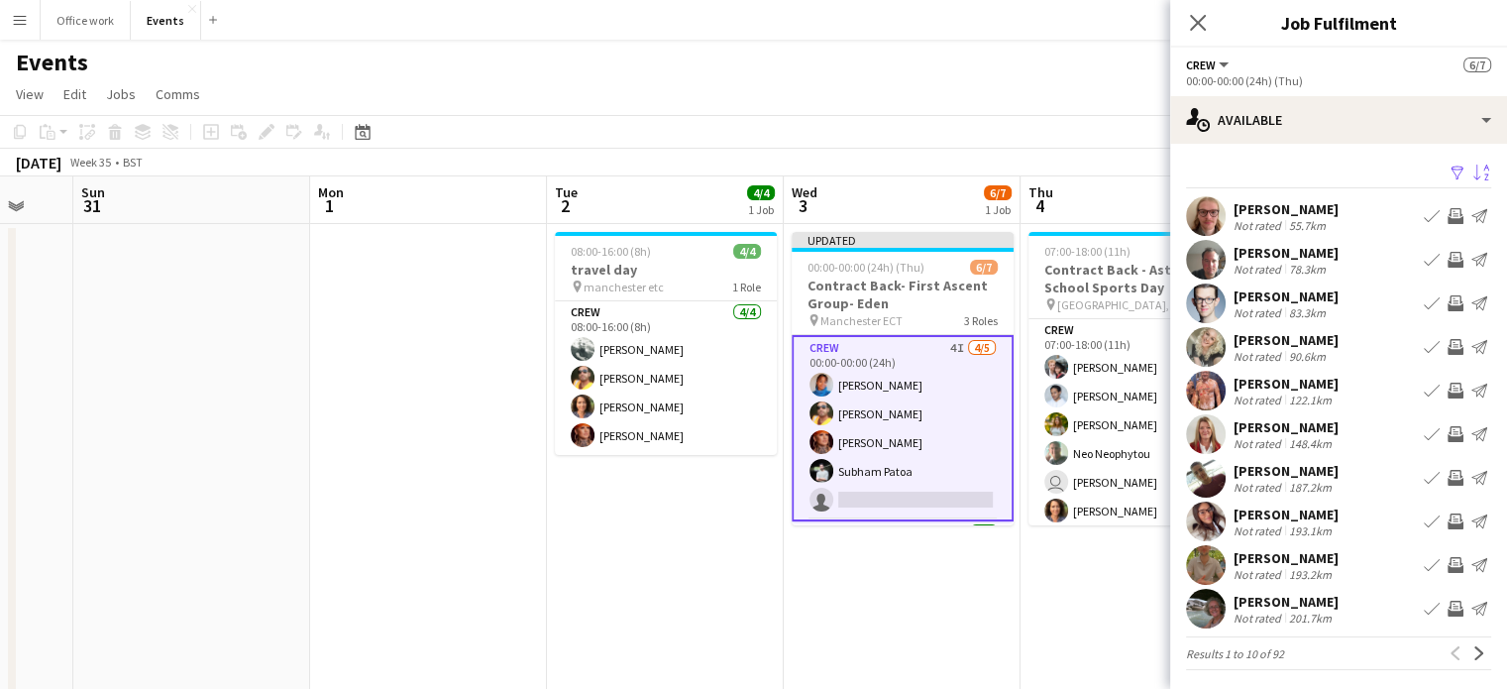
click at [1261, 250] on div "[PERSON_NAME]" at bounding box center [1285, 253] width 105 height 18
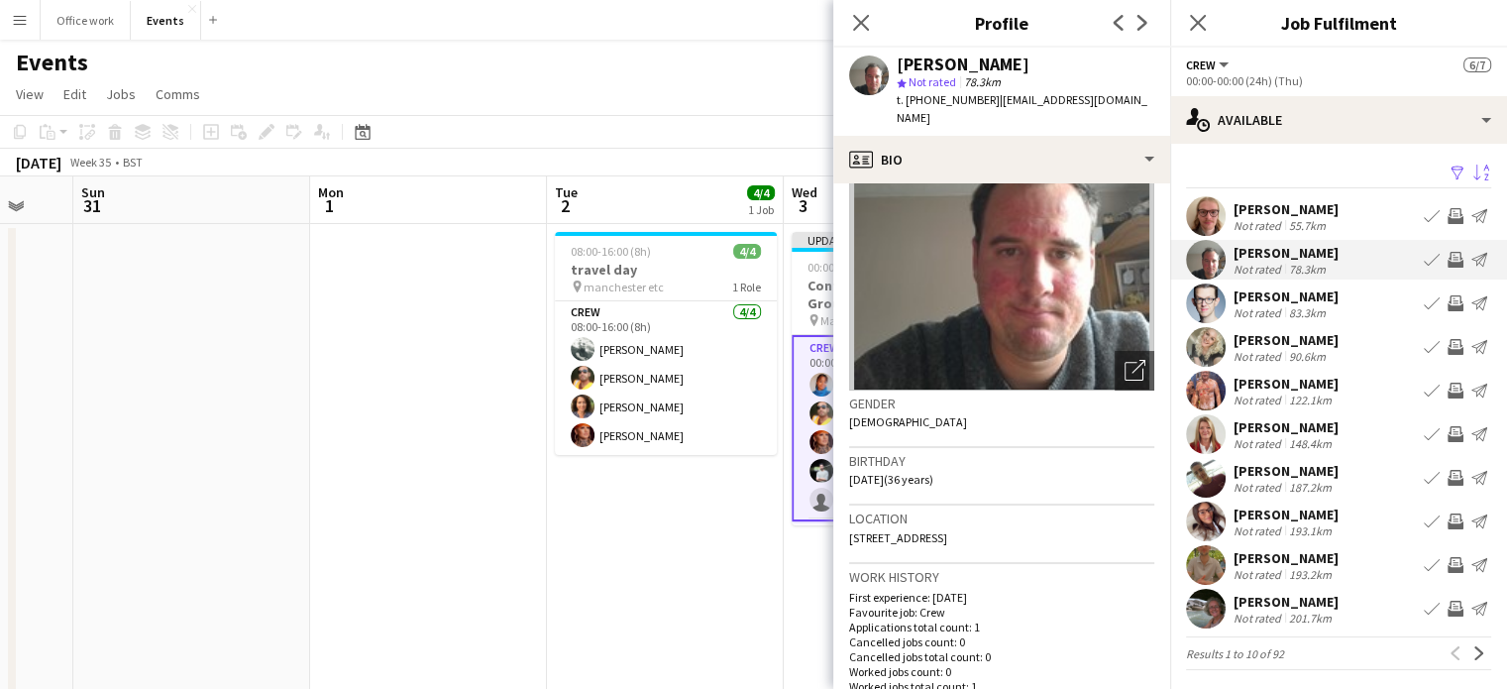
scroll to position [107, 0]
click at [1261, 306] on div "Not rated" at bounding box center [1259, 312] width 52 height 15
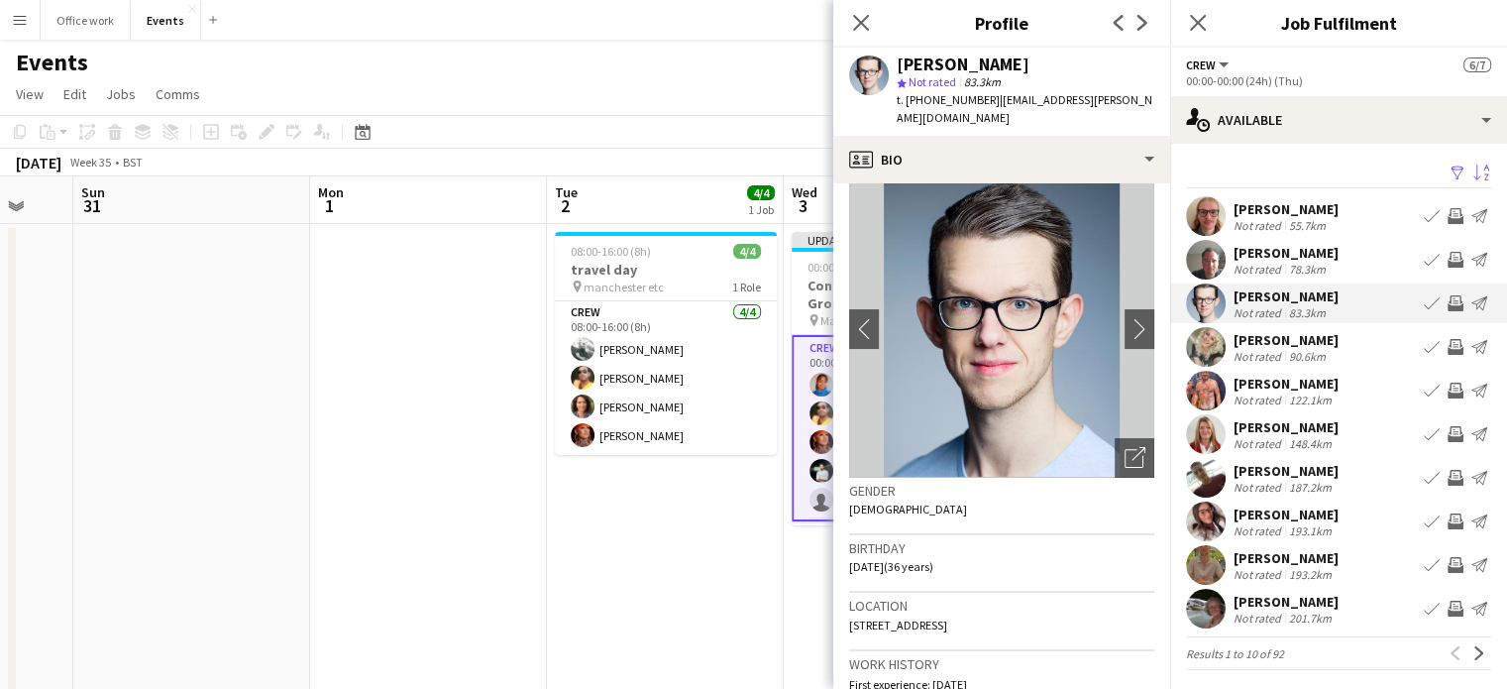
scroll to position [16, 0]
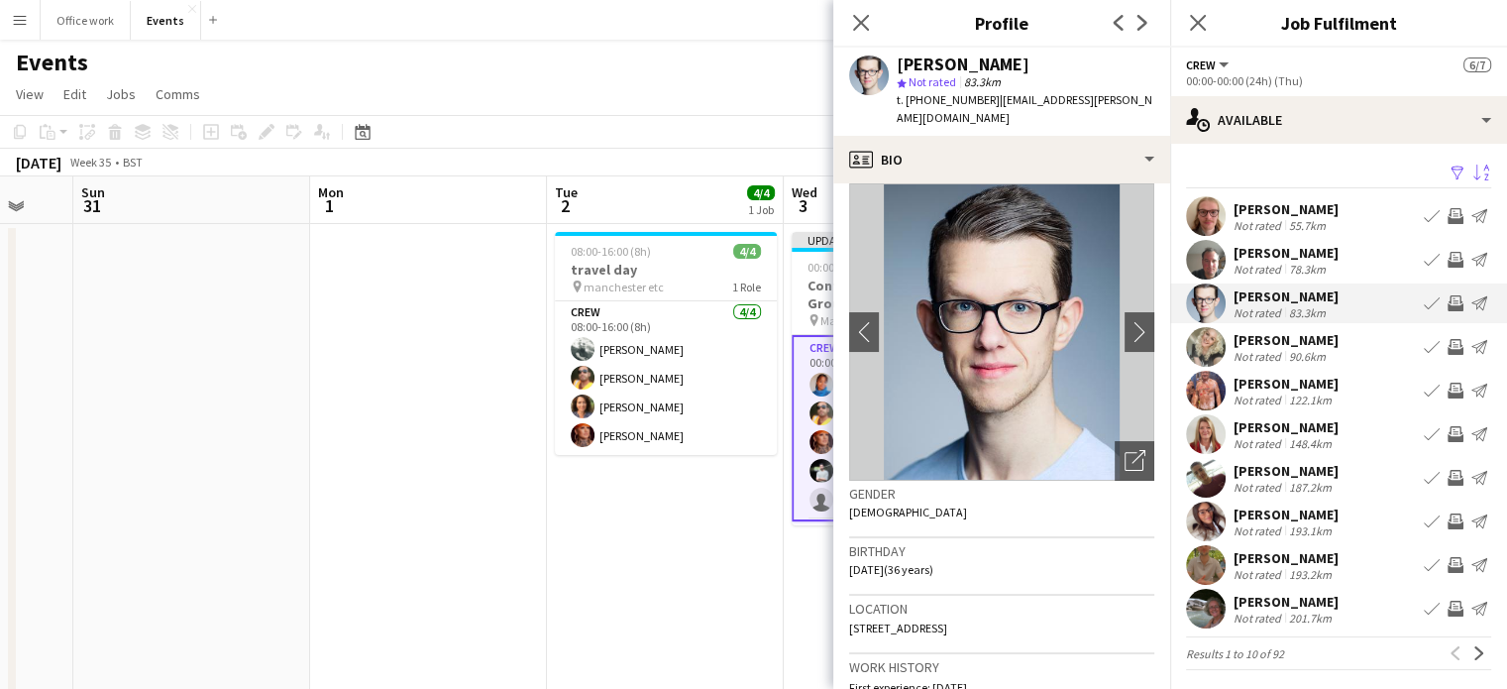
click at [1300, 201] on div "[PERSON_NAME]" at bounding box center [1285, 209] width 105 height 18
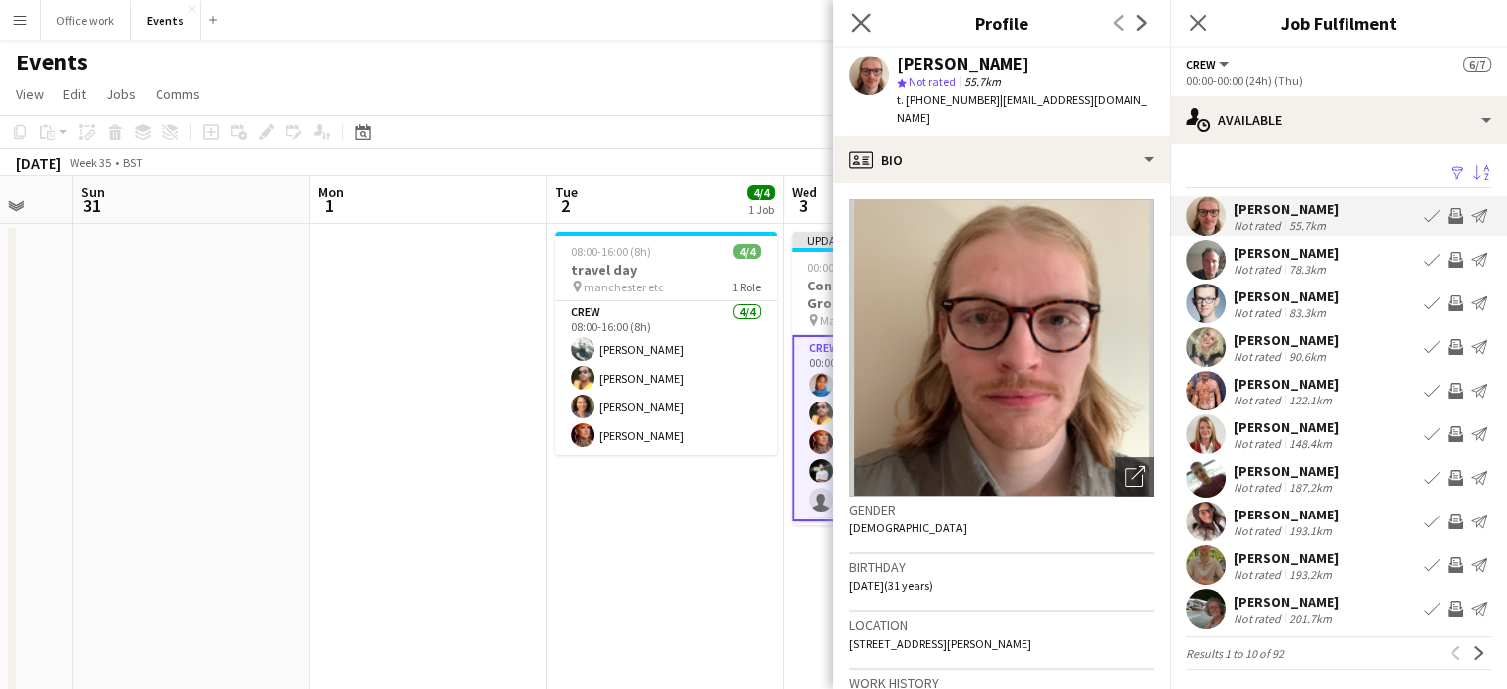
click at [862, 33] on app-icon "Close pop-in" at bounding box center [861, 23] width 29 height 29
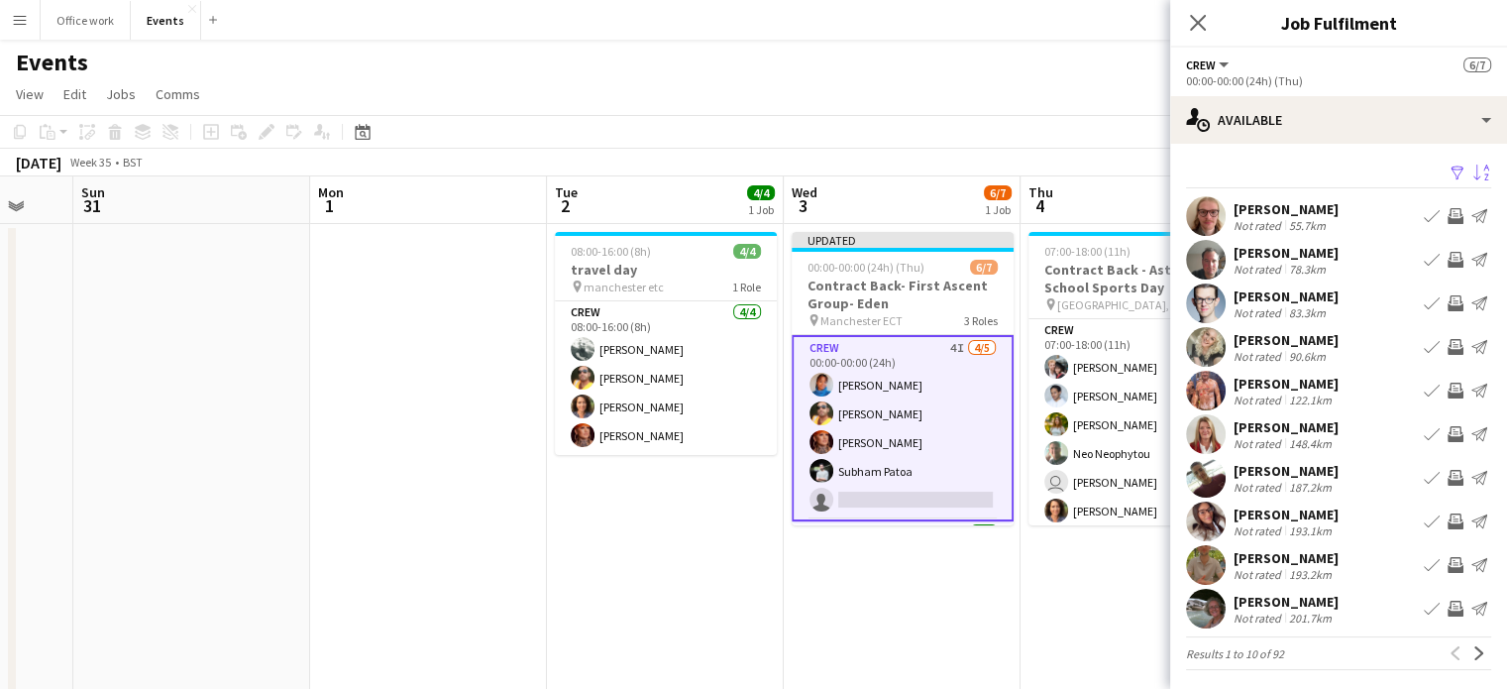
click at [955, 170] on div "[DATE] Week 35 • BST Publish 1 job Revert 1 job" at bounding box center [753, 163] width 1507 height 28
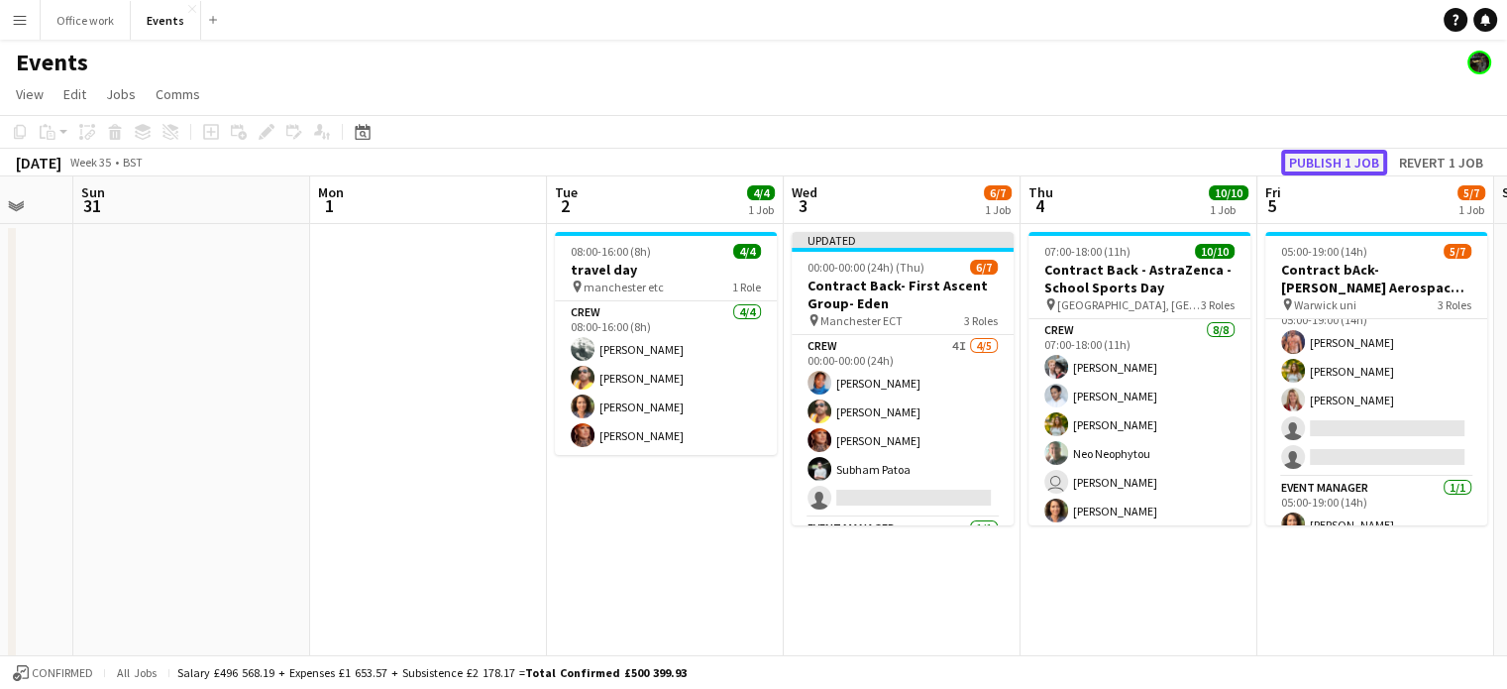
click at [1335, 165] on button "Publish 1 job" at bounding box center [1334, 163] width 106 height 26
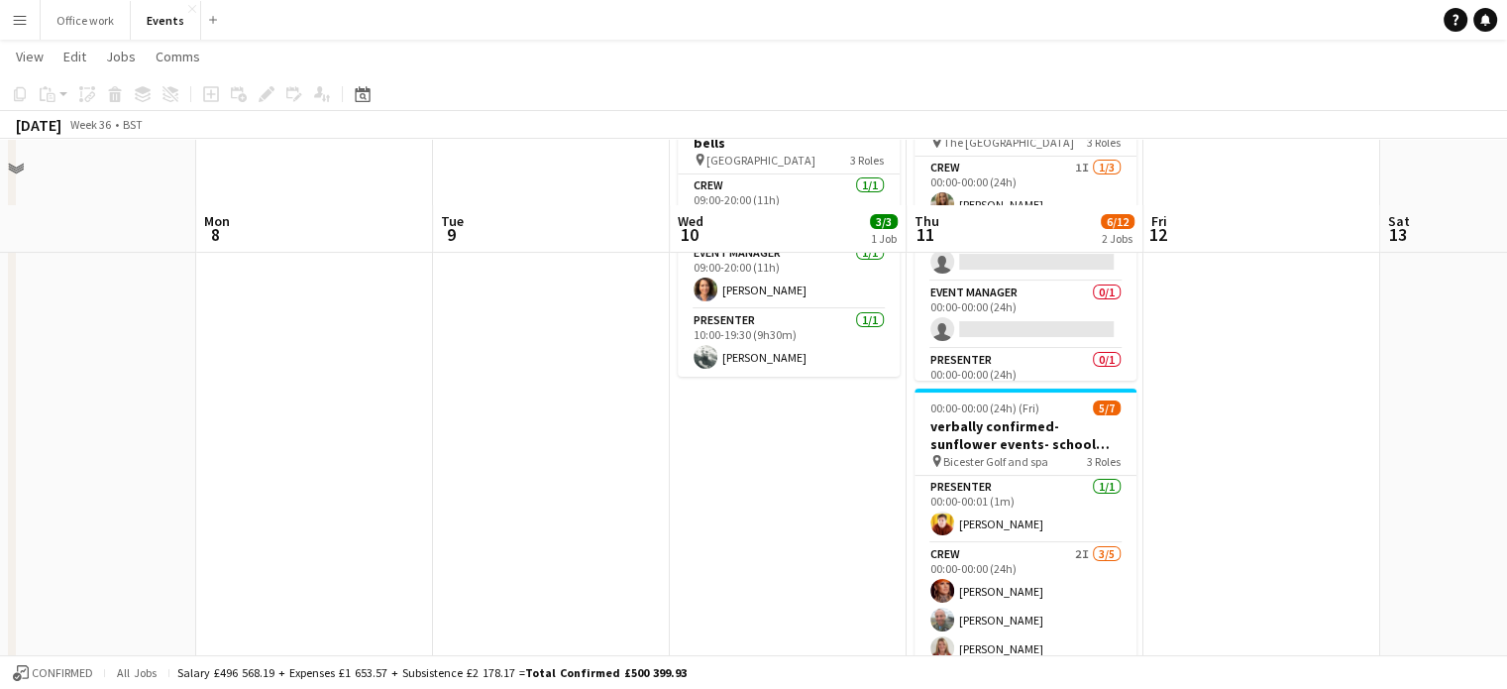
scroll to position [209, 0]
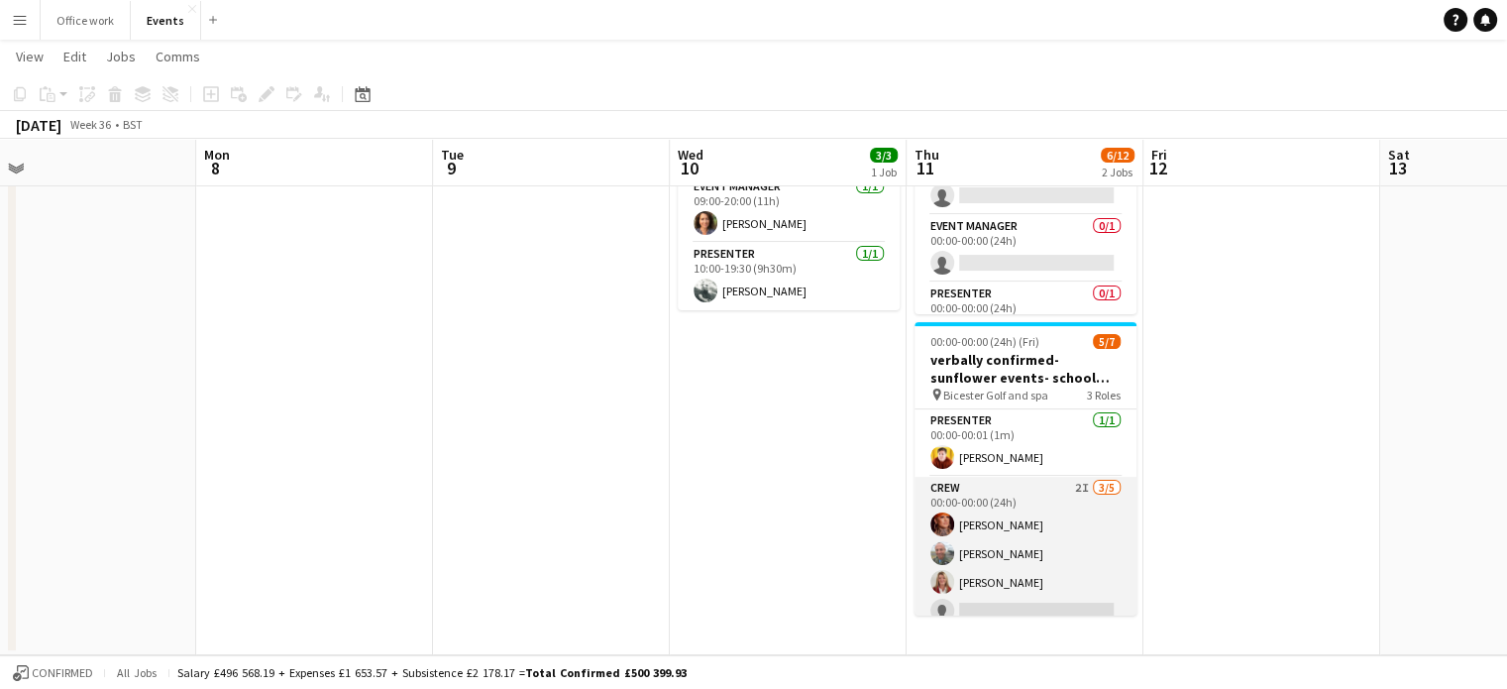
click at [1035, 539] on app-card-role "Crew 2I [DATE] 00:00-00:00 (24h) [PERSON_NAME] [PERSON_NAME] [PERSON_NAME] sing…" at bounding box center [1025, 568] width 222 height 182
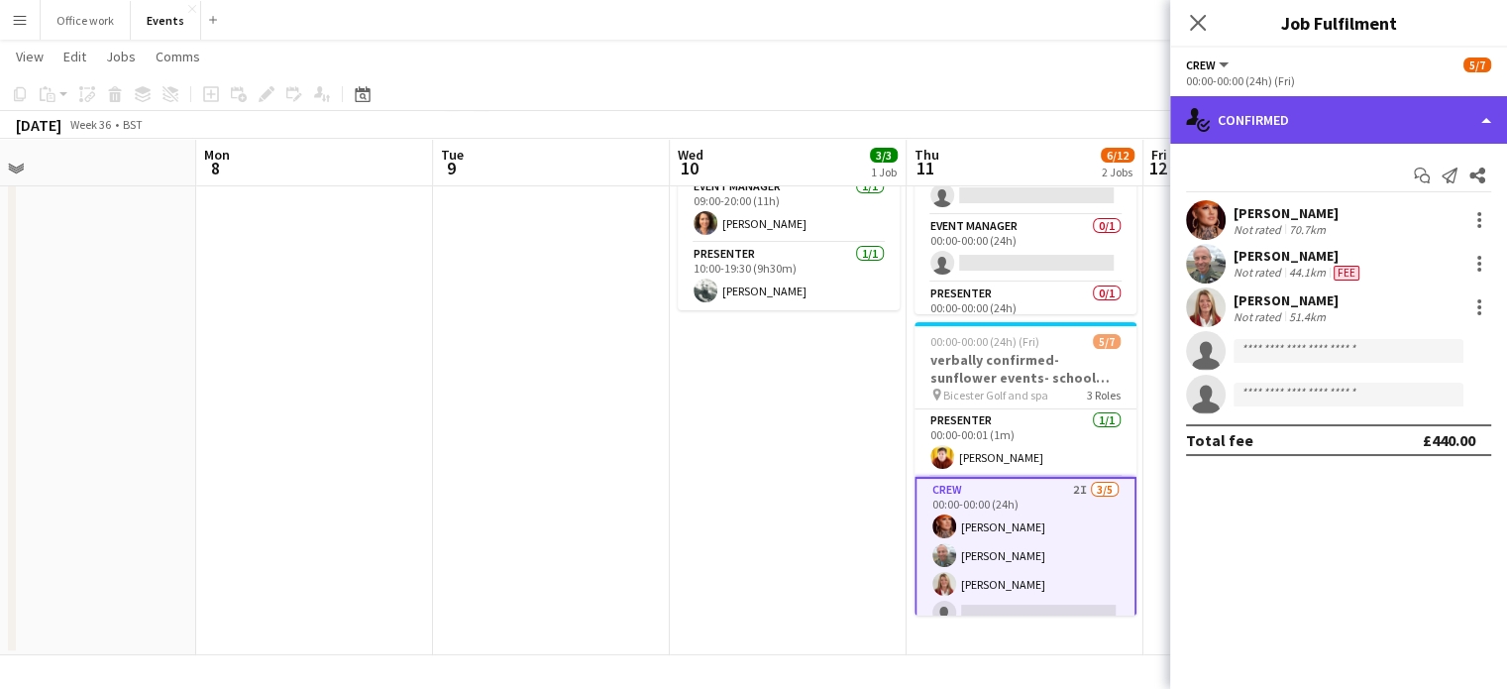
click at [1357, 122] on div "single-neutral-actions-check-2 Confirmed" at bounding box center [1338, 120] width 337 height 48
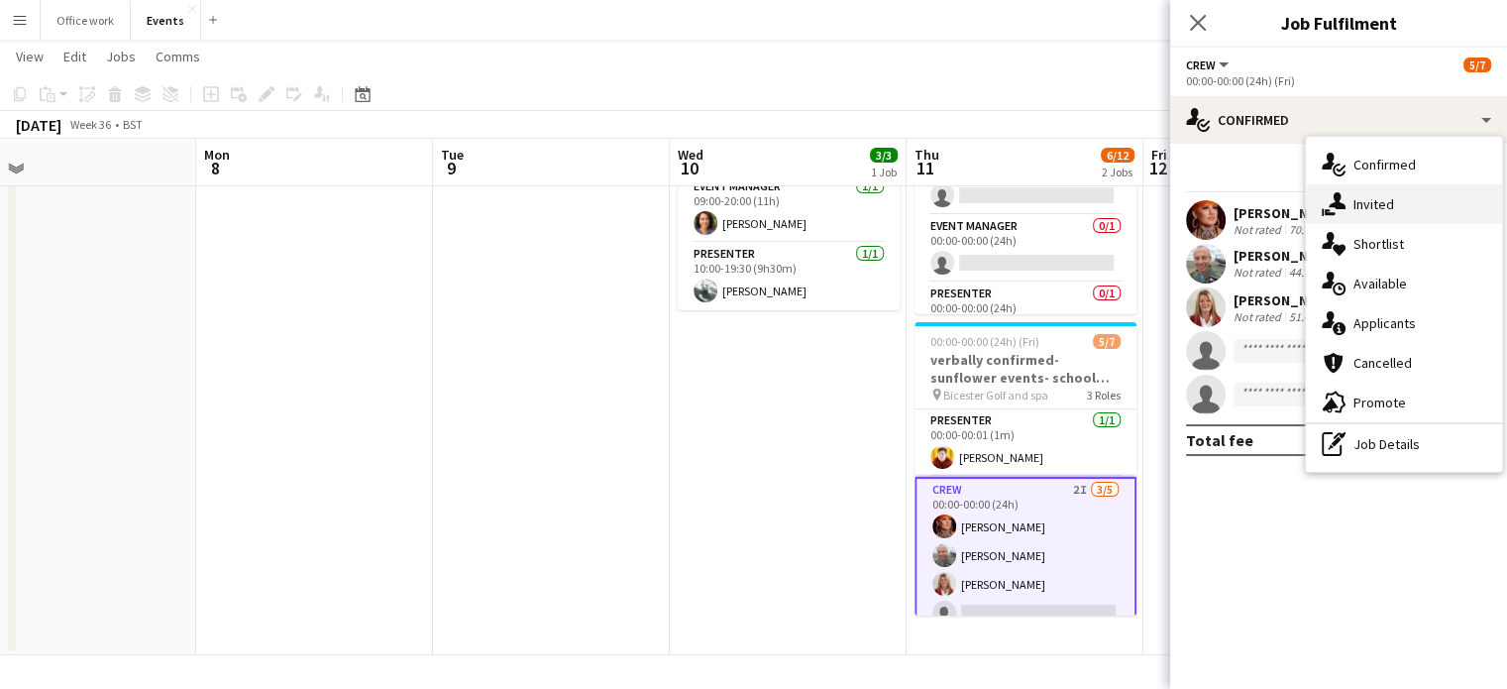
click at [1352, 203] on div "single-neutral-actions-share-1 Invited" at bounding box center [1404, 204] width 196 height 40
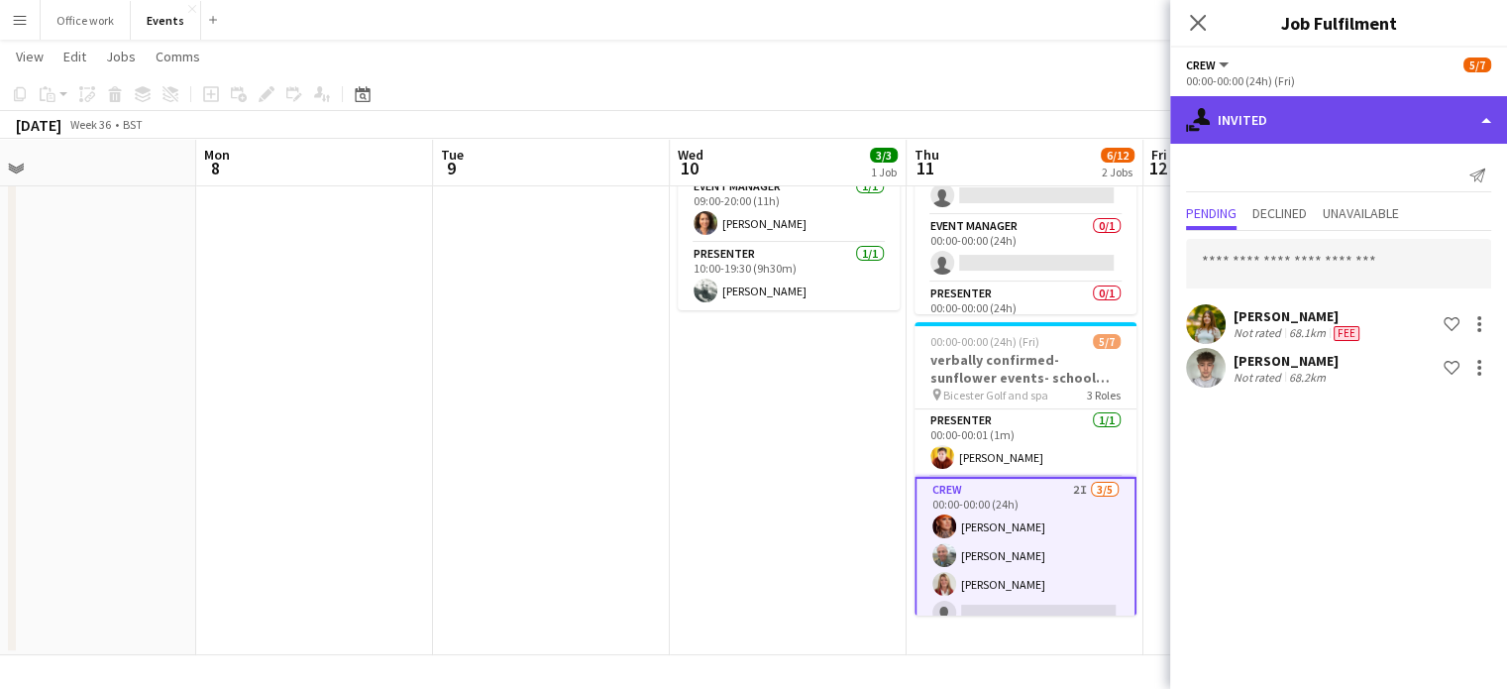
click at [1288, 122] on div "single-neutral-actions-share-1 Invited" at bounding box center [1338, 120] width 337 height 48
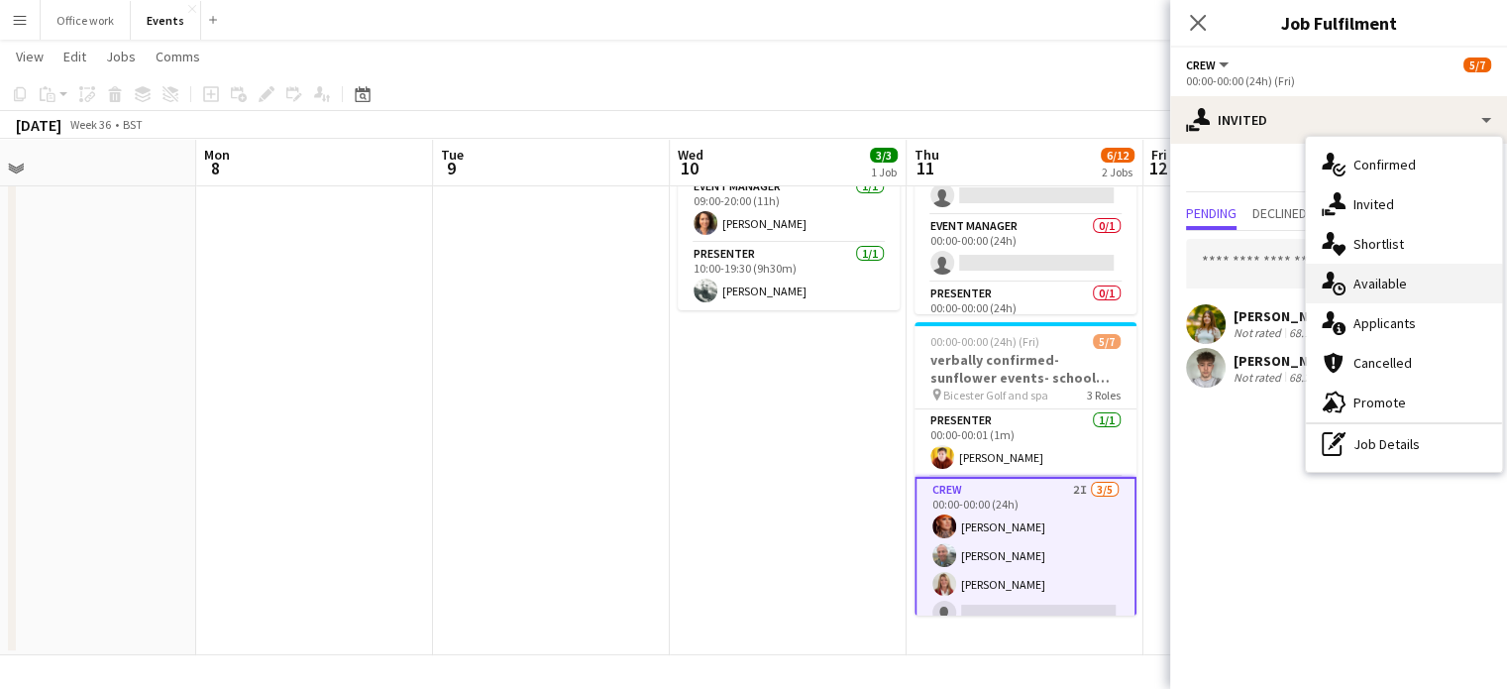
click at [1329, 282] on icon at bounding box center [1328, 279] width 13 height 17
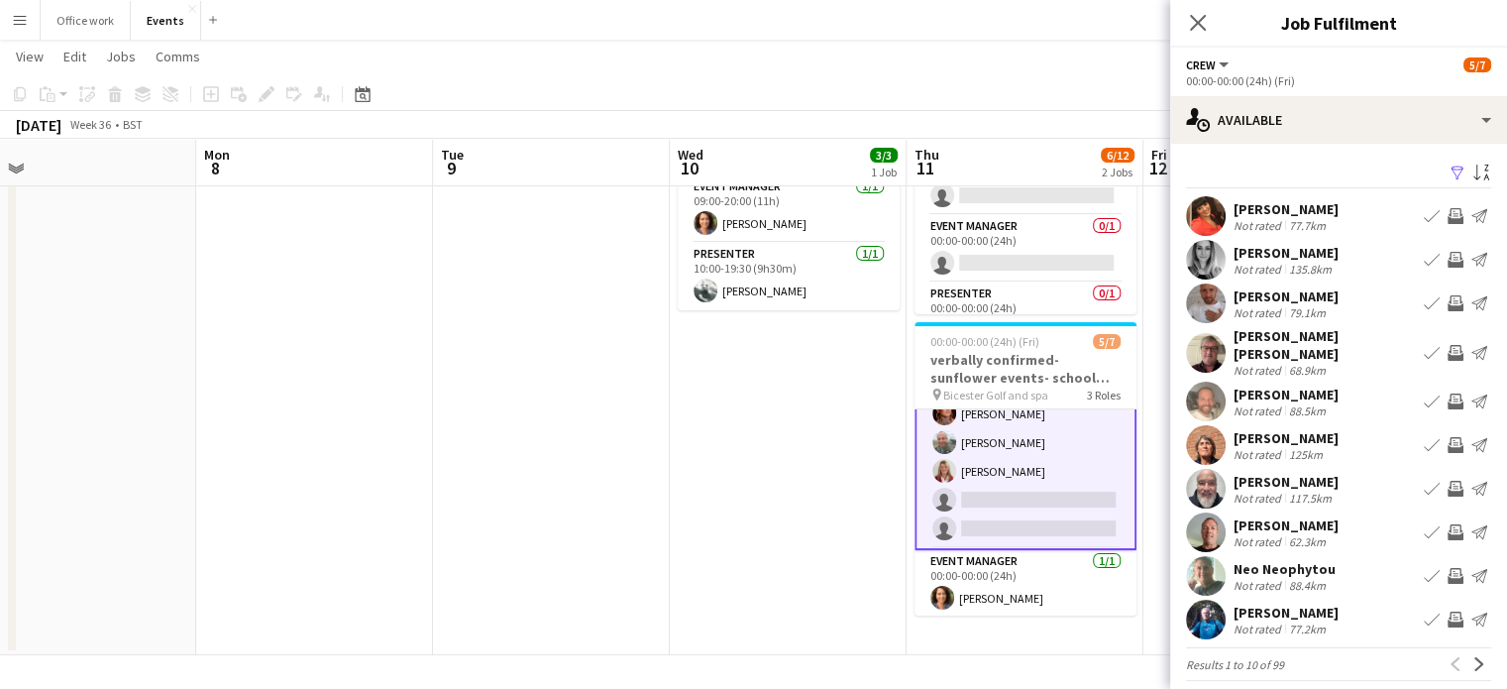
scroll to position [0, 0]
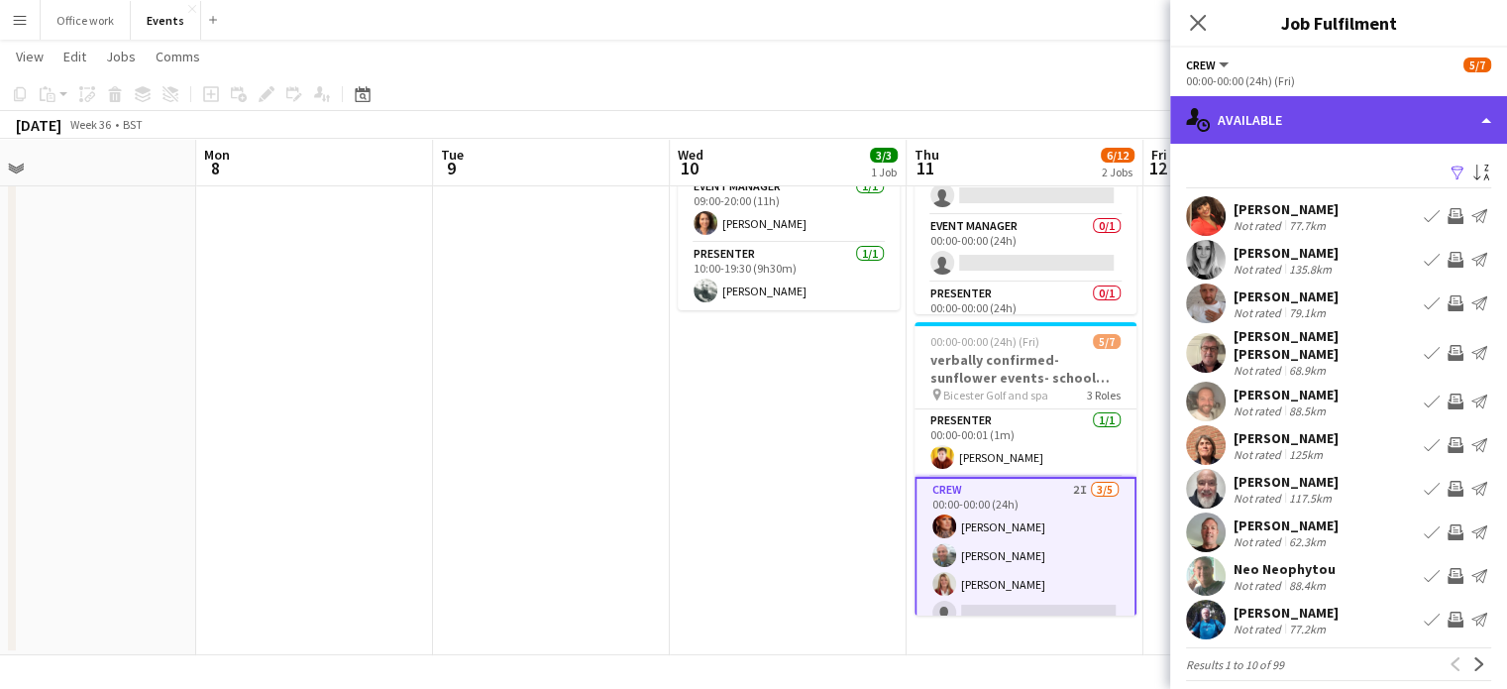
click at [1482, 113] on div "single-neutral-actions-upload Available" at bounding box center [1338, 120] width 337 height 48
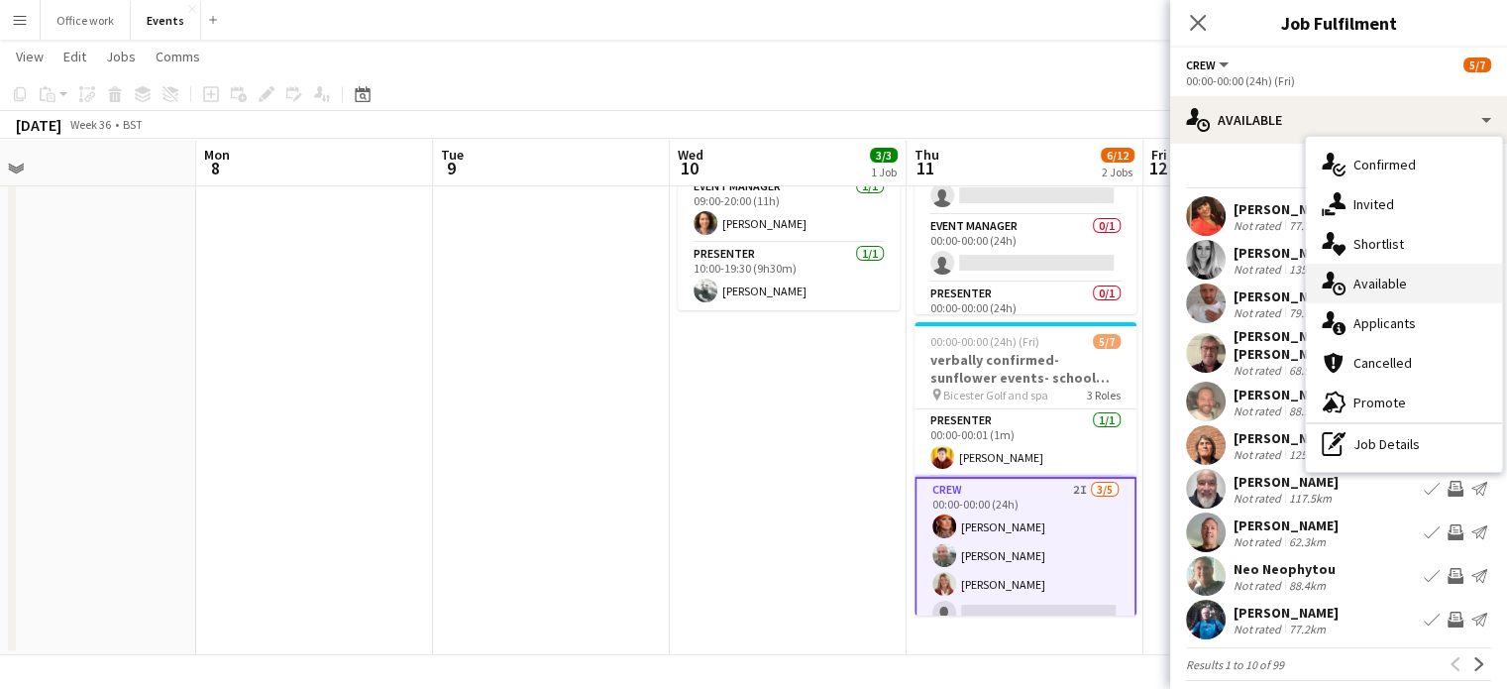
click at [1381, 280] on div "single-neutral-actions-upload Available" at bounding box center [1404, 284] width 196 height 40
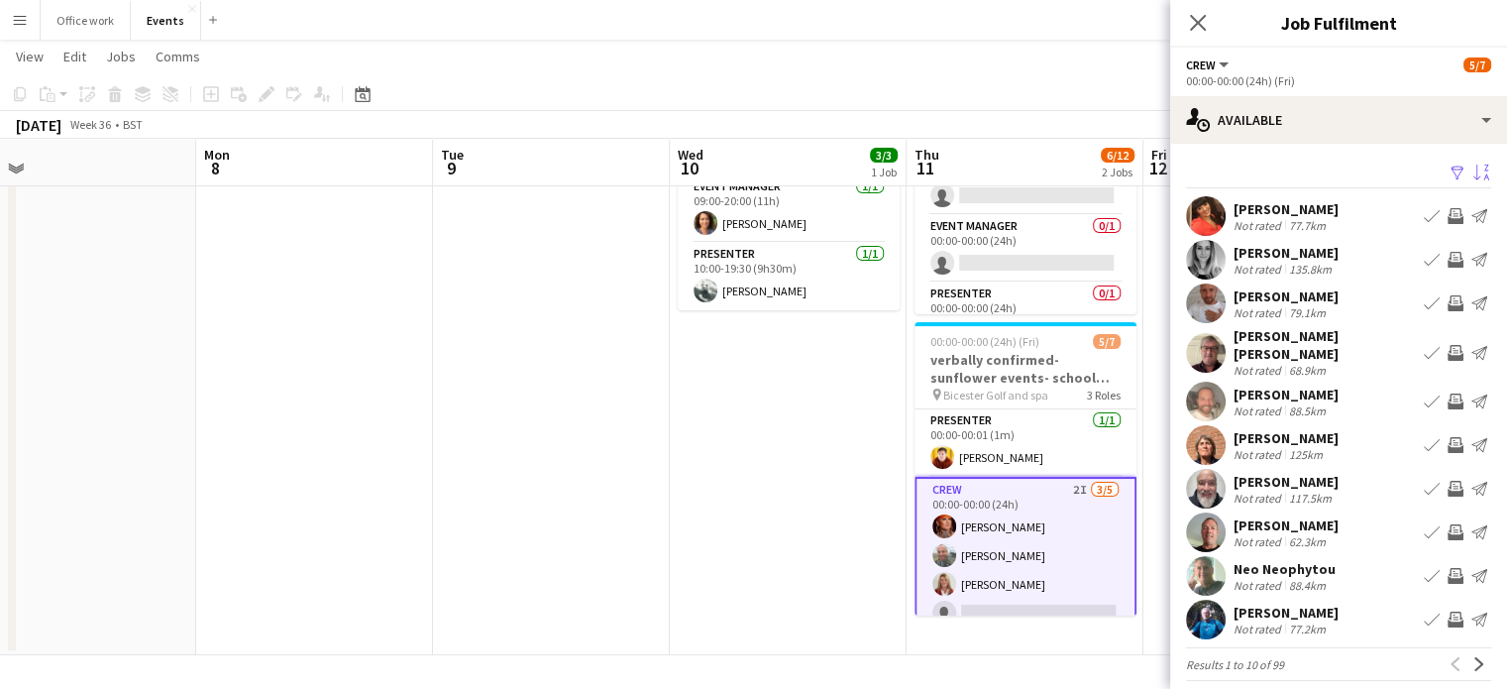
click at [1473, 177] on app-icon "Sort asc" at bounding box center [1481, 173] width 16 height 19
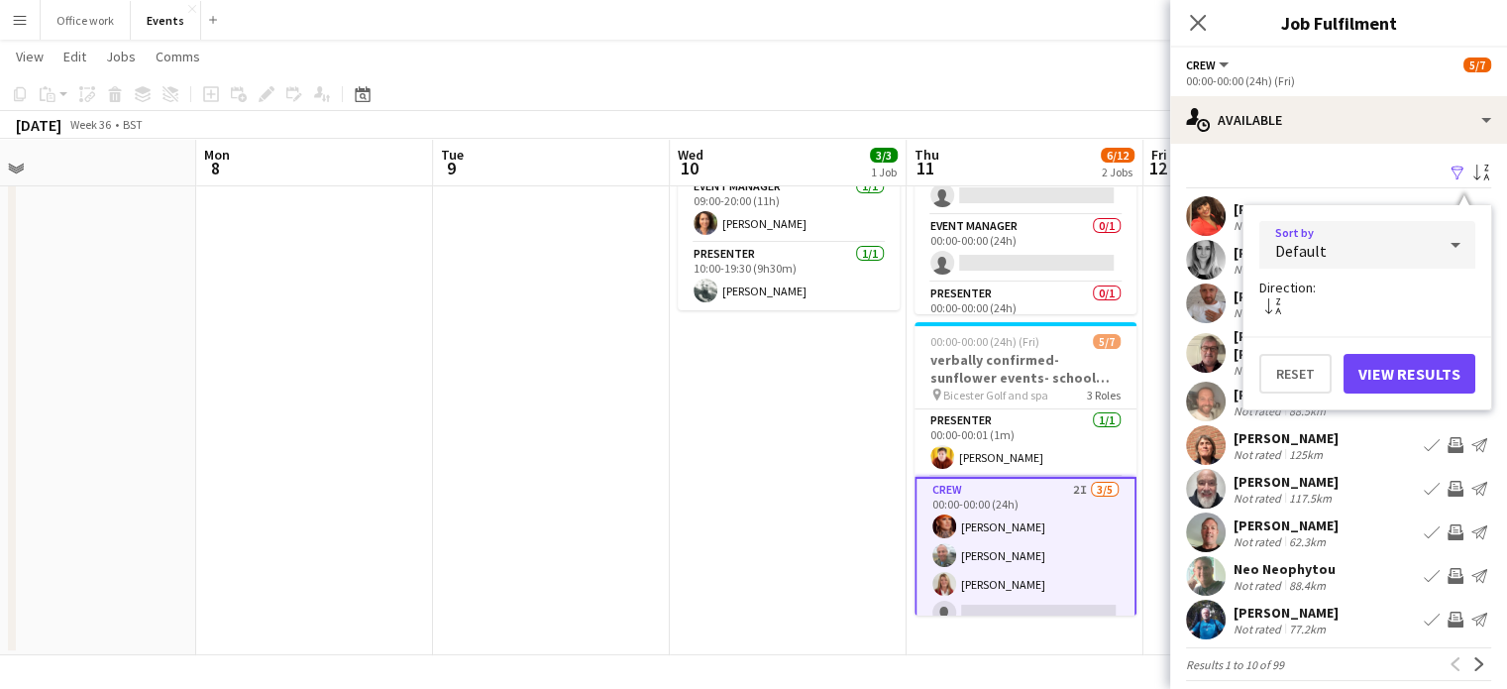
click at [1381, 237] on div "Default" at bounding box center [1347, 245] width 176 height 48
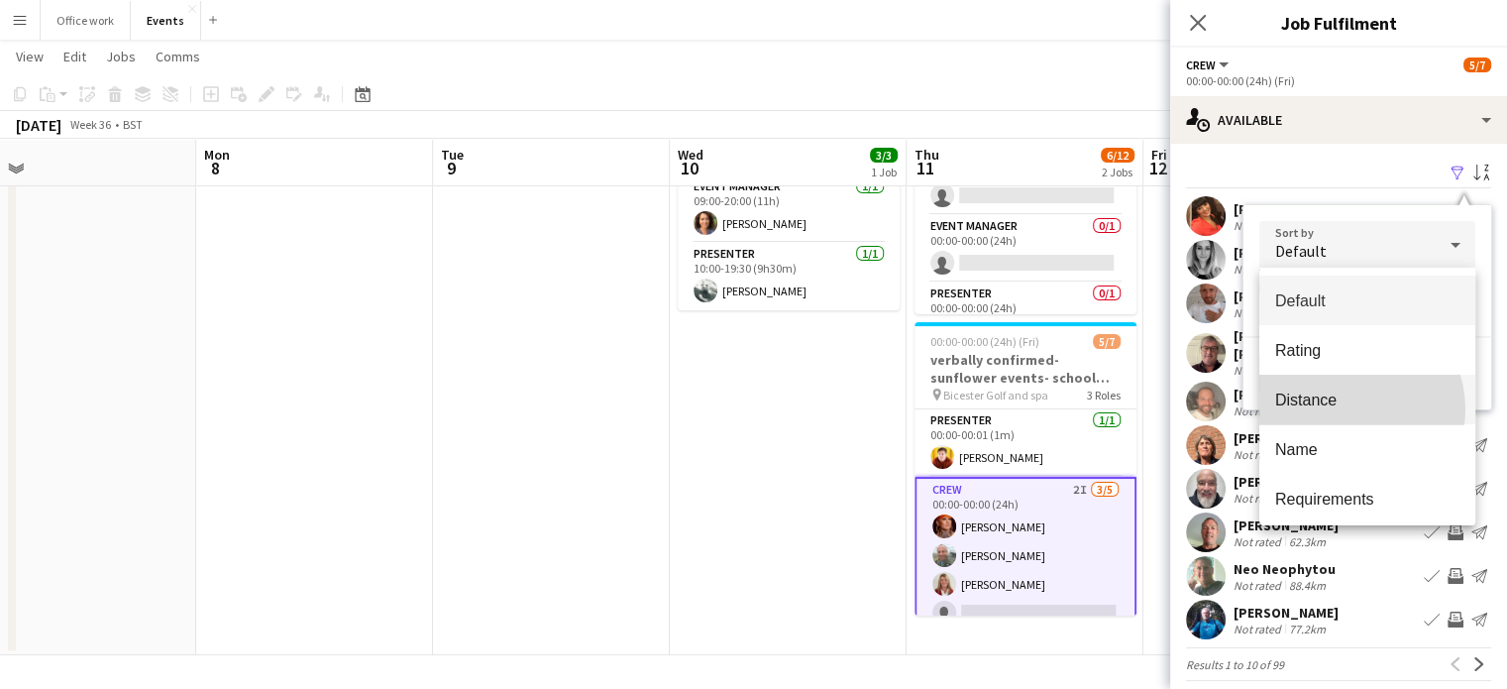
click at [1343, 409] on mat-option "Distance" at bounding box center [1367, 399] width 216 height 50
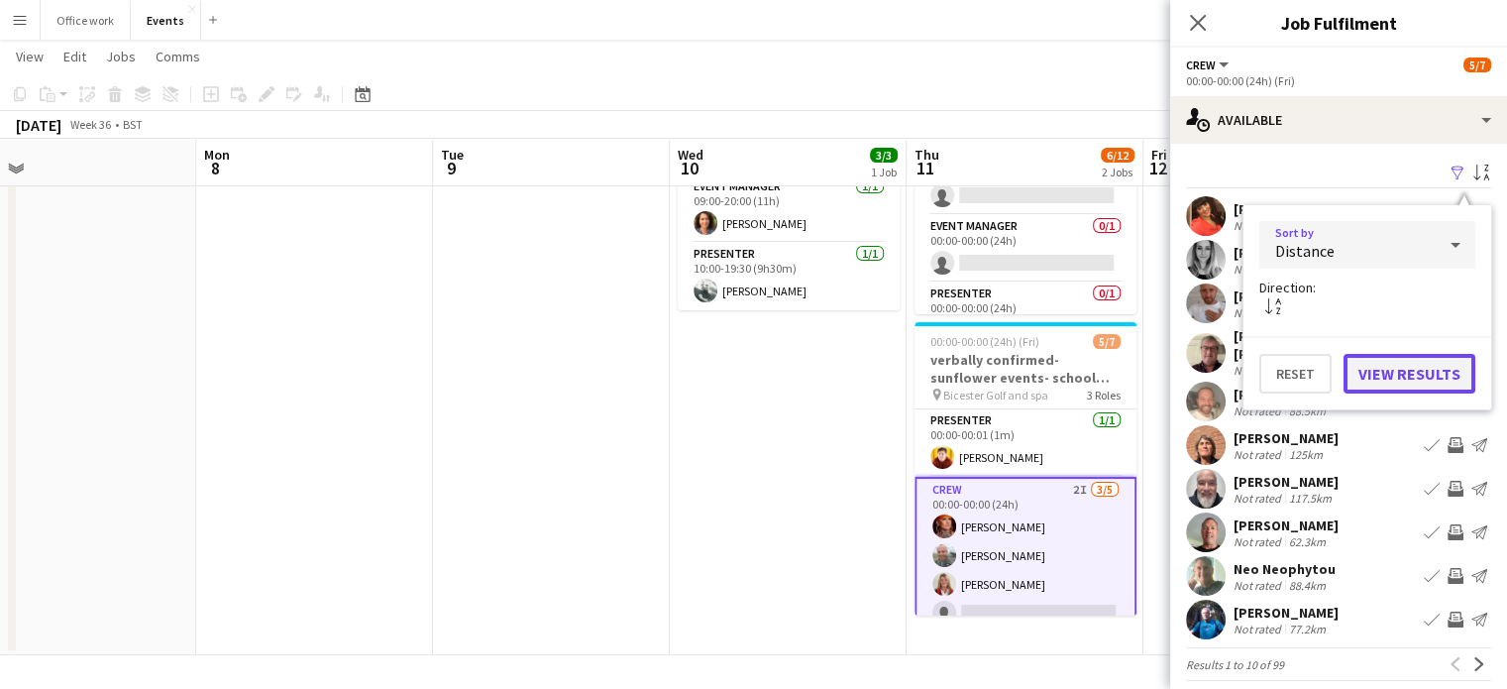
click at [1372, 369] on button "View Results" at bounding box center [1409, 374] width 132 height 40
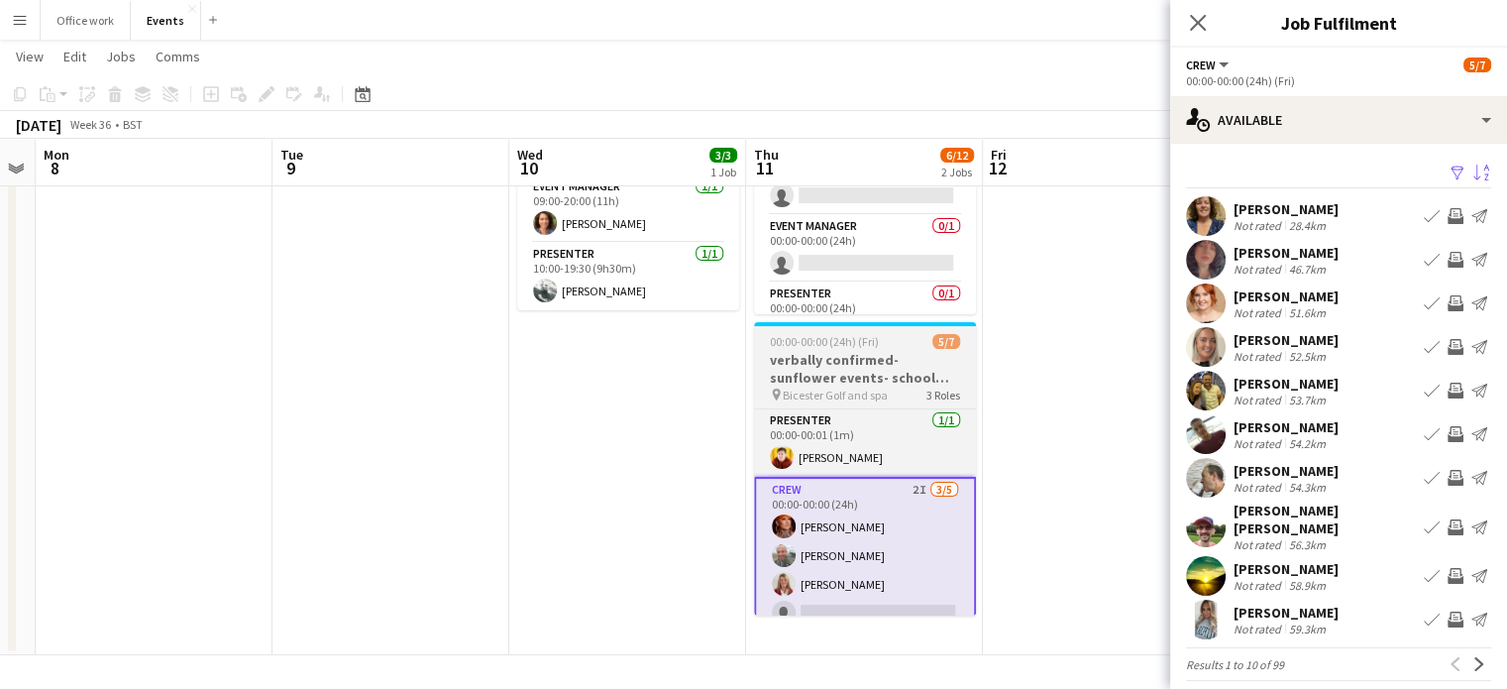
scroll to position [0, 913]
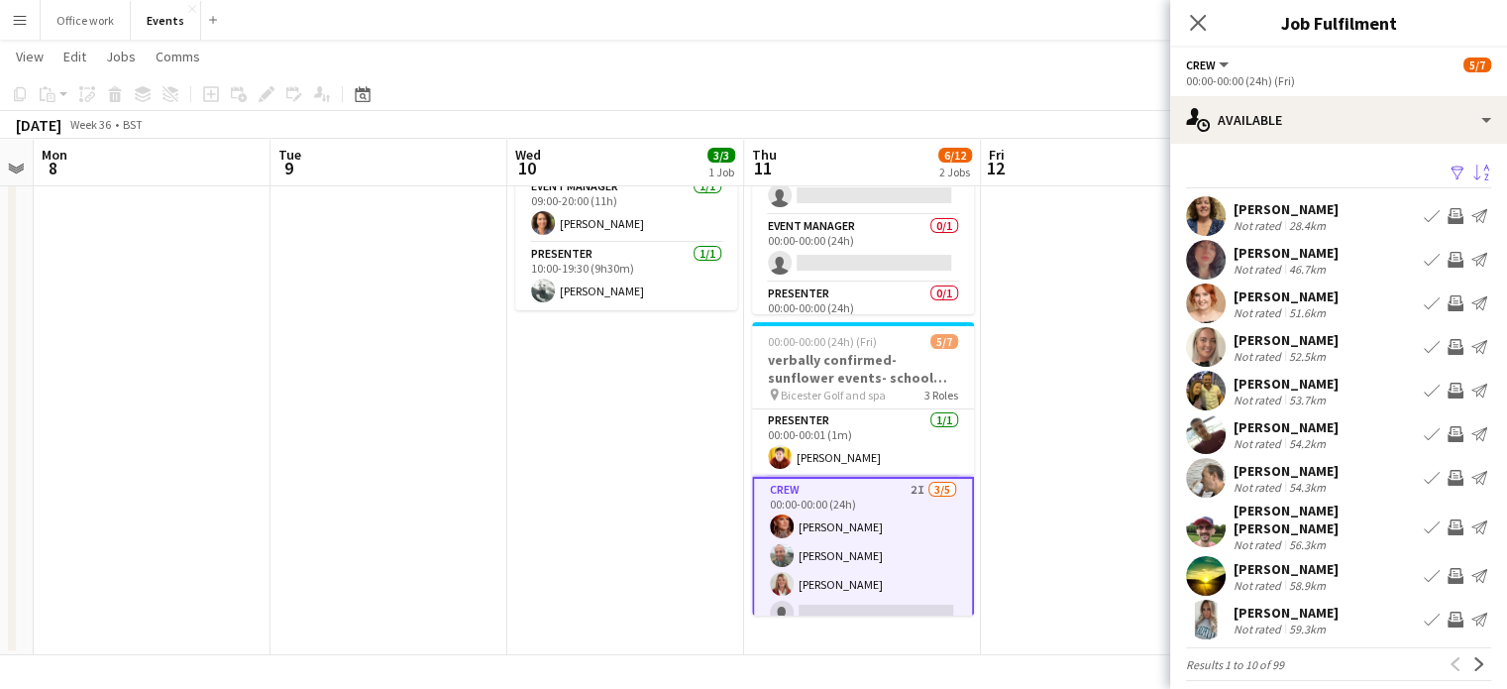
click at [1280, 219] on div "Not rated" at bounding box center [1259, 225] width 52 height 15
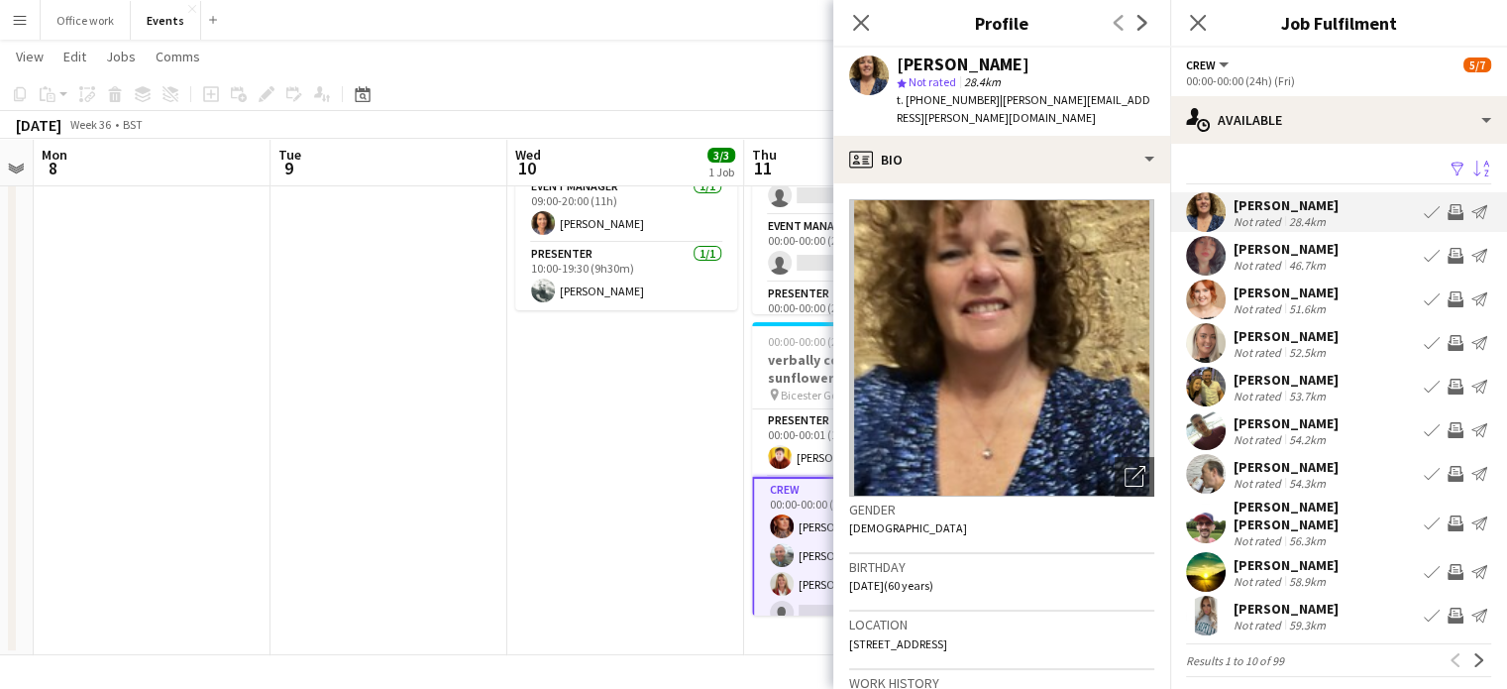
scroll to position [121, 0]
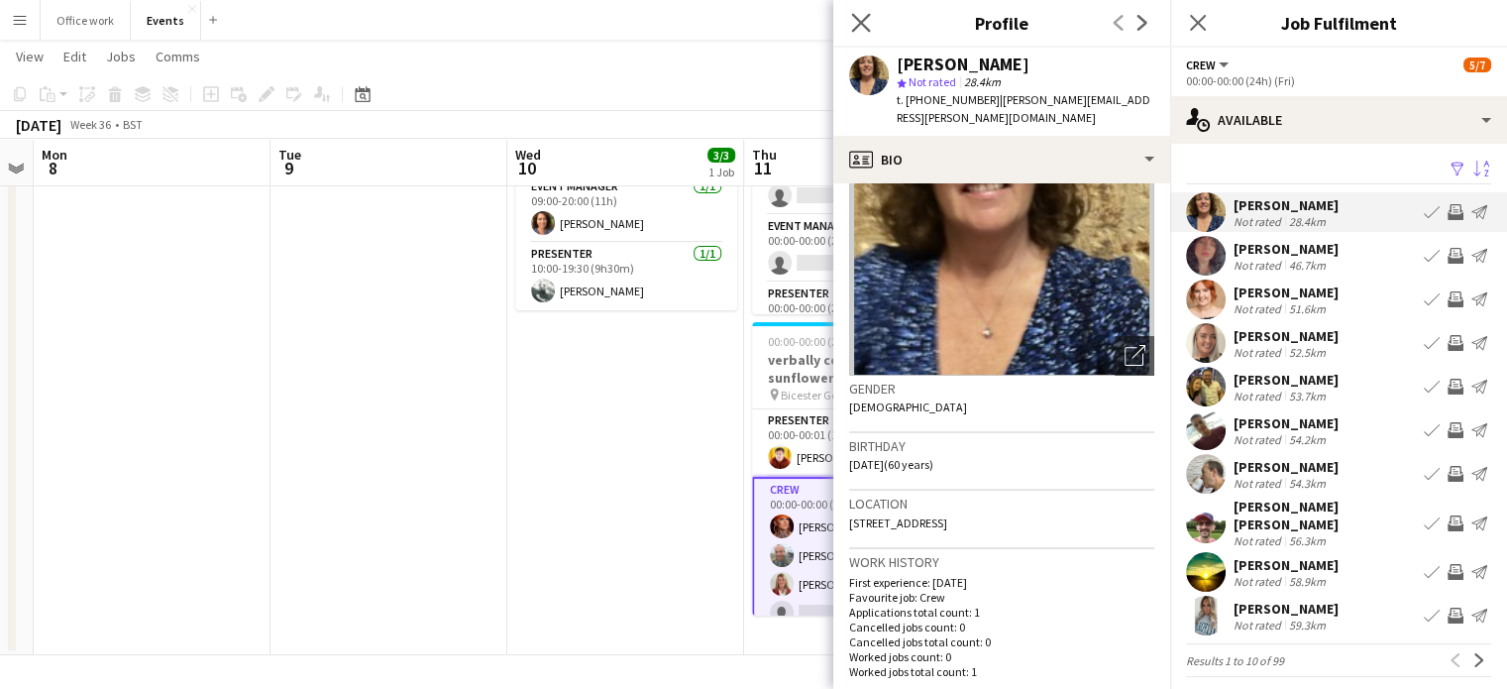
click at [860, 12] on app-icon "Close pop-in" at bounding box center [861, 23] width 29 height 29
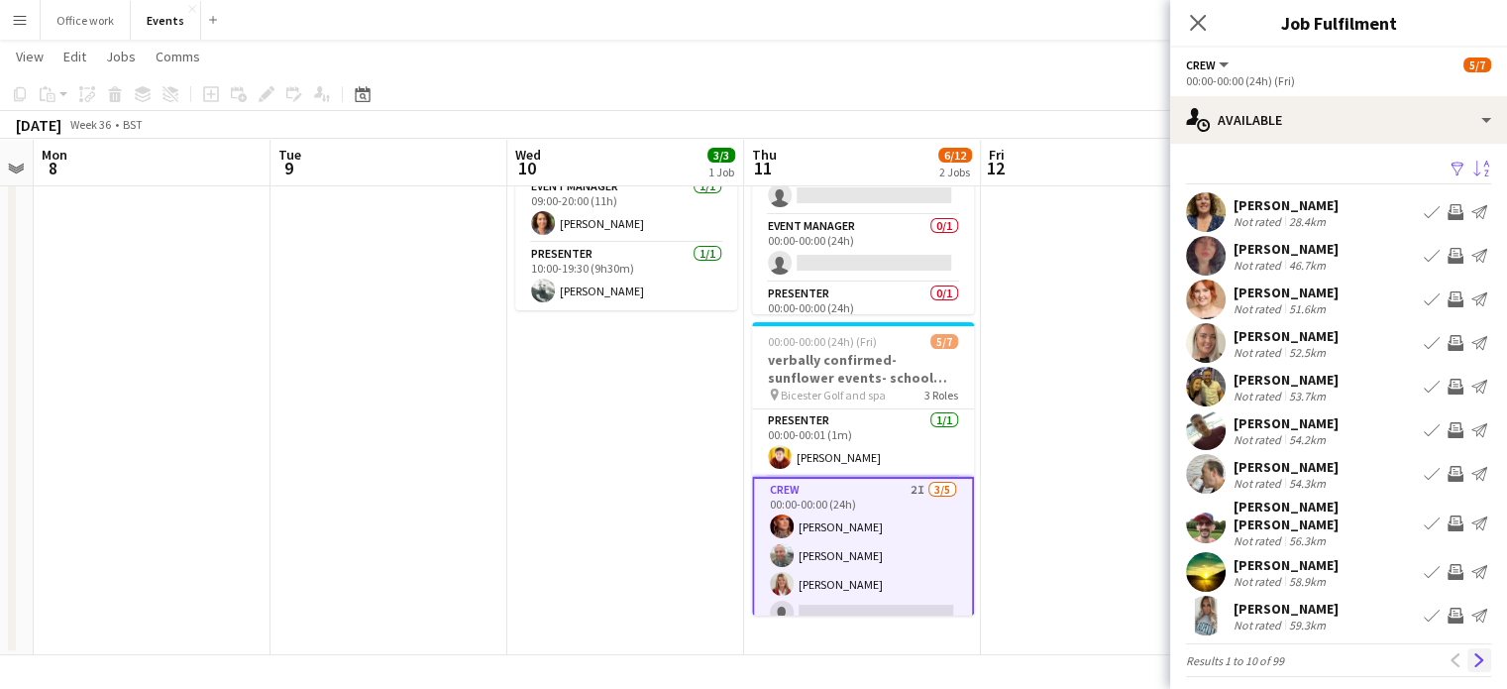
click at [1472, 653] on app-icon "Next" at bounding box center [1479, 660] width 14 height 14
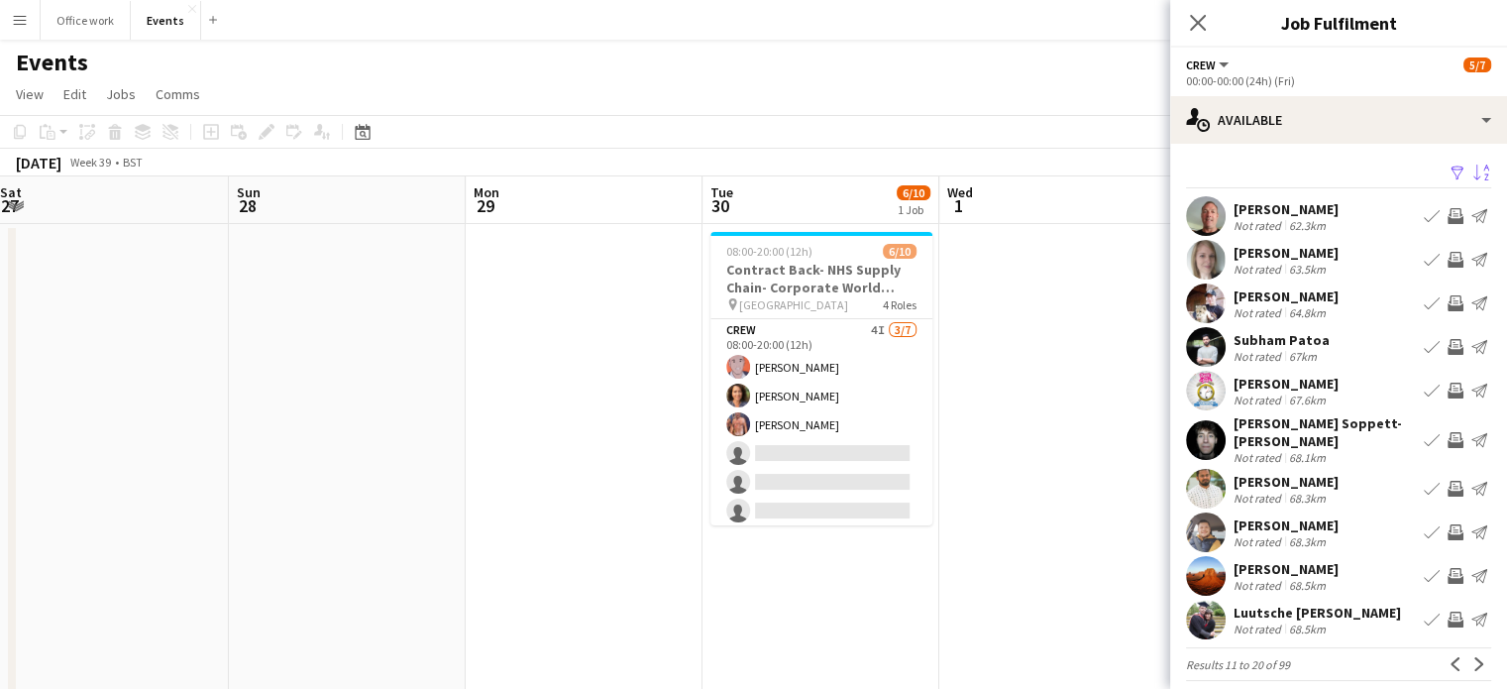
scroll to position [0, 717]
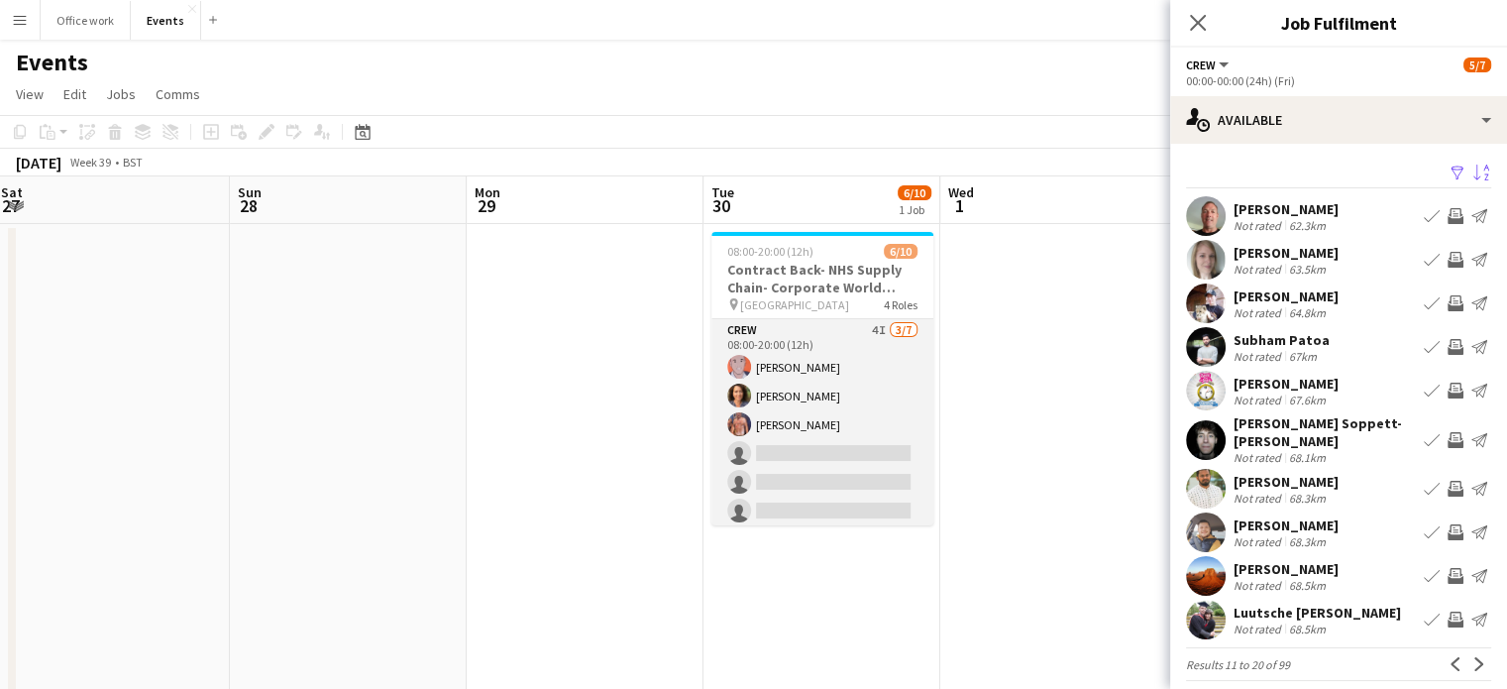
click at [825, 445] on app-card-role "Crew 4I [DATE] 08:00-20:00 (12h) [PERSON_NAME] [PERSON_NAME] [PERSON_NAME] sing…" at bounding box center [822, 439] width 222 height 240
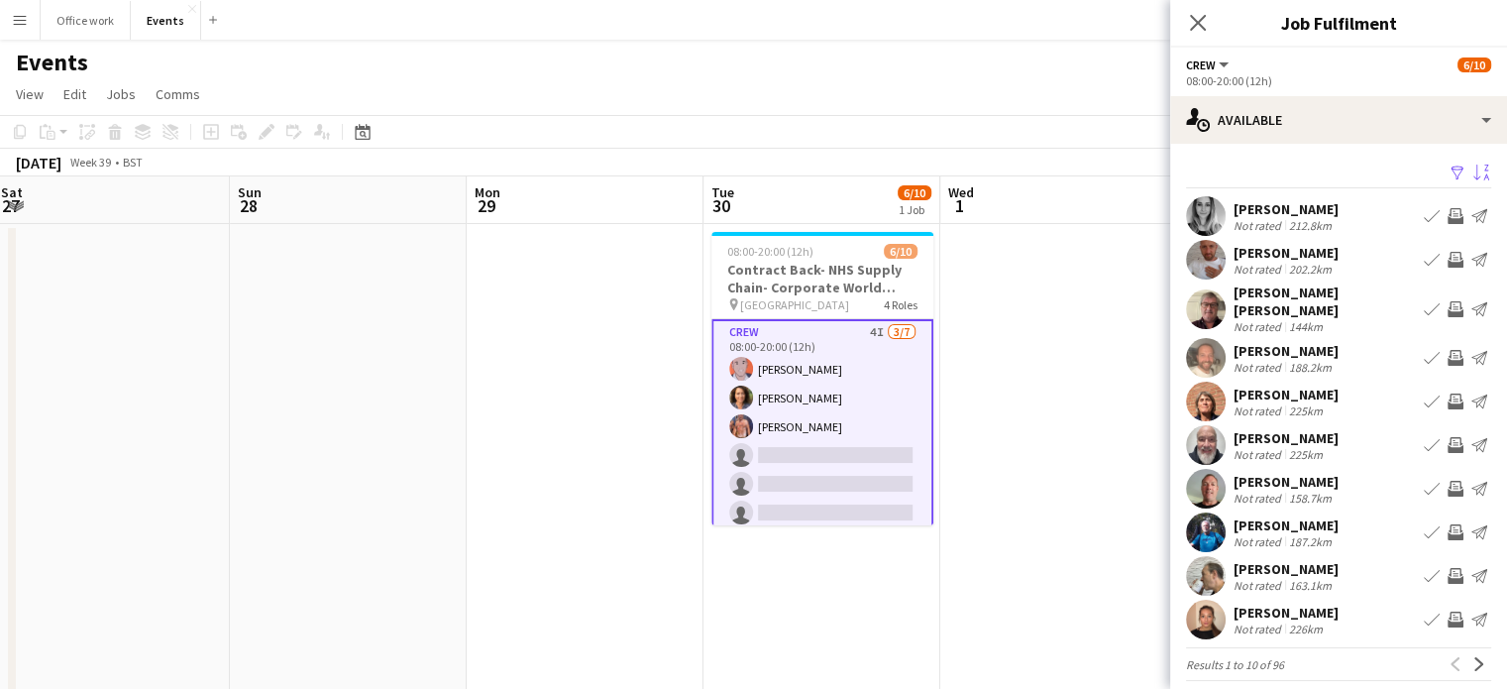
click at [1473, 169] on app-icon "Sort asc" at bounding box center [1481, 173] width 16 height 19
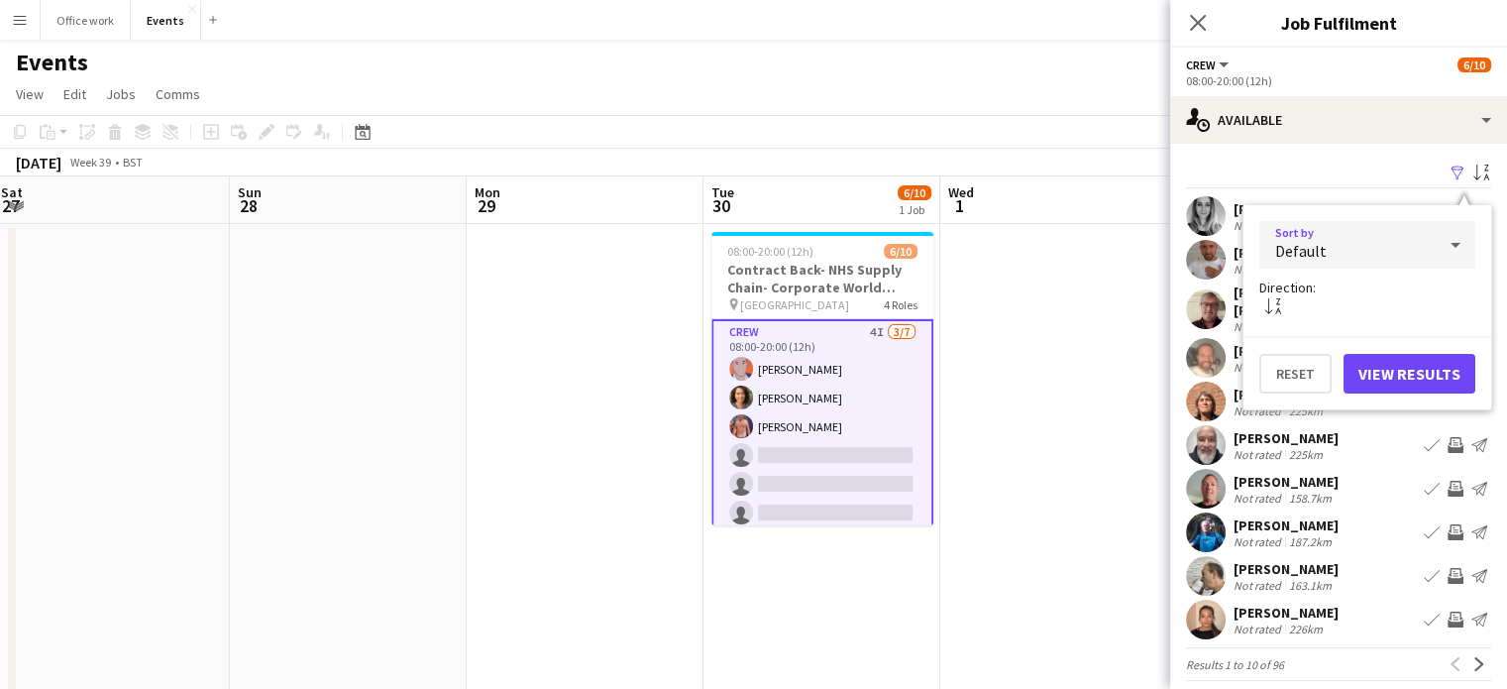
click at [1355, 249] on div "Default" at bounding box center [1347, 245] width 176 height 48
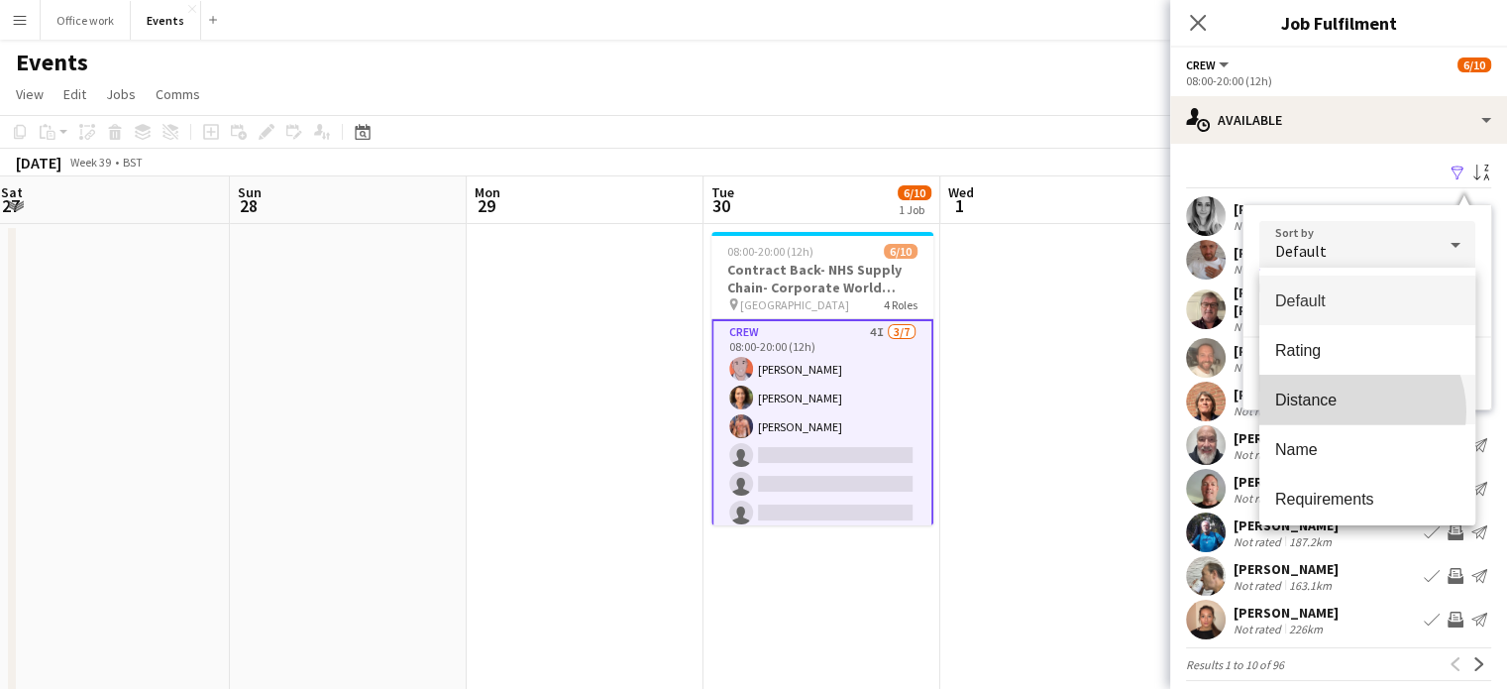
click at [1355, 411] on mat-option "Distance" at bounding box center [1367, 399] width 216 height 50
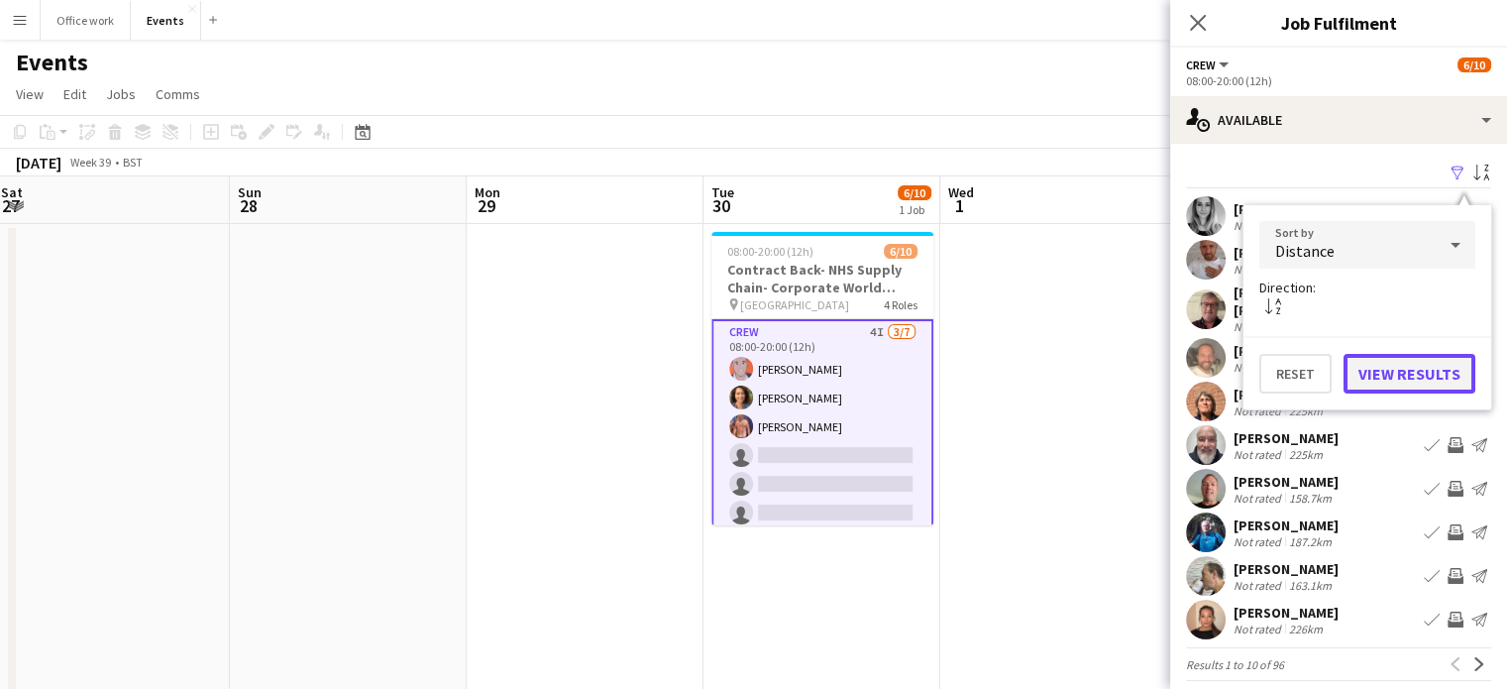
click at [1396, 370] on button "View Results" at bounding box center [1409, 374] width 132 height 40
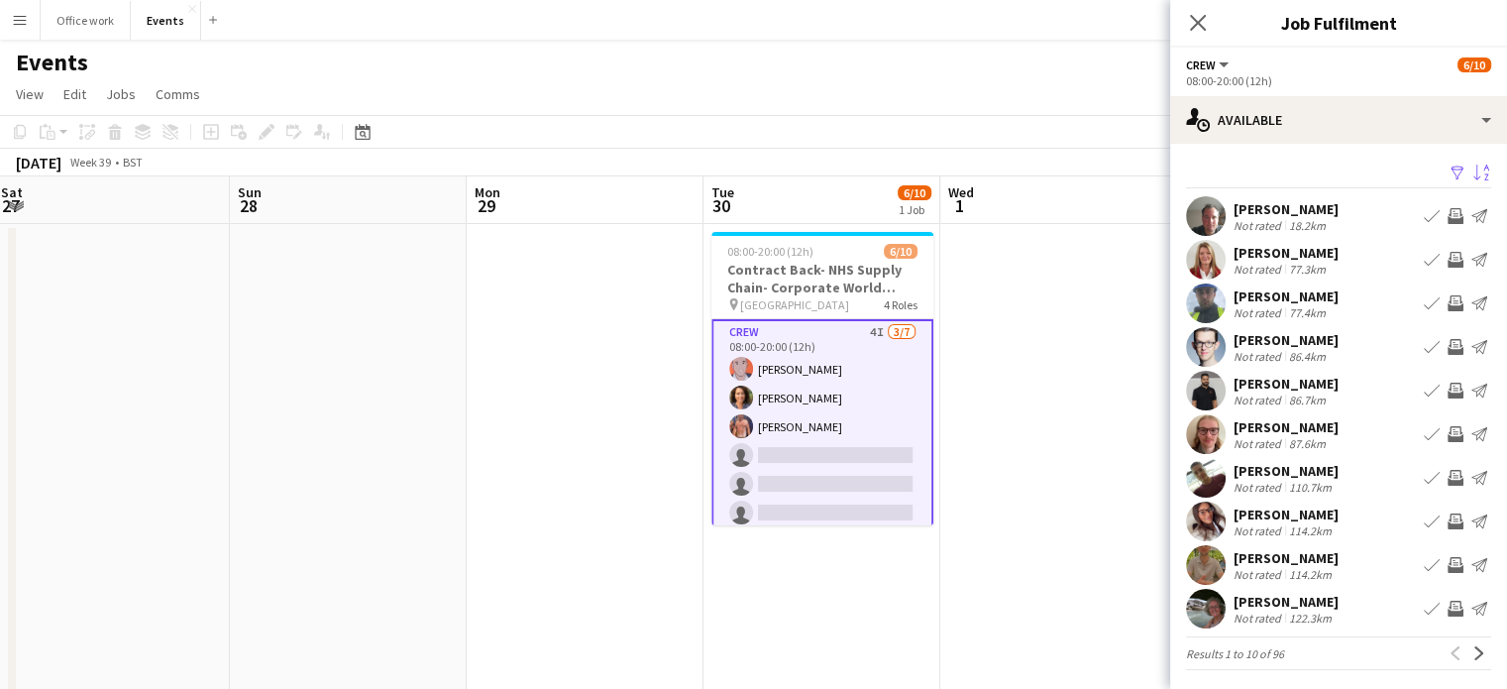
scroll to position [4, 0]
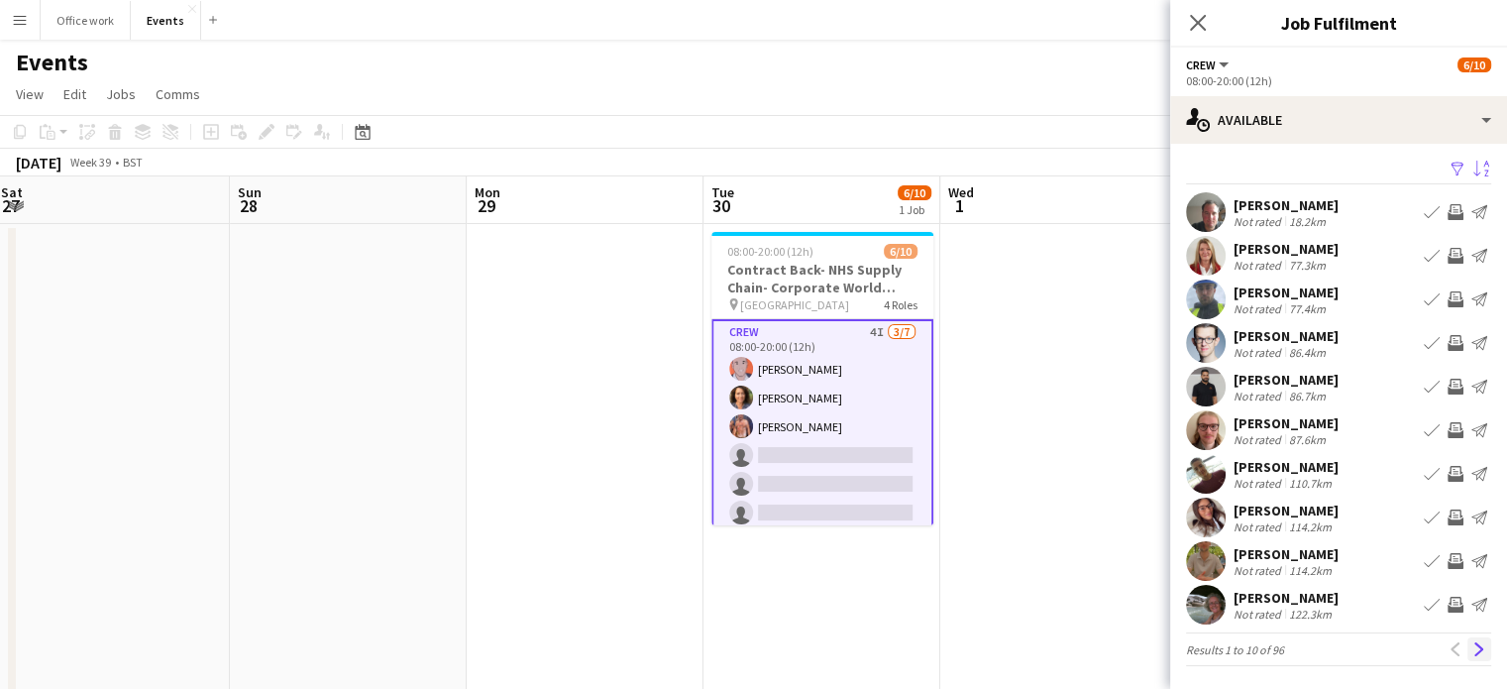
click at [1472, 648] on app-icon "Next" at bounding box center [1479, 649] width 14 height 14
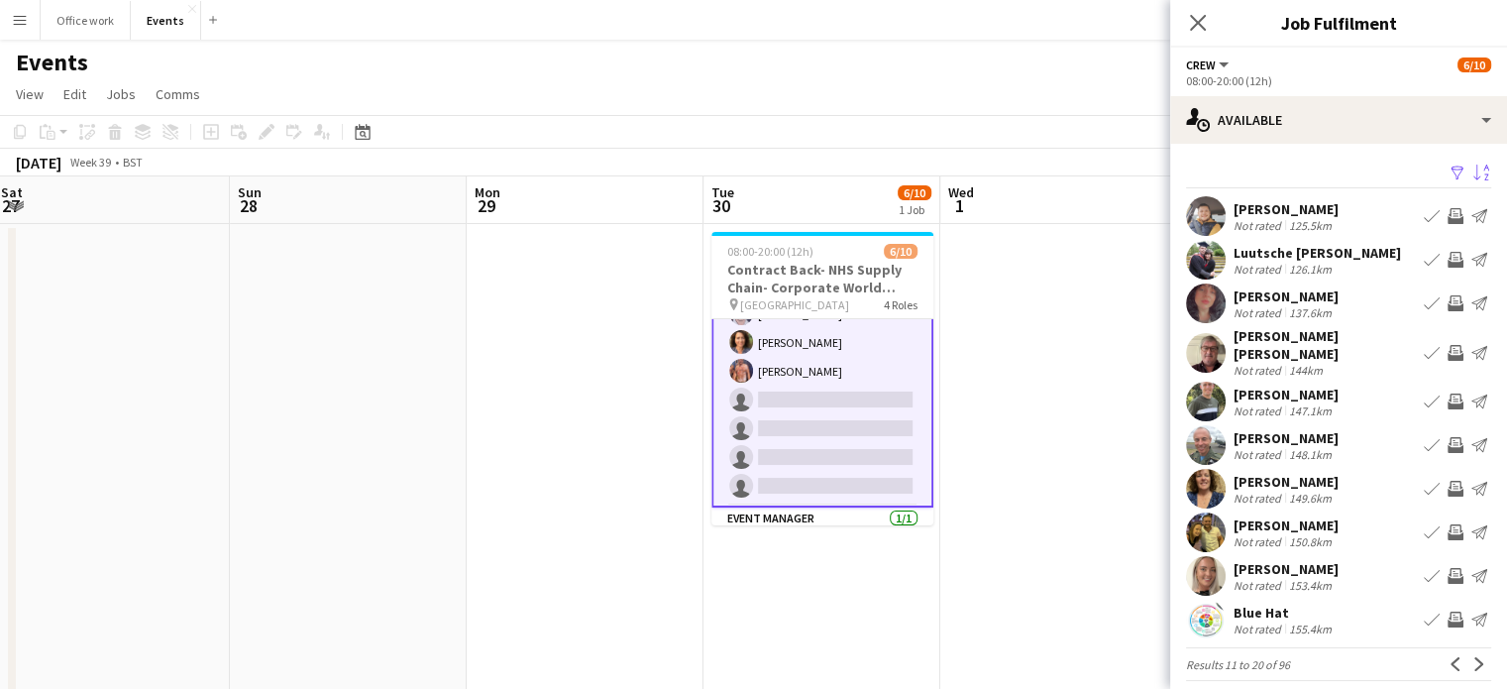
scroll to position [0, 0]
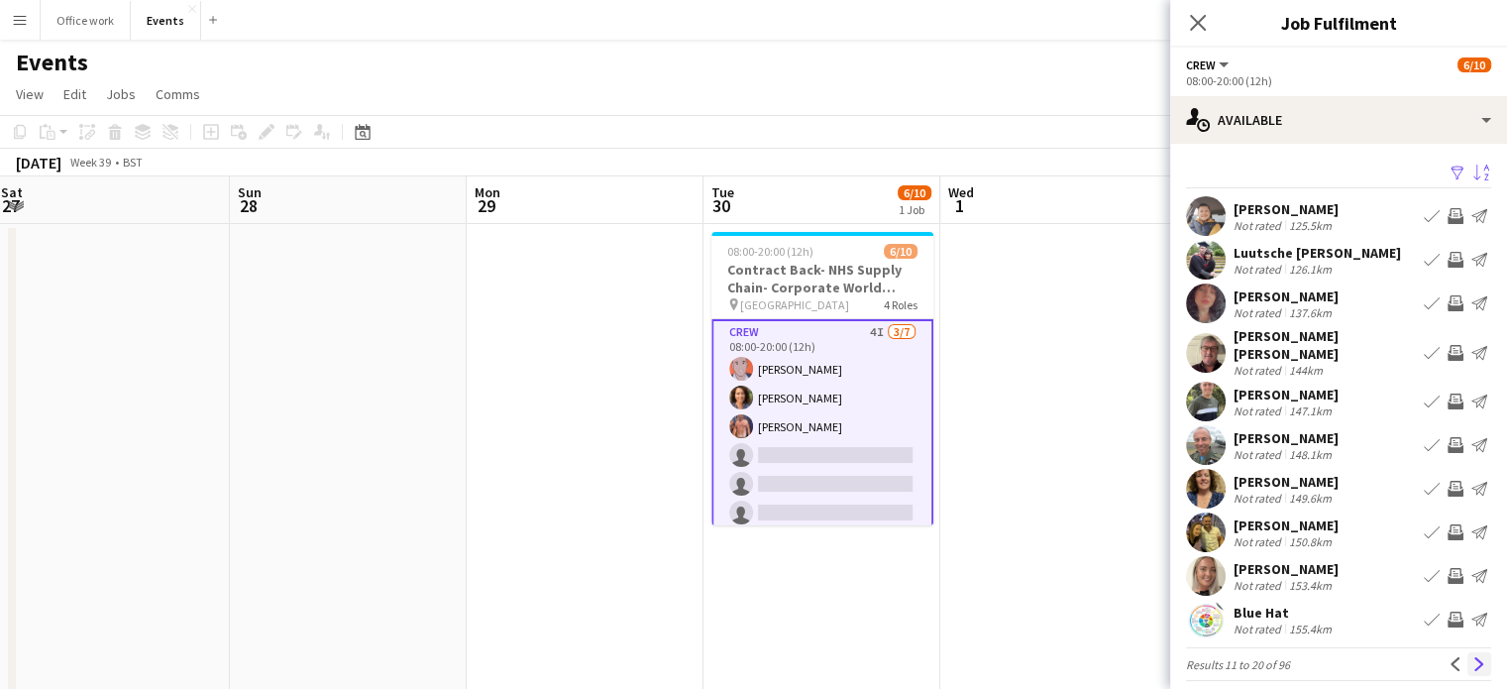
click at [1472, 657] on app-icon "Next" at bounding box center [1479, 664] width 14 height 14
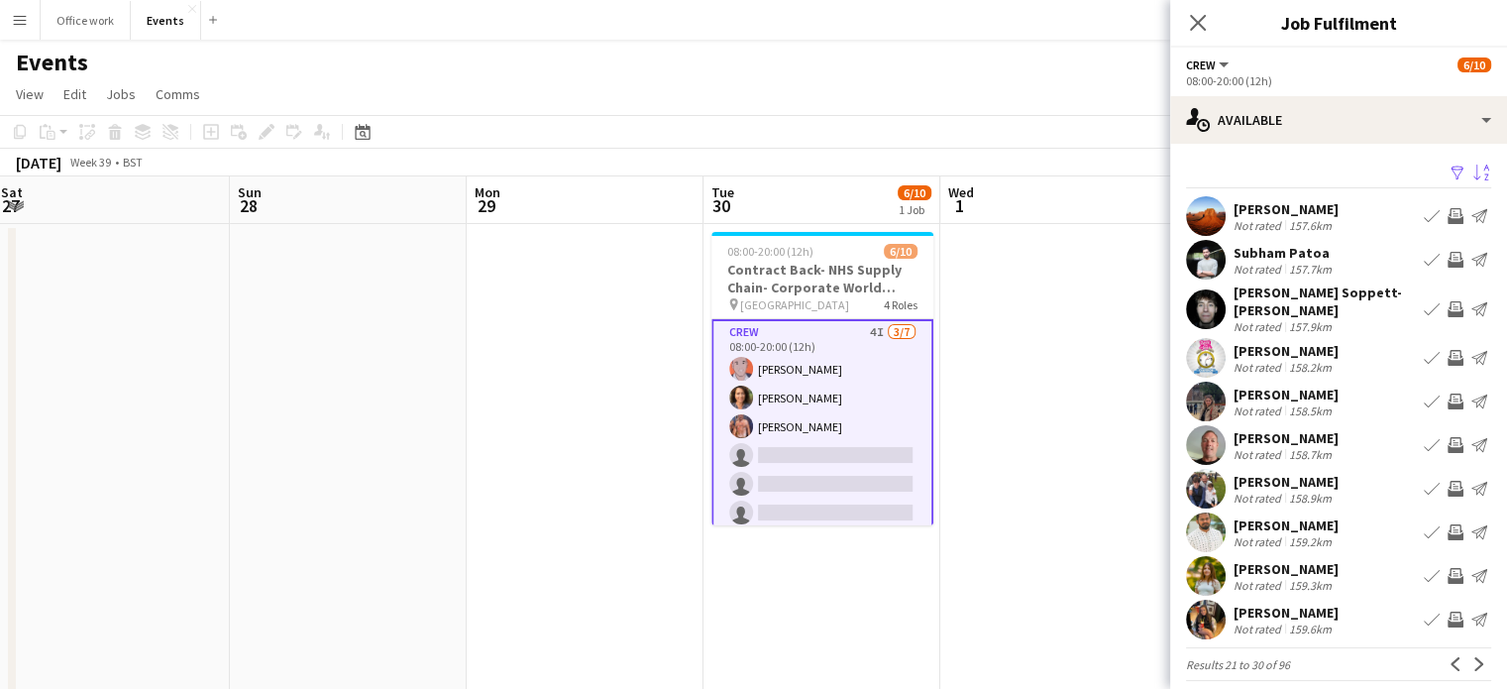
click at [1447, 568] on app-icon "Invite crew" at bounding box center [1455, 576] width 16 height 16
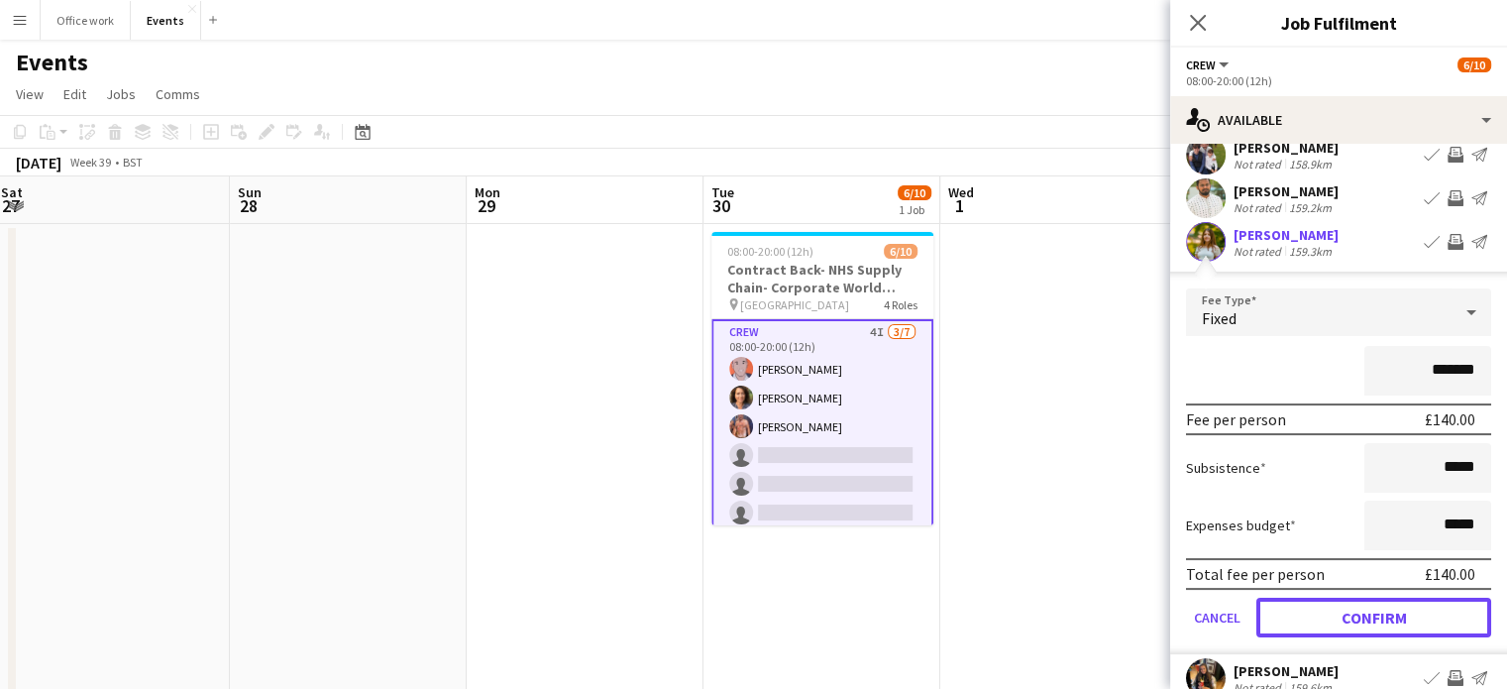
click at [1352, 613] on button "Confirm" at bounding box center [1373, 617] width 235 height 40
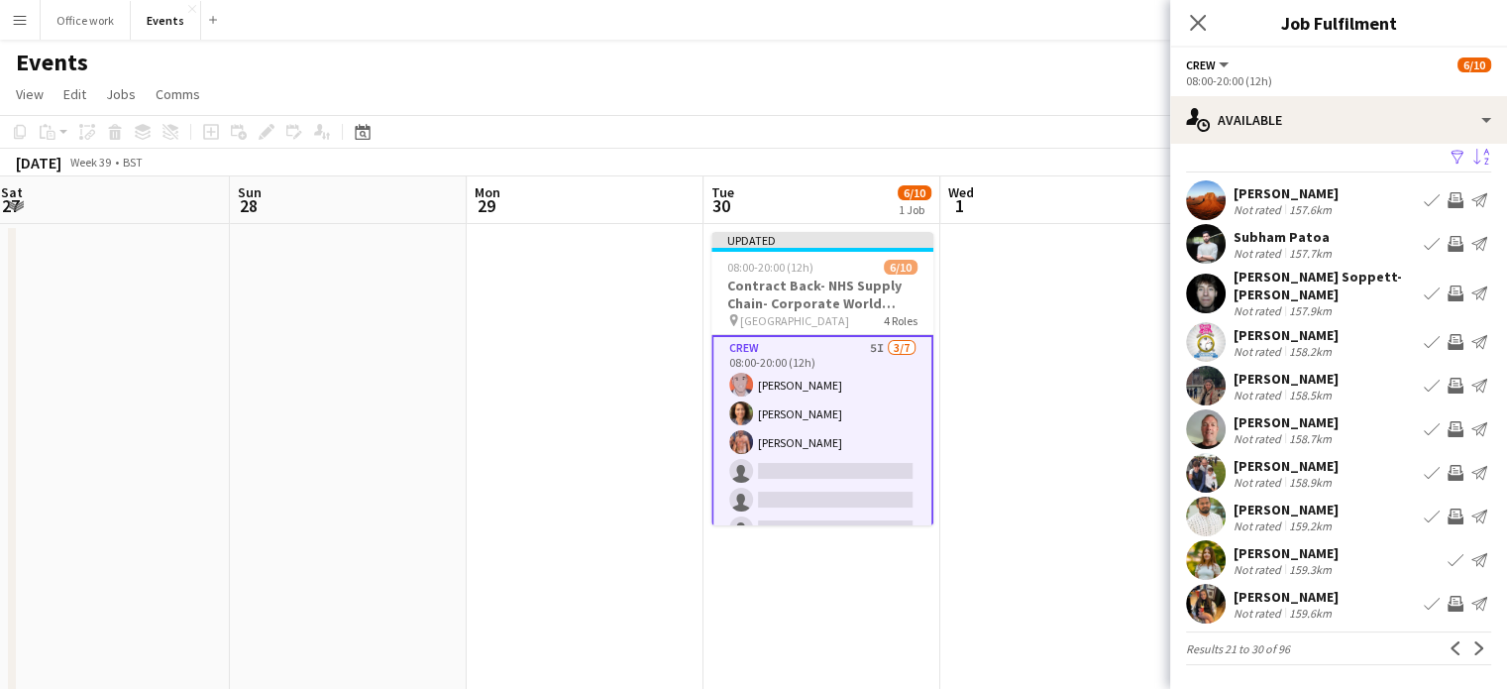
scroll to position [4, 0]
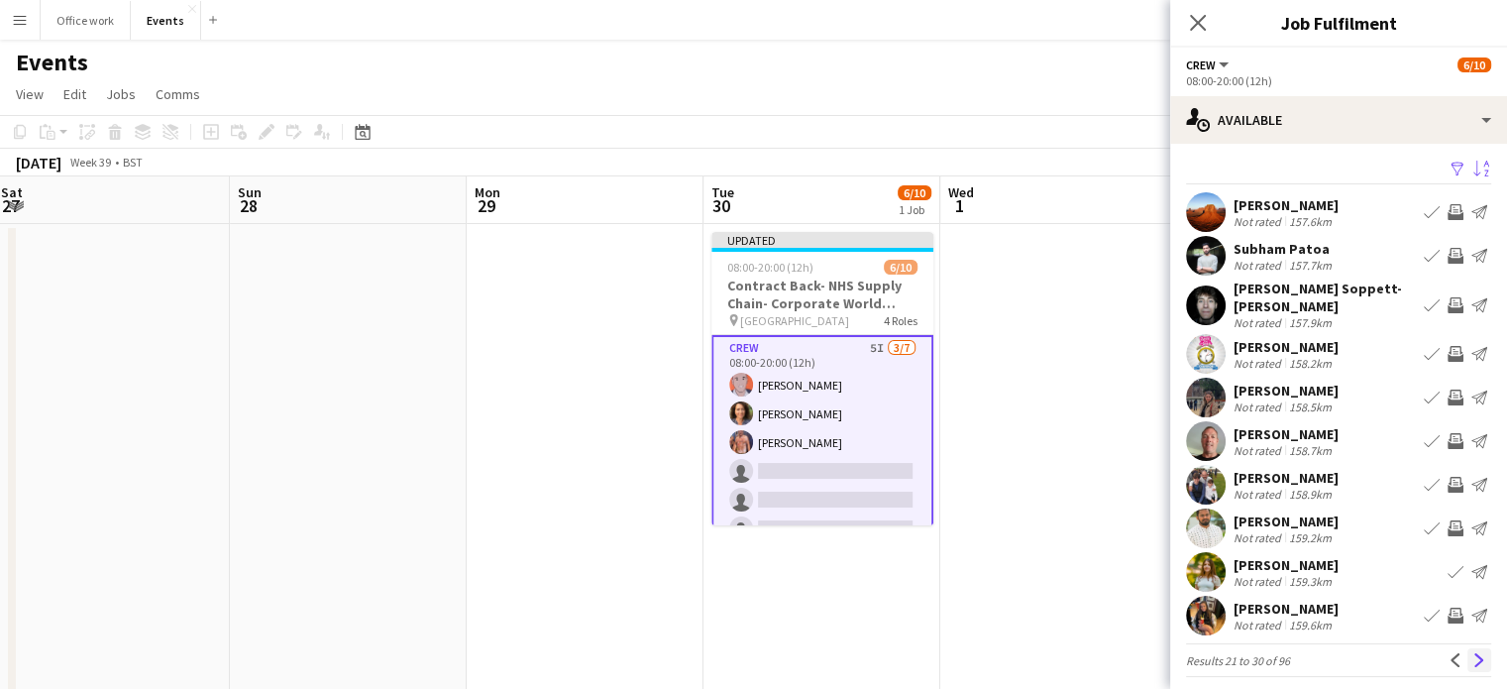
click at [1467, 648] on button "Next" at bounding box center [1479, 660] width 24 height 24
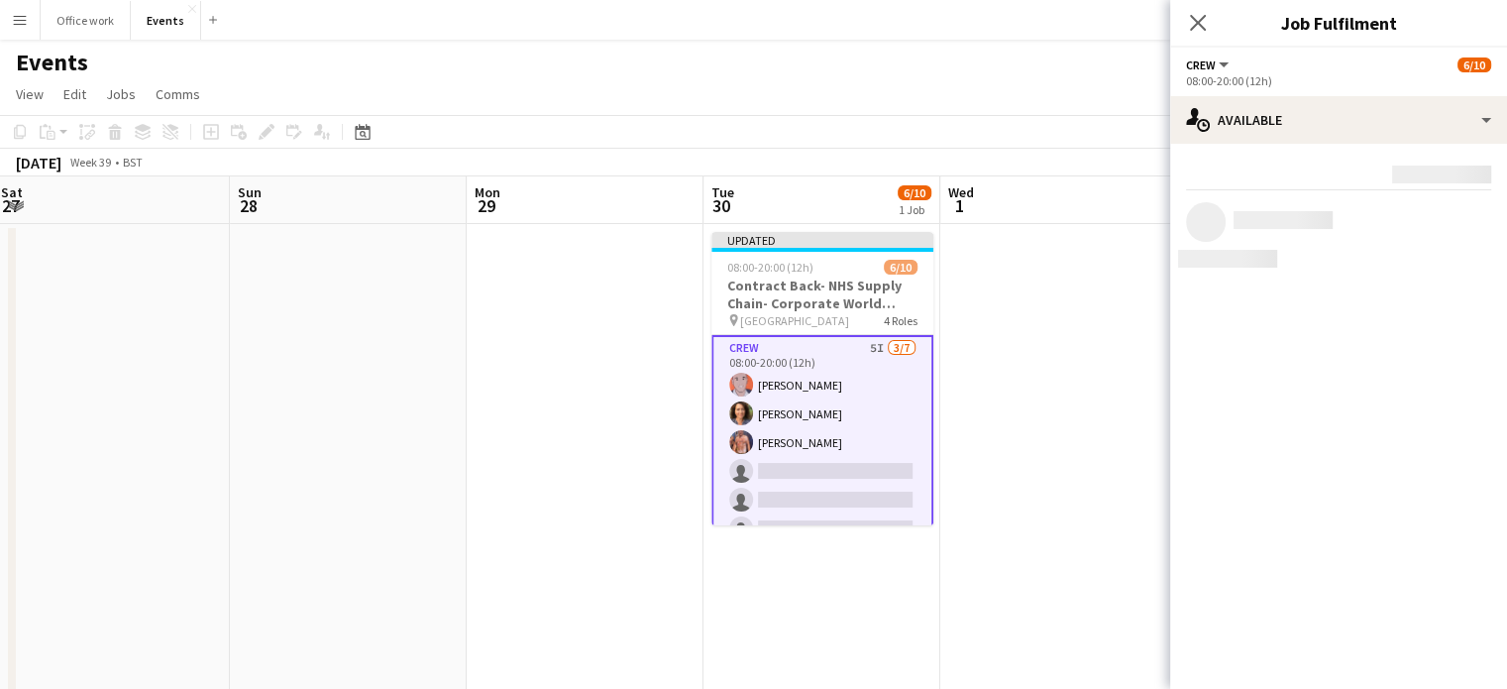
scroll to position [0, 0]
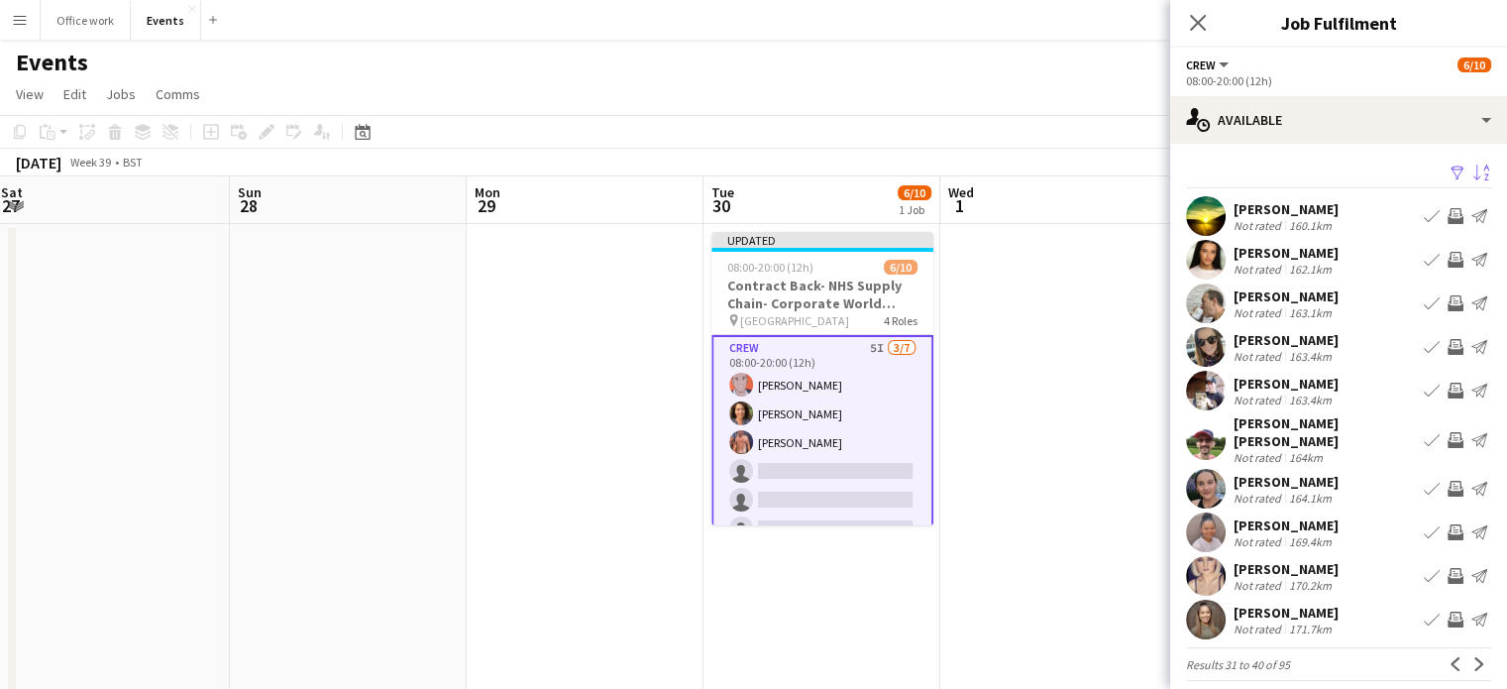
click at [1447, 480] on app-icon "Invite crew" at bounding box center [1455, 488] width 16 height 16
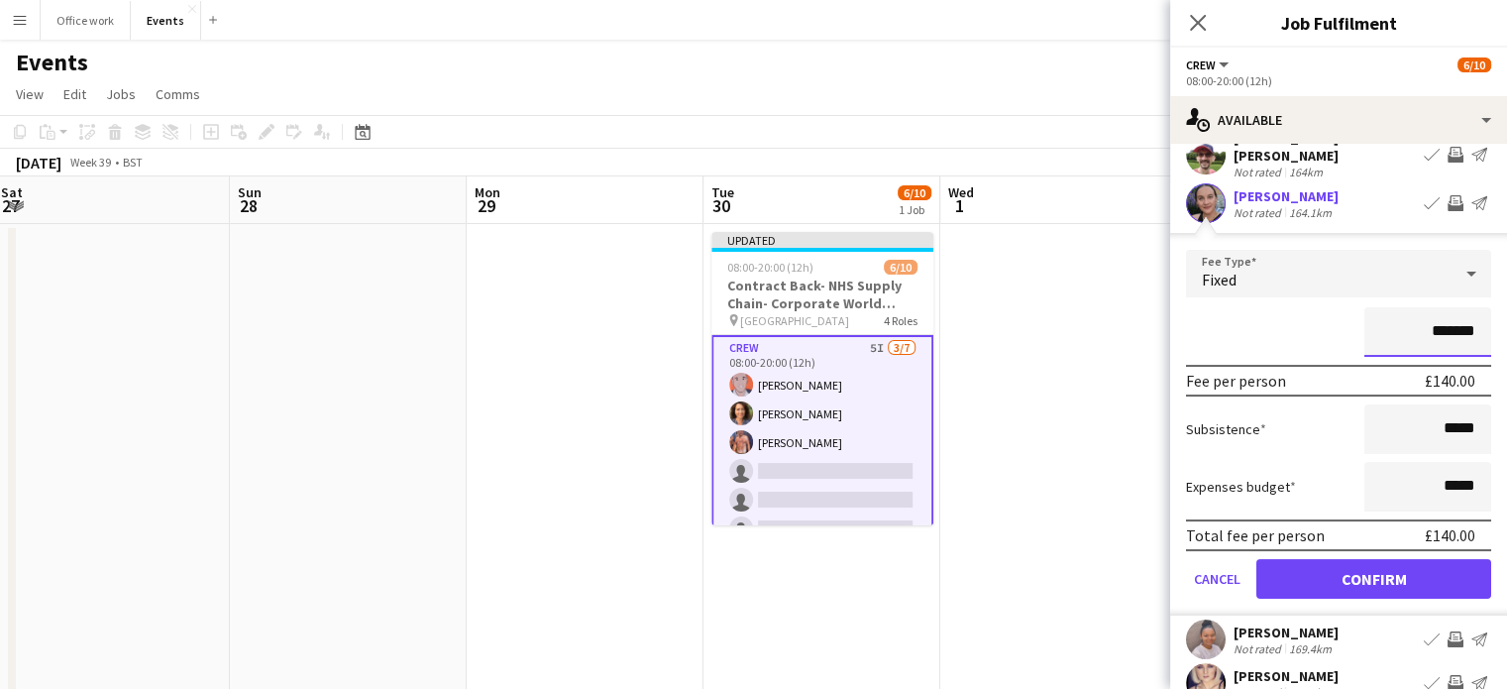
scroll to position [289, 0]
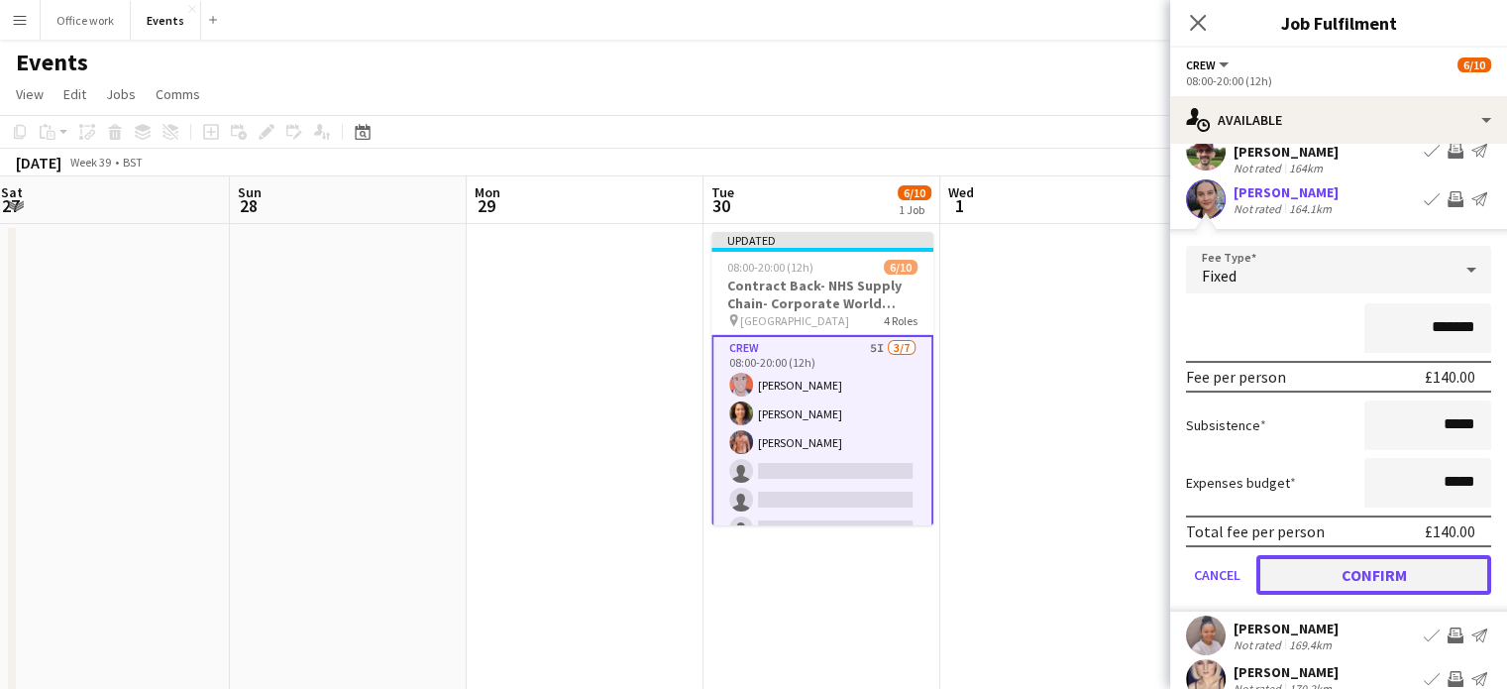
click at [1403, 571] on button "Confirm" at bounding box center [1373, 575] width 235 height 40
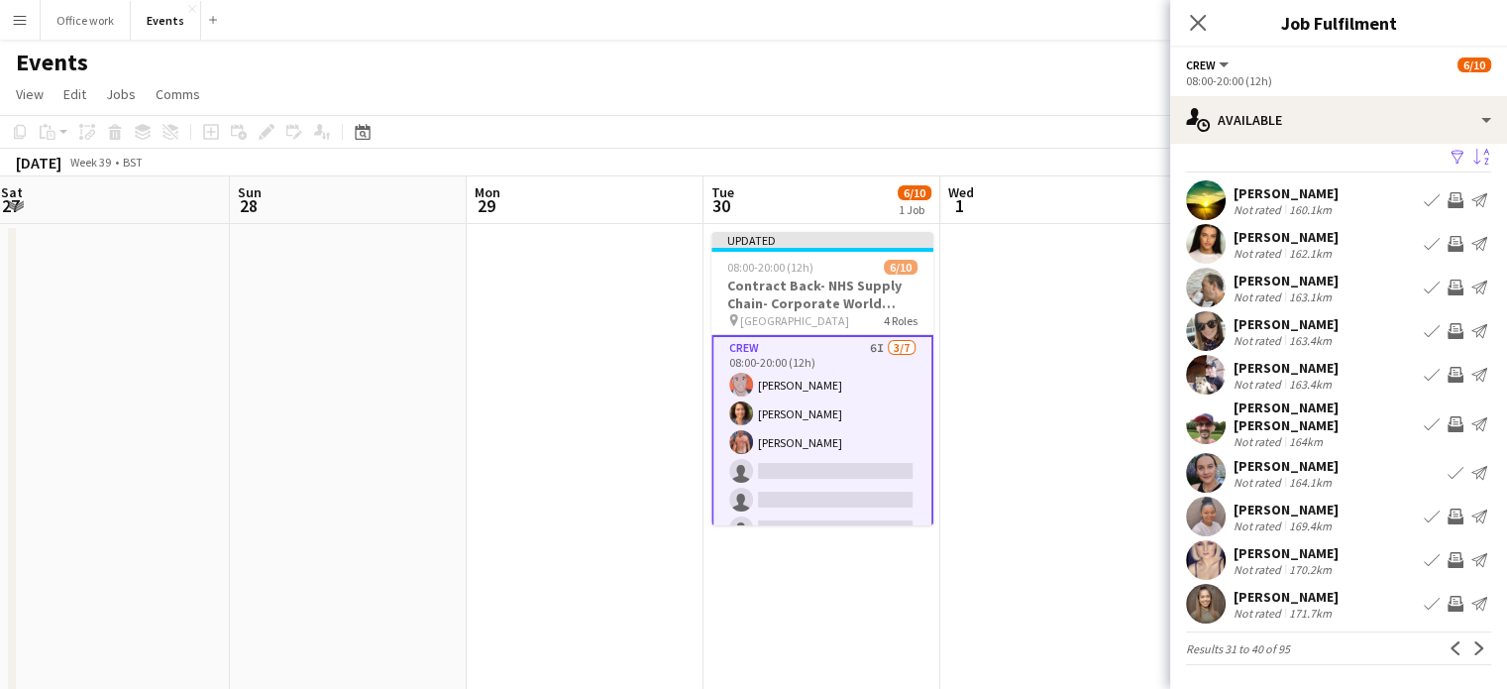
scroll to position [4, 0]
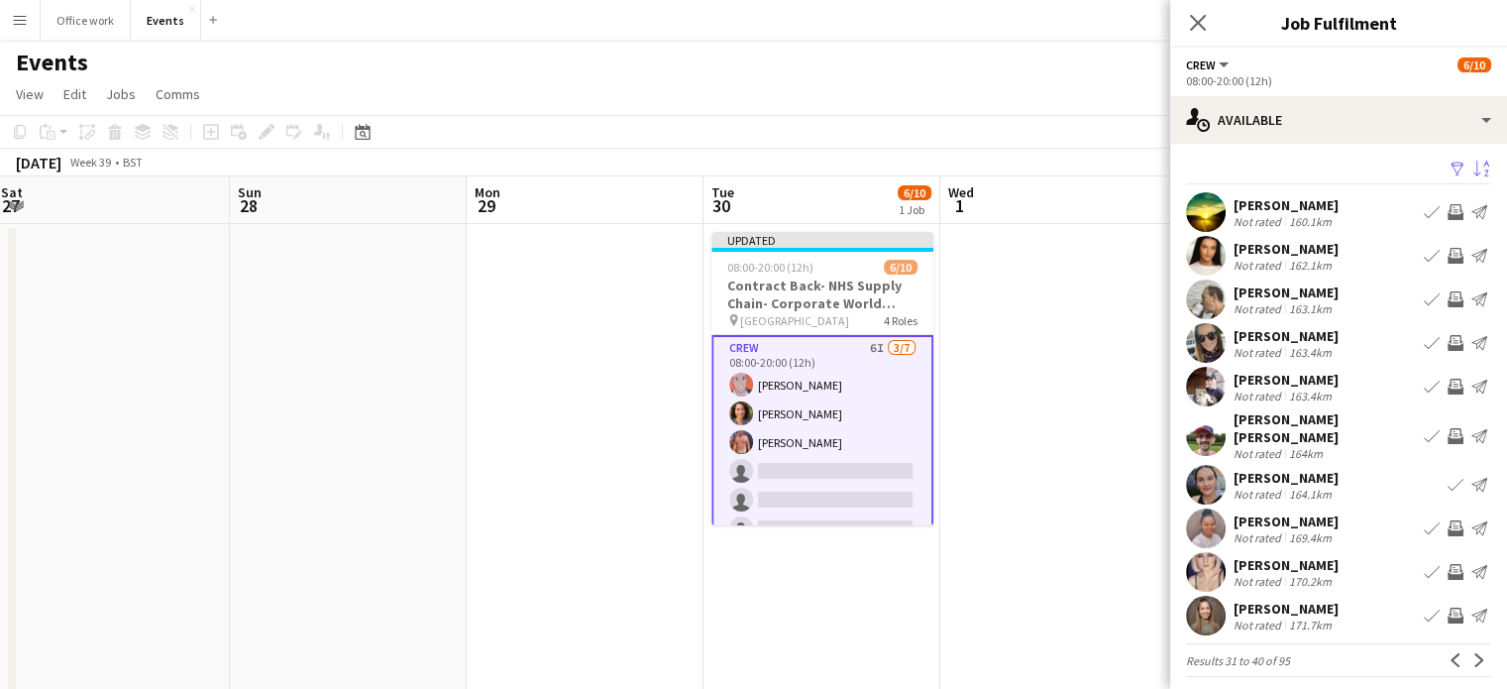
click at [961, 534] on app-date-cell at bounding box center [1058, 694] width 237 height 941
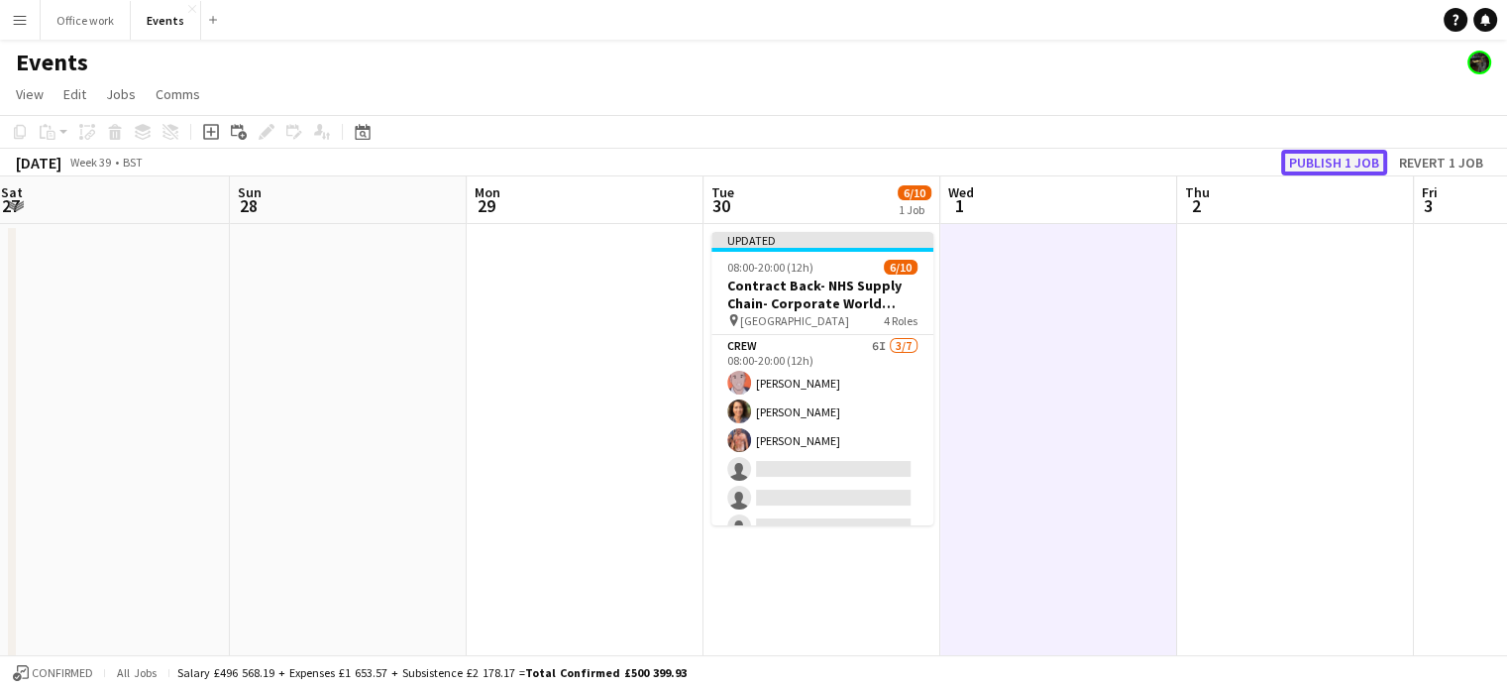
click at [1316, 161] on button "Publish 1 job" at bounding box center [1334, 163] width 106 height 26
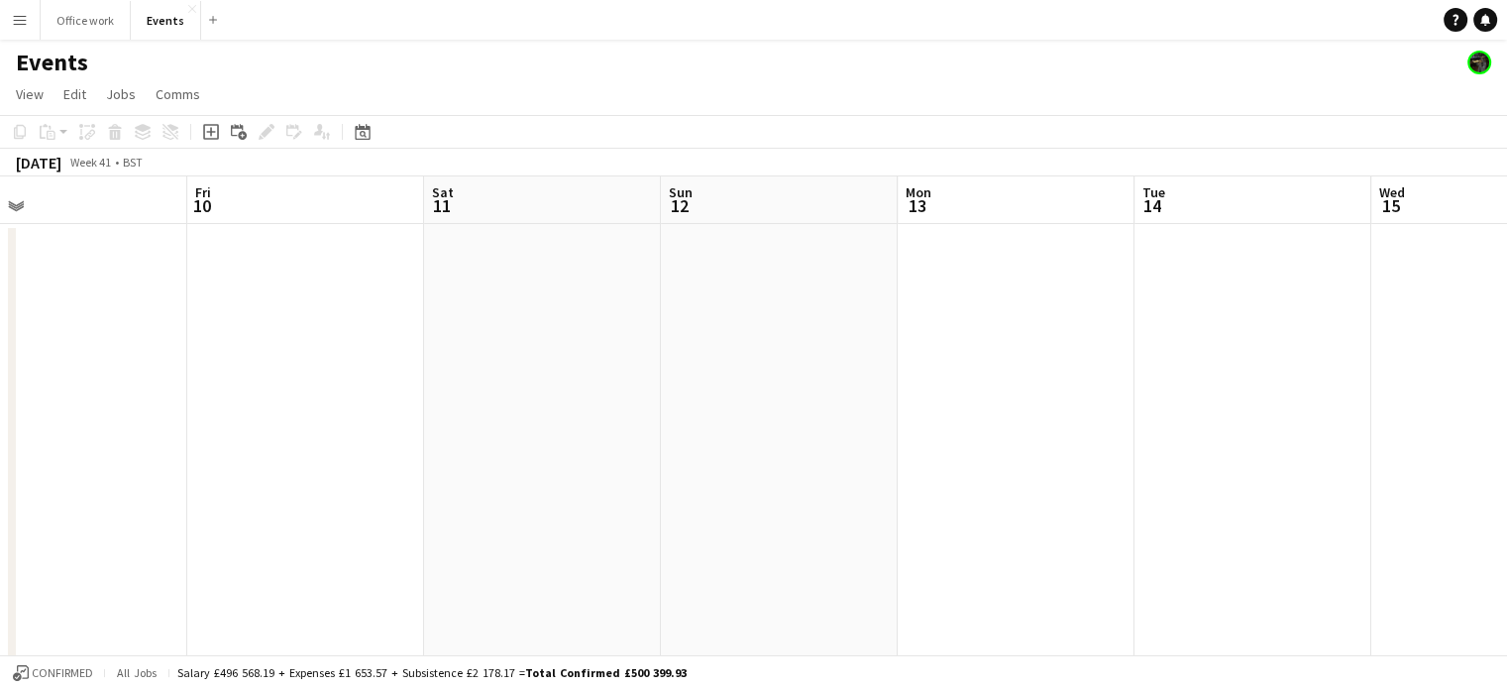
scroll to position [0, 403]
